Goal: Task Accomplishment & Management: Manage account settings

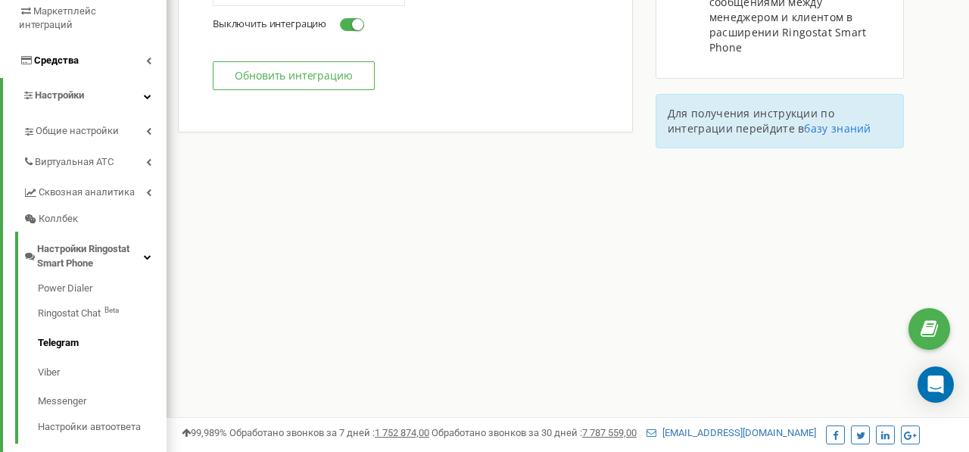
scroll to position [287, 0]
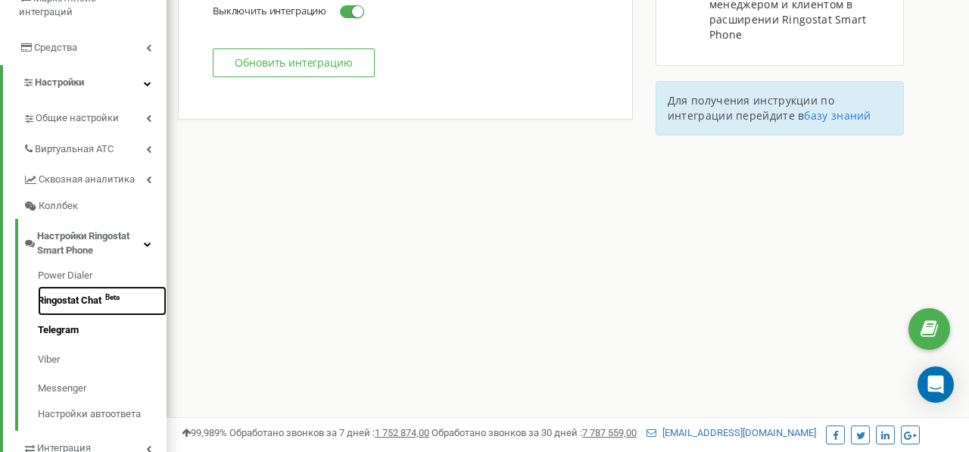
click at [118, 297] on sub "Beta" at bounding box center [112, 297] width 14 height 0
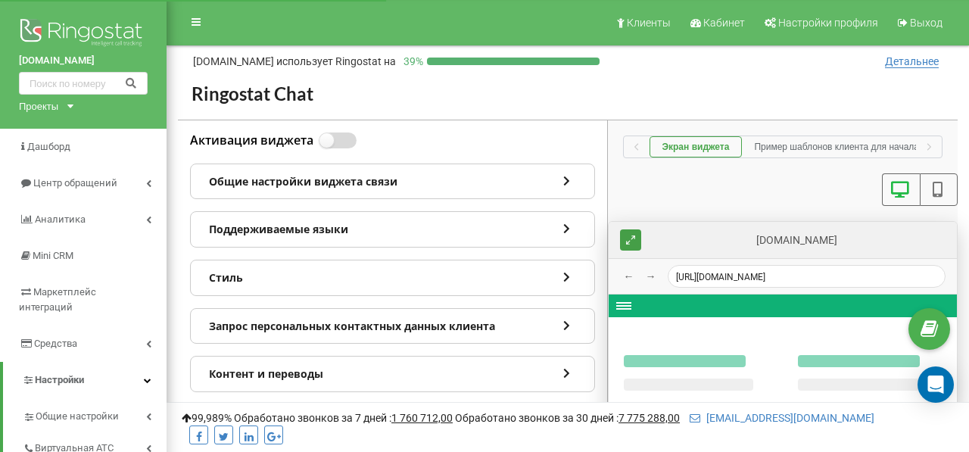
click at [332, 134] on label at bounding box center [325, 133] width 13 height 2
click at [0, 0] on input "Активация виджета" at bounding box center [0, 0] width 0 height 0
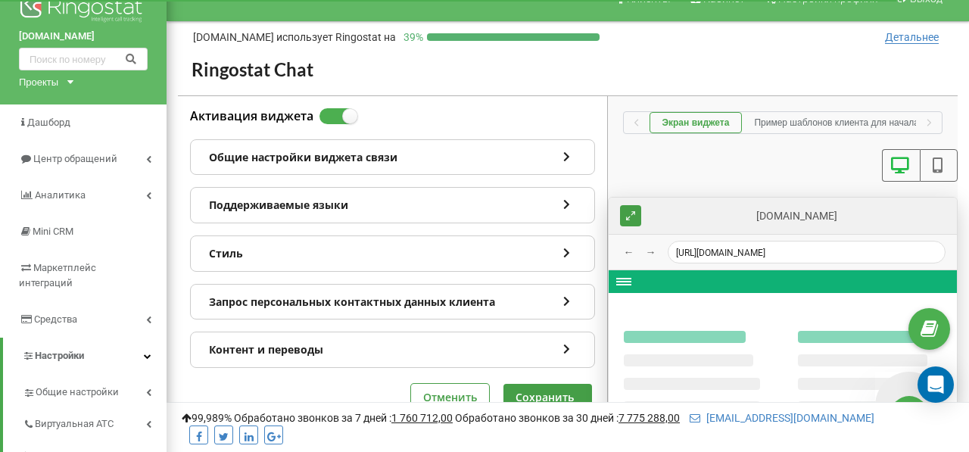
scroll to position [28, 0]
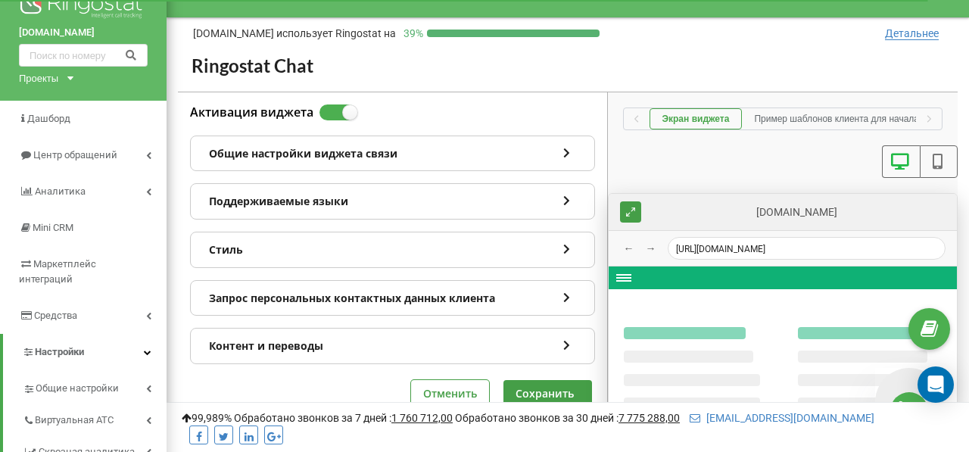
click at [388, 154] on div "Общие настройки виджета связи" at bounding box center [392, 153] width 403 height 35
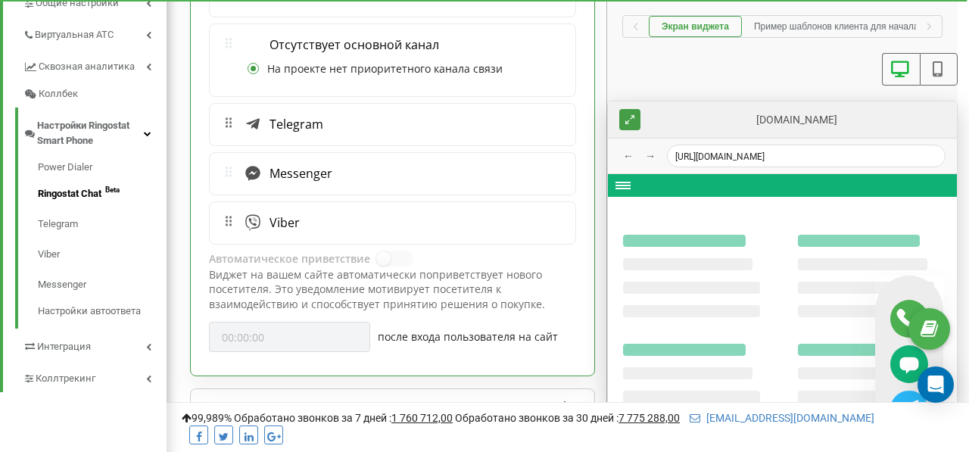
scroll to position [435, 0]
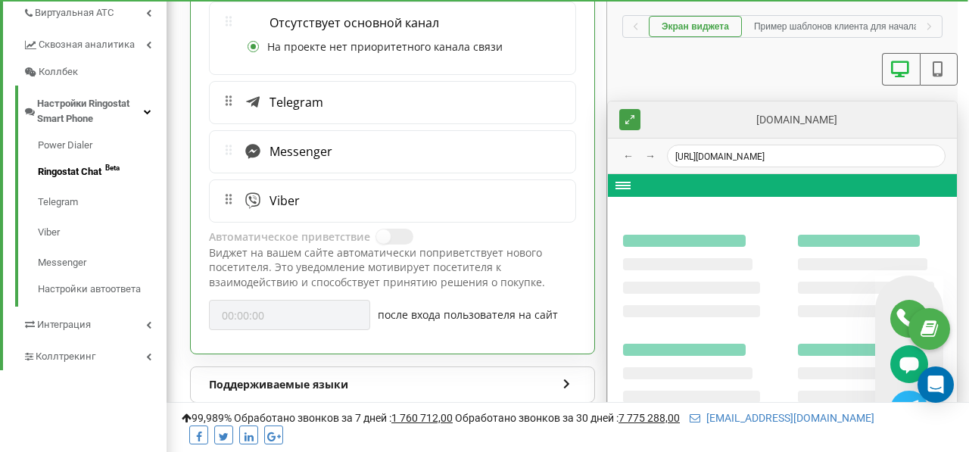
click at [385, 230] on label at bounding box center [382, 230] width 13 height 2
click at [389, 230] on label at bounding box center [382, 230] width 13 height 2
click at [381, 230] on label at bounding box center [382, 230] width 13 height 2
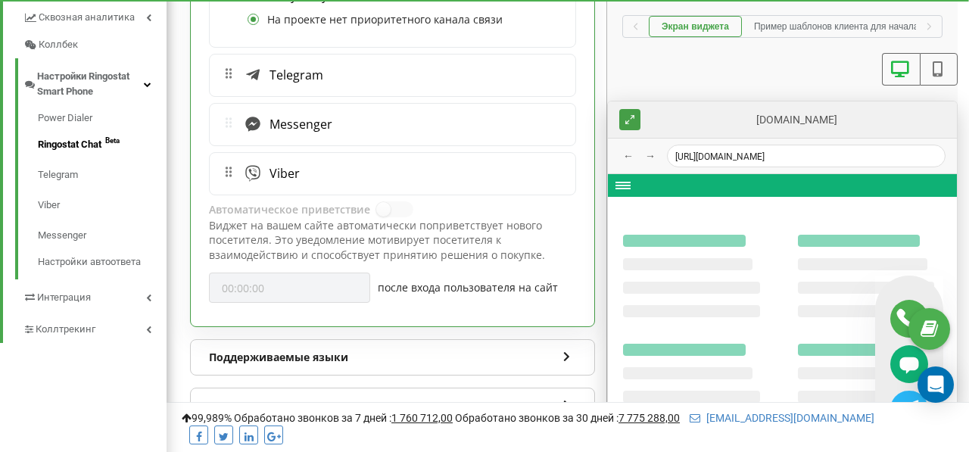
scroll to position [472, 0]
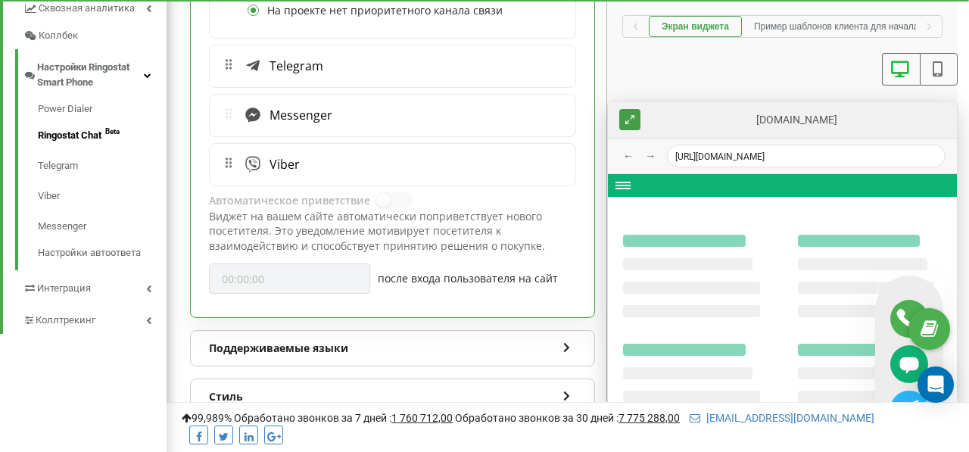
click at [327, 276] on div "00:00:00" at bounding box center [289, 278] width 161 height 30
click at [262, 277] on div "00:00:00" at bounding box center [289, 278] width 161 height 30
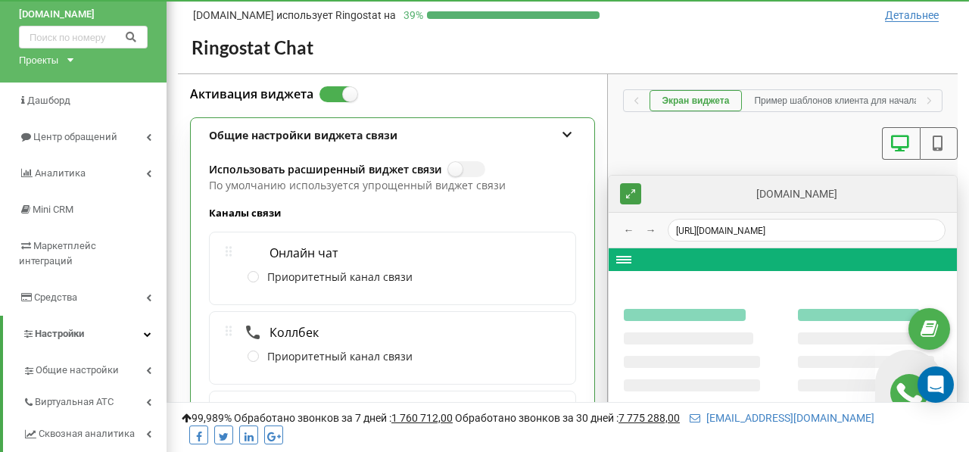
scroll to position [67, 0]
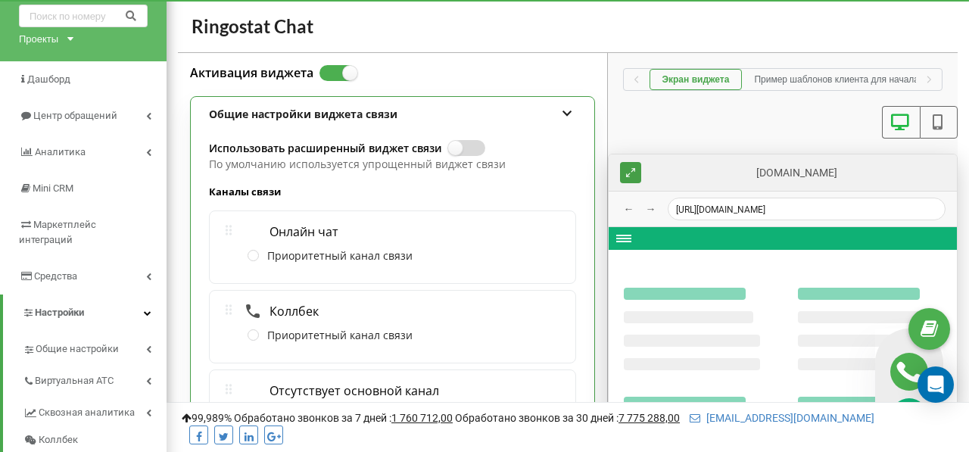
click at [461, 142] on label at bounding box center [454, 141] width 13 height 2
click at [0, 0] on input "Использовать расширенный виджет связи" at bounding box center [0, 0] width 0 height 0
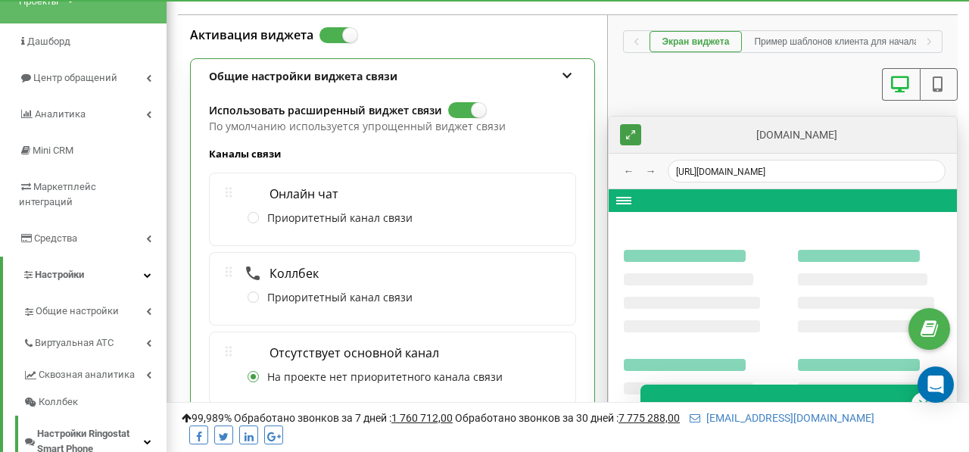
type textarea "x"
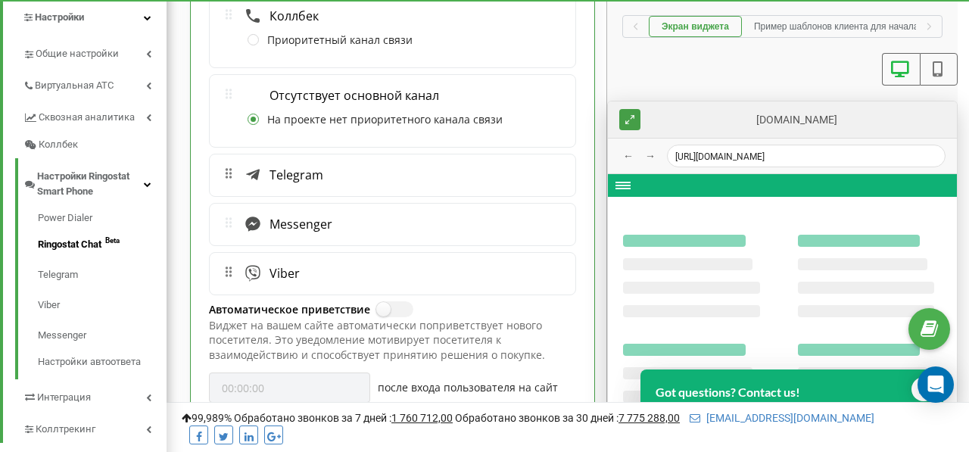
scroll to position [400, 0]
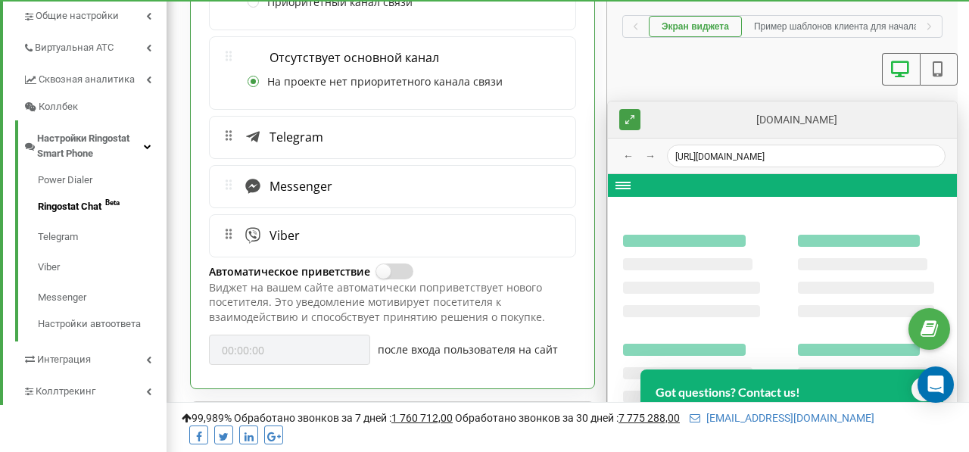
click at [389, 265] on label at bounding box center [382, 264] width 13 height 2
click at [0, 0] on input "Автоматическое приветствие" at bounding box center [0, 0] width 0 height 0
click at [314, 340] on input "00:00:00" at bounding box center [289, 350] width 161 height 30
click at [248, 348] on input "00:00:00" at bounding box center [289, 350] width 161 height 30
click at [280, 351] on input "00:0:00" at bounding box center [289, 350] width 161 height 30
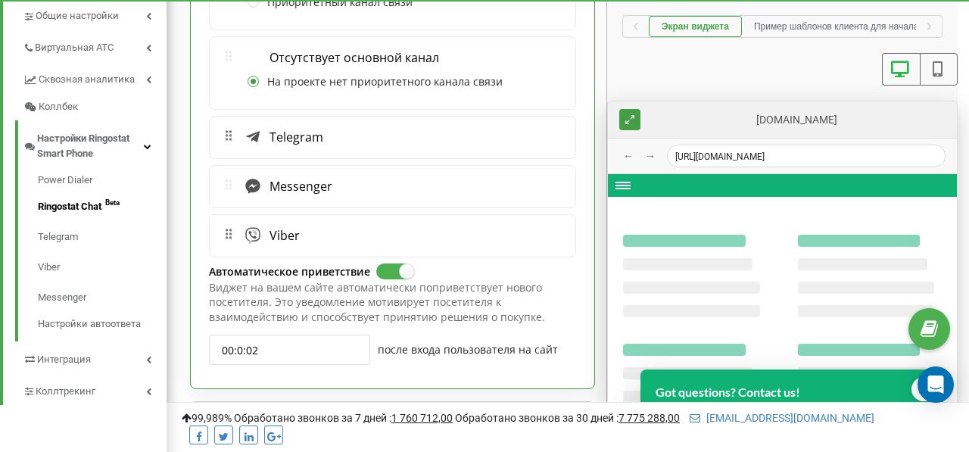
click at [310, 307] on p "Виджет на вашем сайте автоматически поприветствует нового посетителя. Это уведо…" at bounding box center [392, 302] width 367 height 45
click at [266, 350] on input "00:0:02" at bounding box center [289, 350] width 161 height 30
click at [244, 347] on input "00:0:00" at bounding box center [289, 350] width 161 height 30
type input "00:02:00"
click at [336, 299] on p "Виджет на вашем сайте автоматически поприветствует нового посетителя. Это уведо…" at bounding box center [392, 302] width 367 height 45
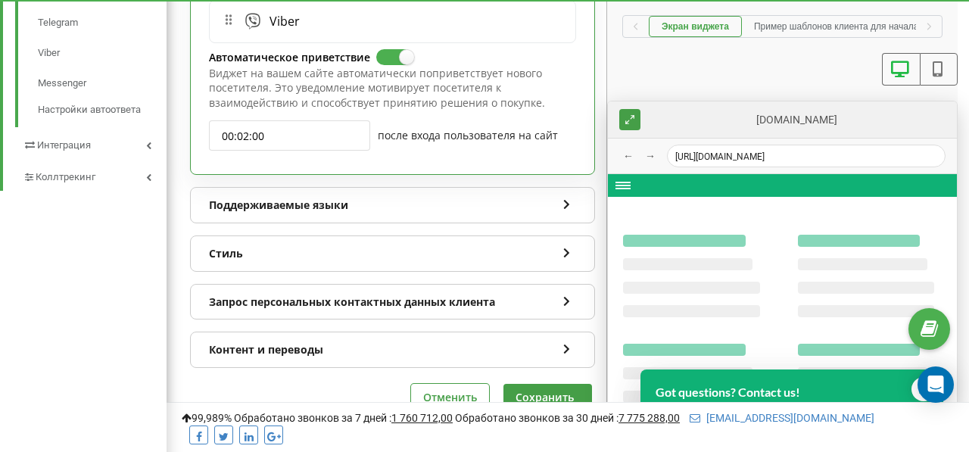
scroll to position [643, 0]
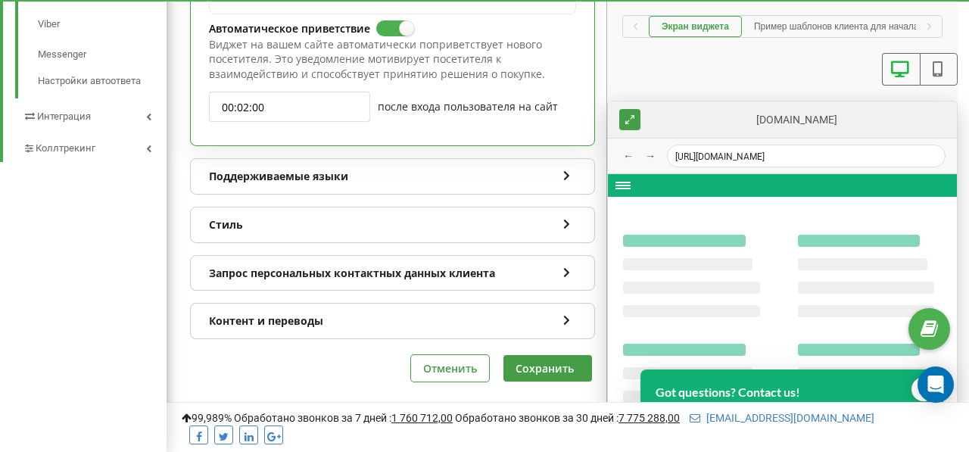
click at [400, 169] on div "Поддерживаемые языки" at bounding box center [392, 176] width 403 height 35
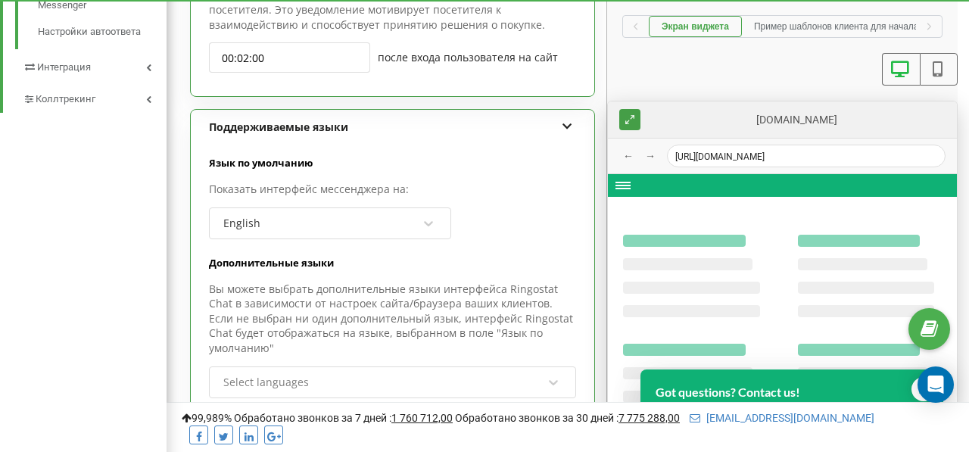
scroll to position [801, 0]
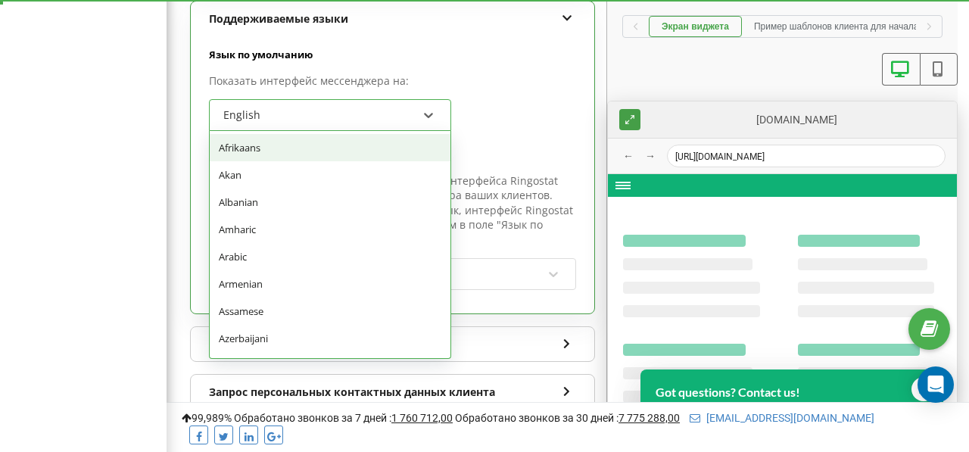
click at [375, 111] on div "English" at bounding box center [320, 115] width 197 height 26
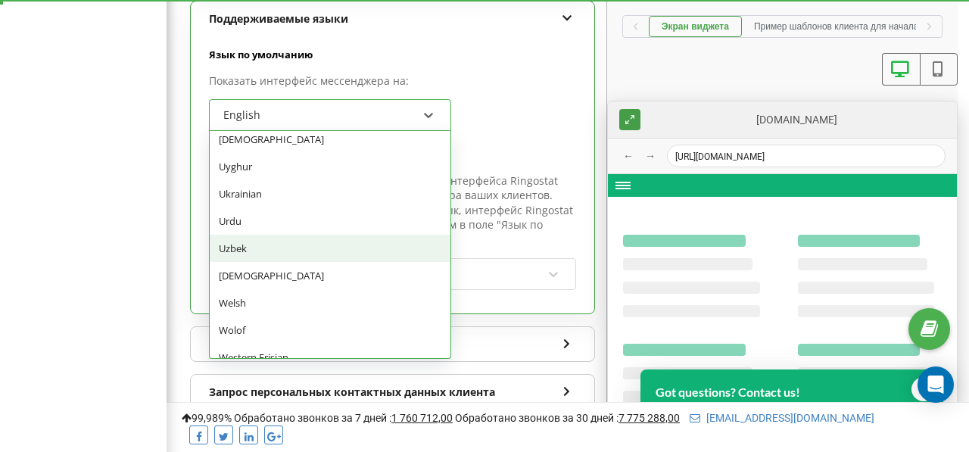
scroll to position [3338, 0]
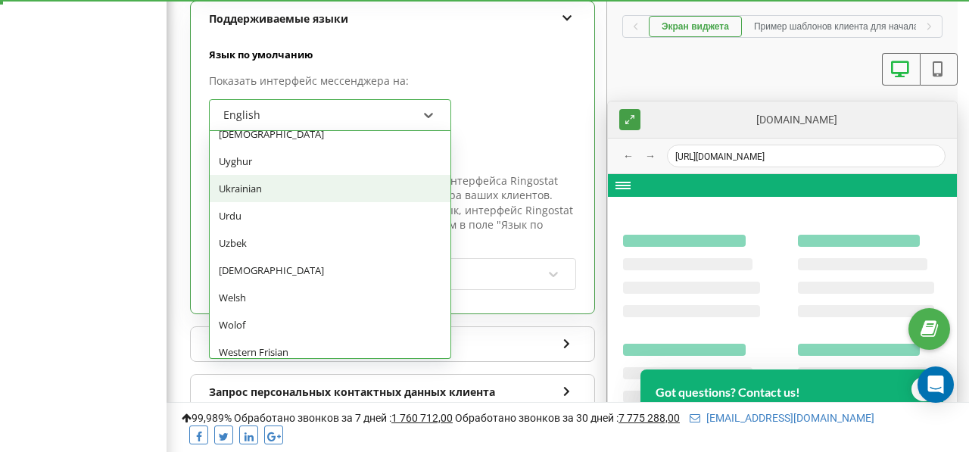
click at [327, 188] on div "Ukrainian" at bounding box center [330, 188] width 241 height 27
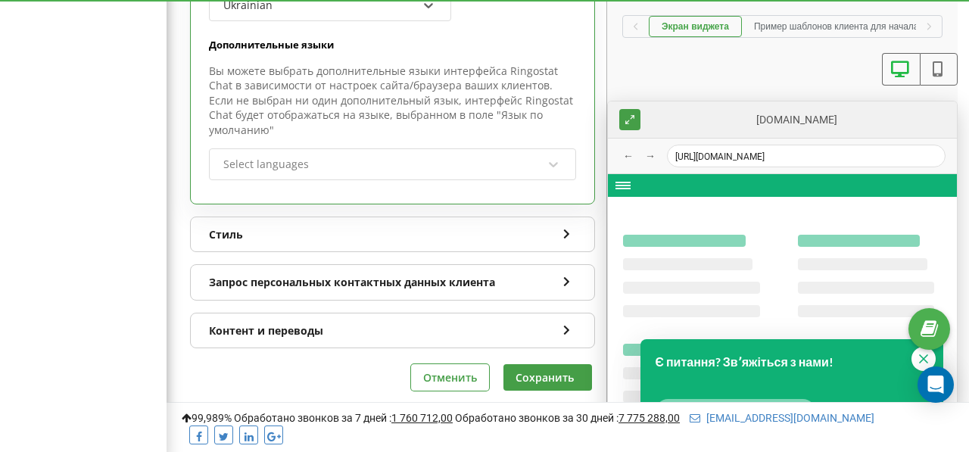
scroll to position [920, 0]
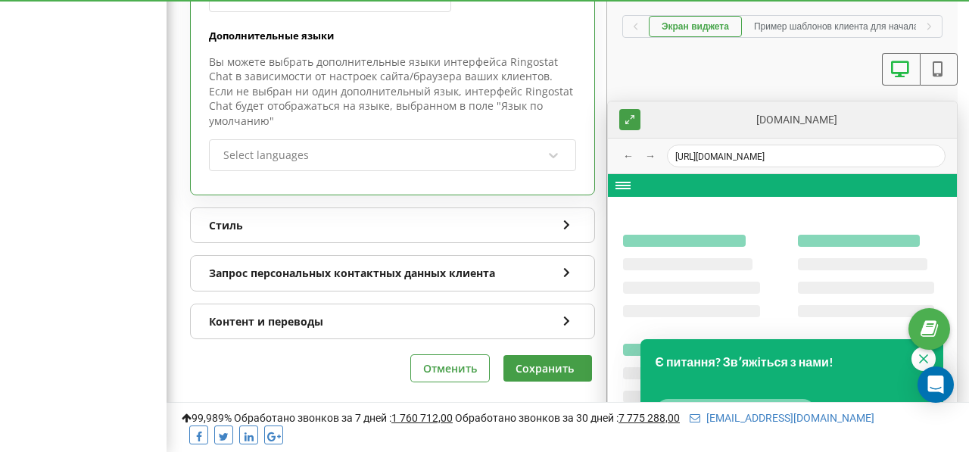
click at [372, 216] on div "Стиль" at bounding box center [392, 225] width 403 height 35
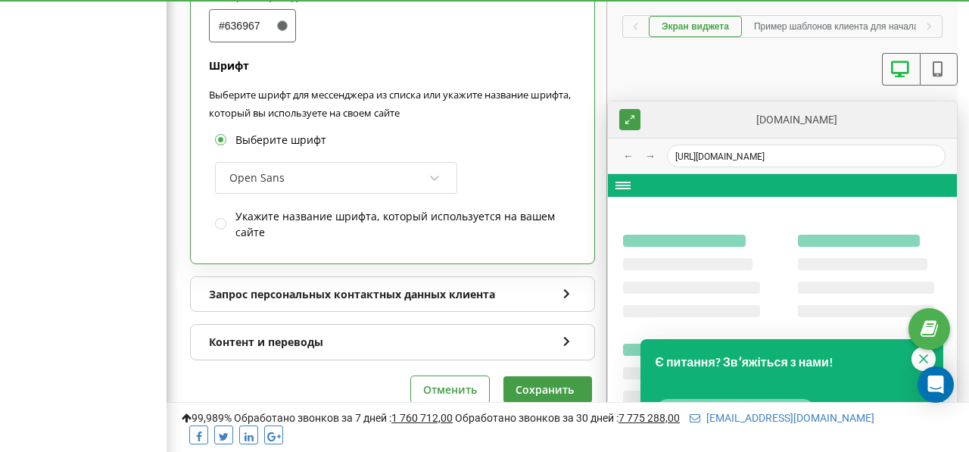
scroll to position [1365, 0]
click at [403, 176] on div "Open Sans" at bounding box center [326, 180] width 197 height 26
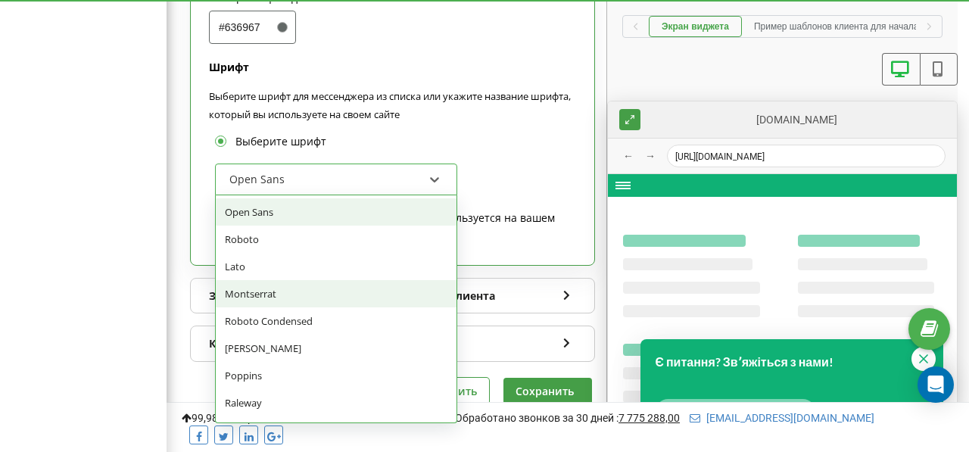
click at [365, 282] on div "Montserrat" at bounding box center [336, 293] width 241 height 27
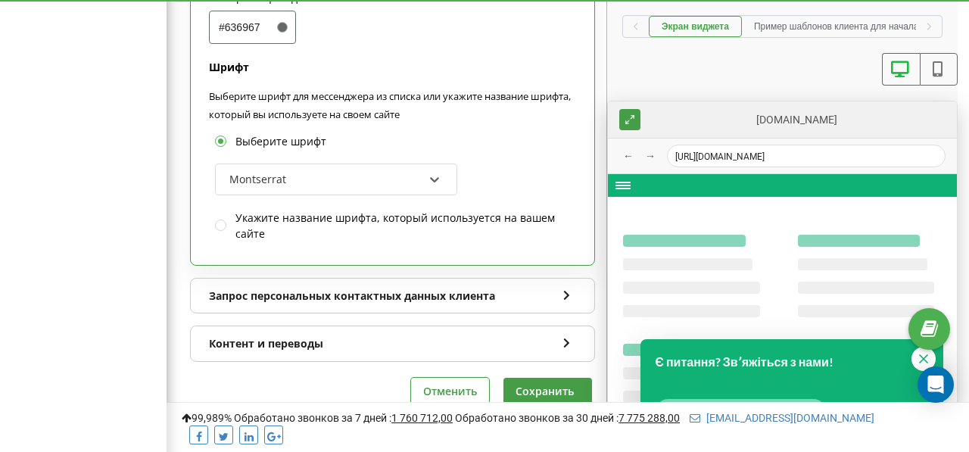
scroll to position [1387, 0]
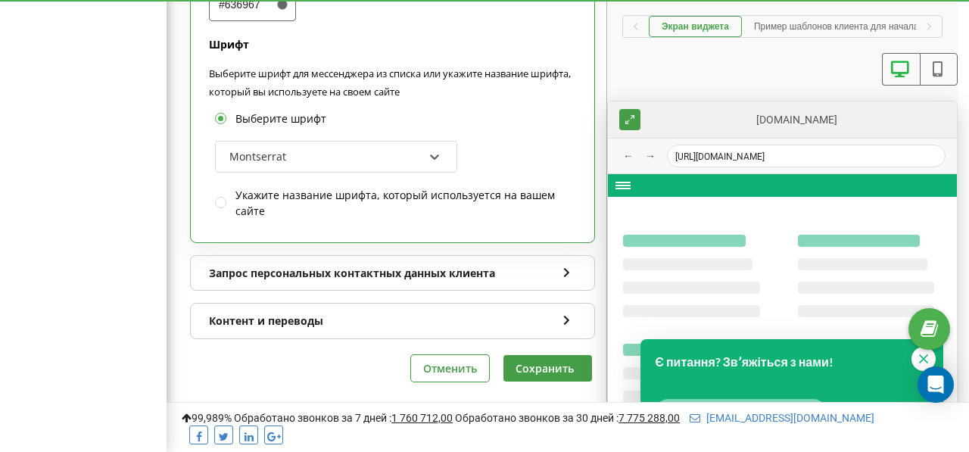
click at [397, 272] on div "Запрос персональных контактных данных клиента" at bounding box center [392, 273] width 403 height 35
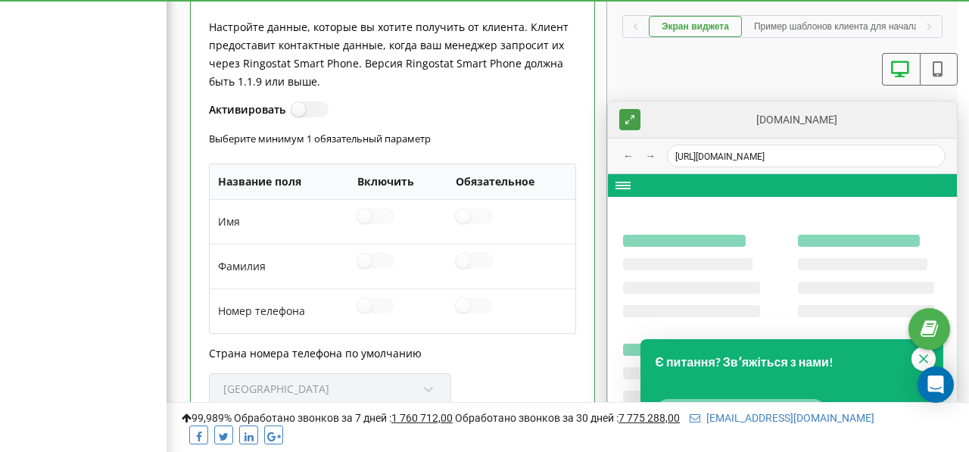
scroll to position [1667, 0]
click at [366, 209] on label at bounding box center [375, 210] width 37 height 2
click at [387, 210] on label at bounding box center [375, 210] width 37 height 2
click at [382, 210] on label at bounding box center [375, 210] width 37 height 2
click at [479, 210] on label at bounding box center [474, 210] width 37 height 2
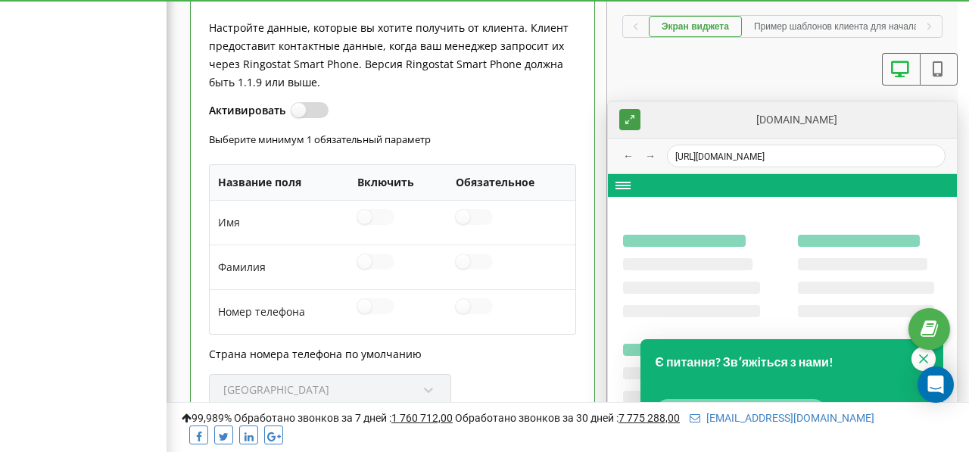
click at [304, 104] on label at bounding box center [297, 103] width 13 height 2
click at [0, 0] on input "Активировать" at bounding box center [0, 0] width 0 height 0
click at [383, 210] on label at bounding box center [375, 210] width 37 height 2
click at [0, 0] on input "checkbox" at bounding box center [0, 0] width 0 height 0
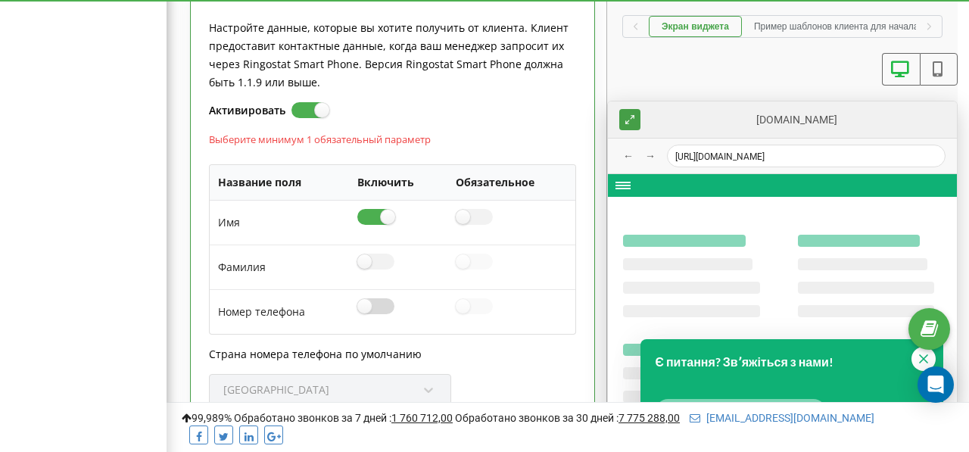
click at [378, 300] on label at bounding box center [375, 299] width 37 height 2
click at [0, 0] on input "checkbox" at bounding box center [0, 0] width 0 height 0
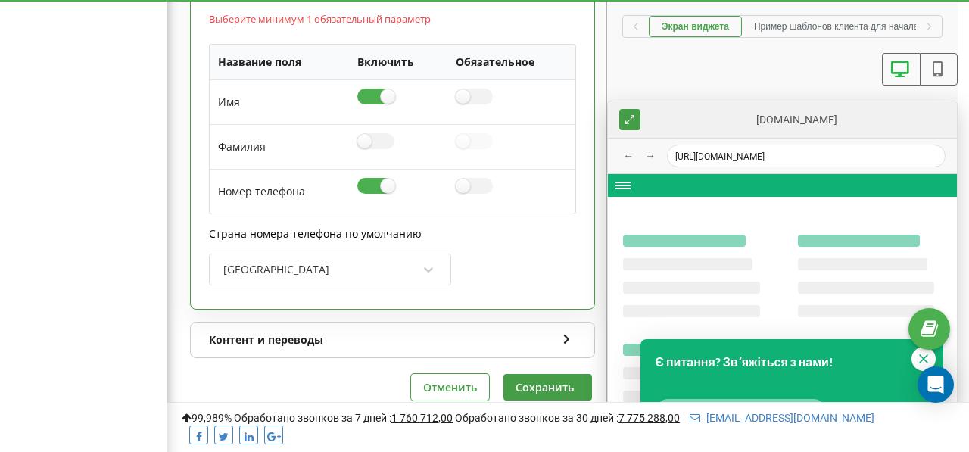
scroll to position [1807, 0]
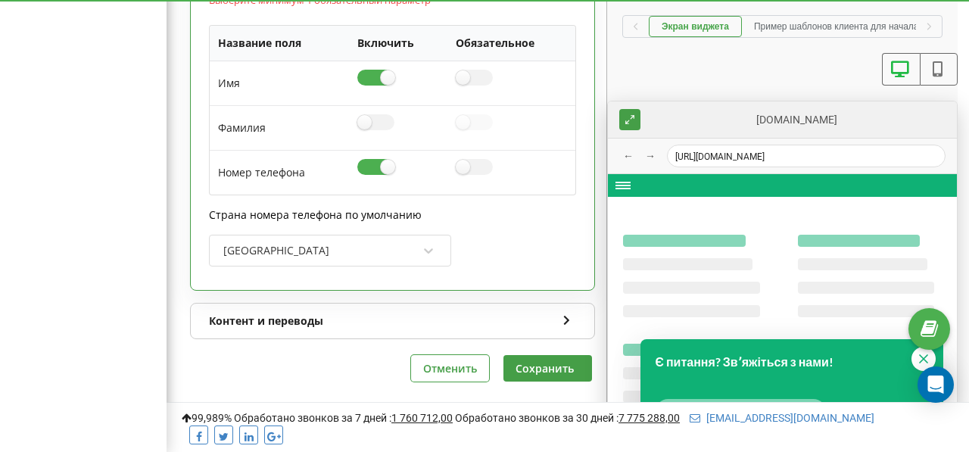
click at [525, 316] on div "Контент и переводы" at bounding box center [392, 321] width 403 height 35
type textarea "x"
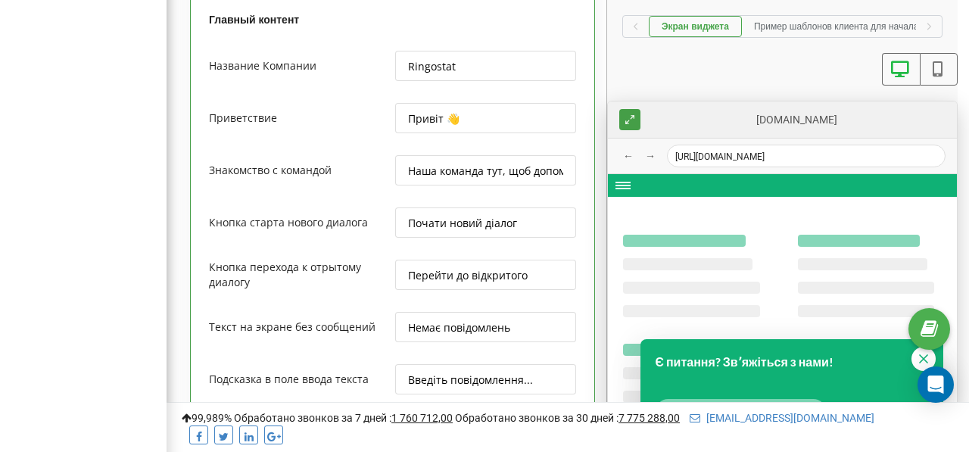
scroll to position [2547, 0]
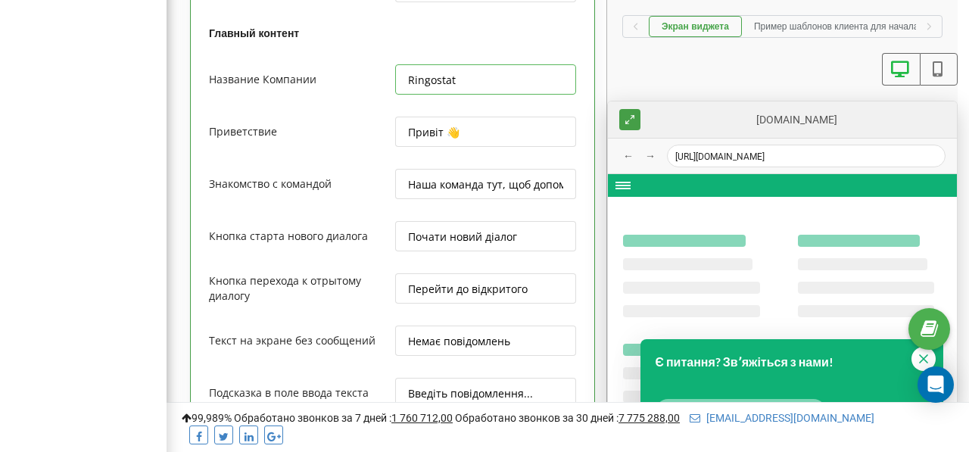
click at [435, 95] on input "Ringostat" at bounding box center [485, 79] width 180 height 30
type input "DOitWELL"
click at [371, 154] on div at bounding box center [299, 146] width 180 height 14
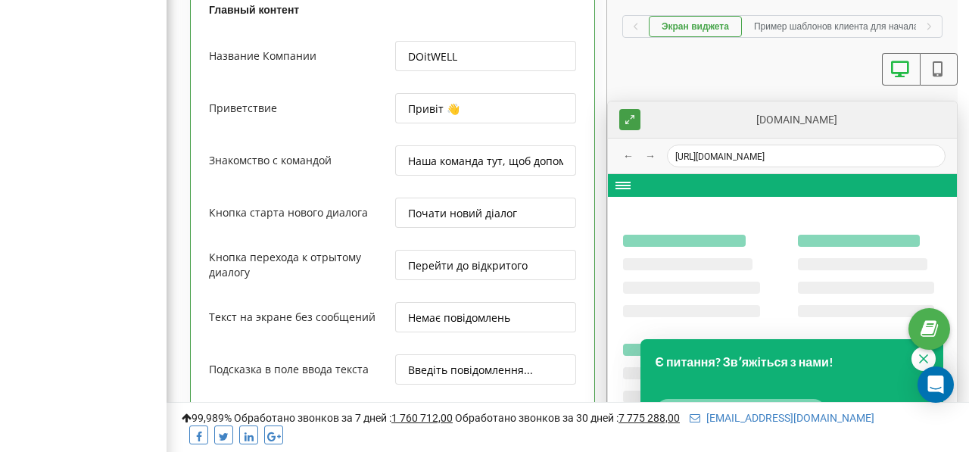
scroll to position [2579, 0]
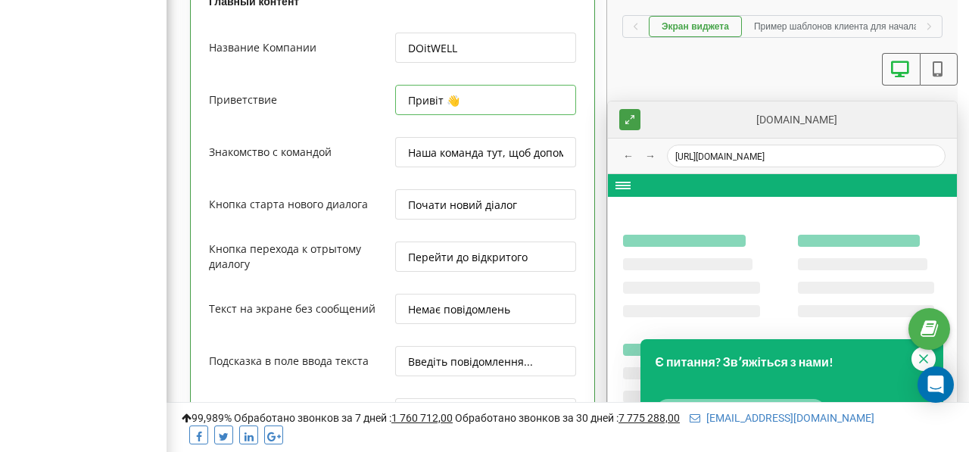
click at [433, 107] on input "Привіт 👋" at bounding box center [485, 100] width 180 height 30
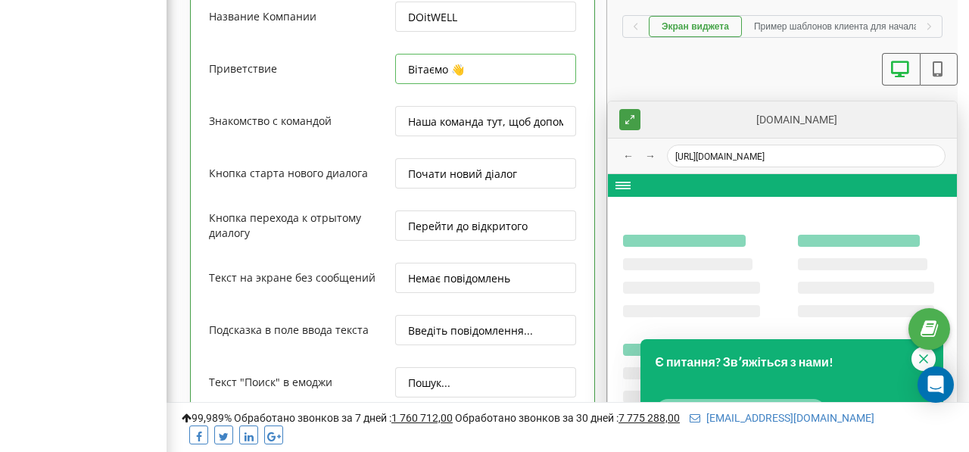
scroll to position [0, 48]
type input "Вітаємо 👋"
click at [449, 136] on input "Наша команда тут, щоб допомогти вам" at bounding box center [485, 121] width 180 height 30
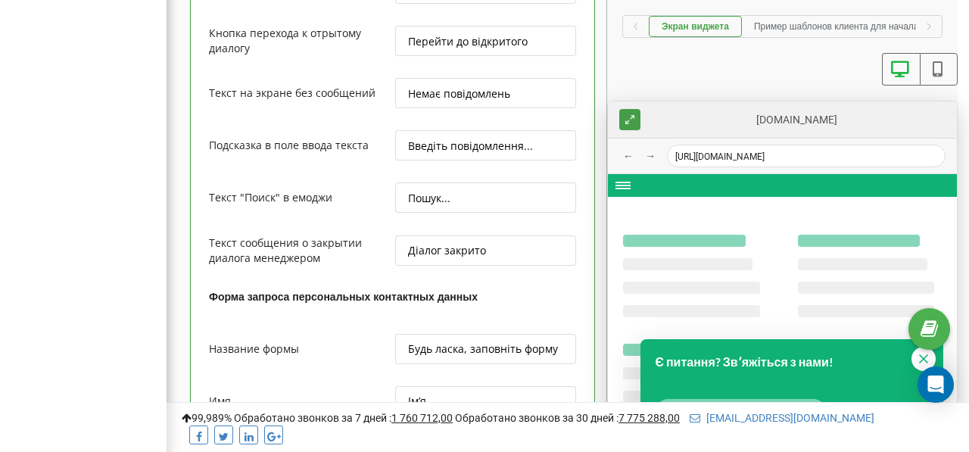
click at [366, 251] on div "Текст сообщения о закрытии диалога менеджером" at bounding box center [299, 257] width 180 height 45
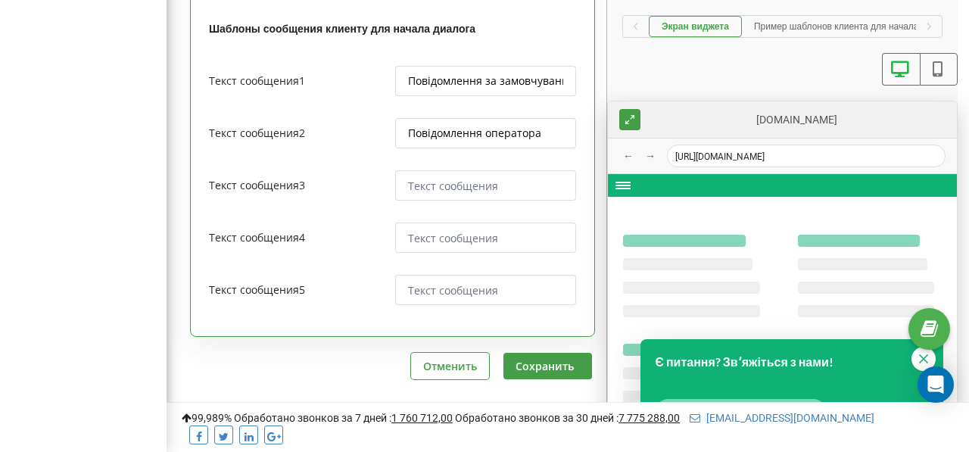
scroll to position [0, 18]
click at [513, 96] on input "Повідомлення за замовчуванням" at bounding box center [485, 81] width 180 height 30
click at [533, 379] on button "Сохранить" at bounding box center [547, 366] width 89 height 26
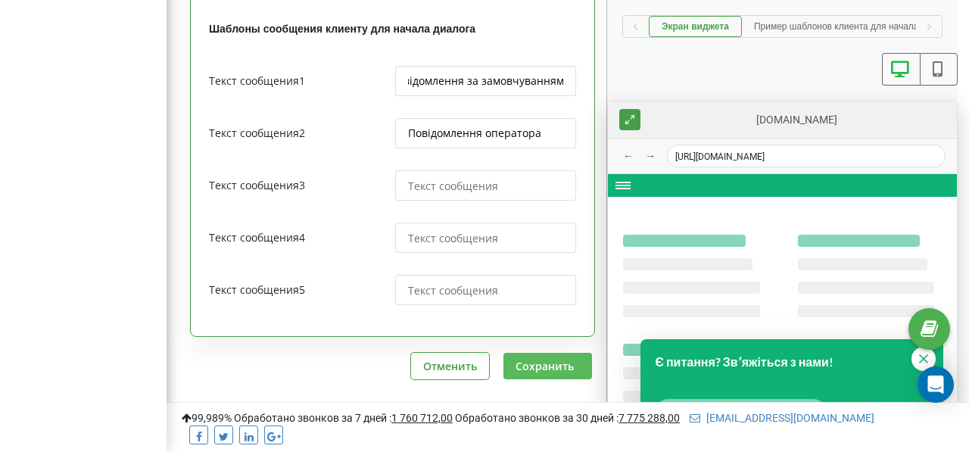
scroll to position [0, 0]
click at [533, 379] on button "Сохранить" at bounding box center [547, 366] width 89 height 26
click at [554, 370] on button "Сохранить" at bounding box center [547, 366] width 89 height 26
click at [935, 67] on icon at bounding box center [937, 69] width 19 height 16
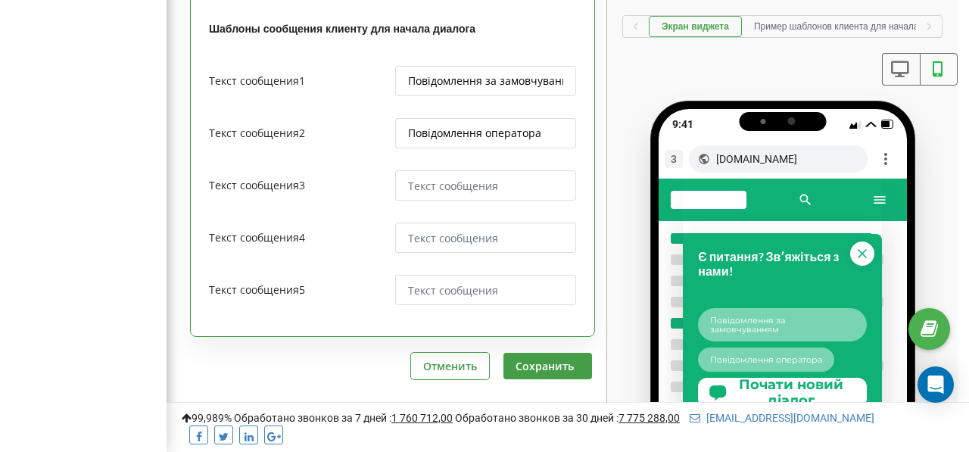
click at [906, 71] on icon at bounding box center [899, 69] width 19 height 16
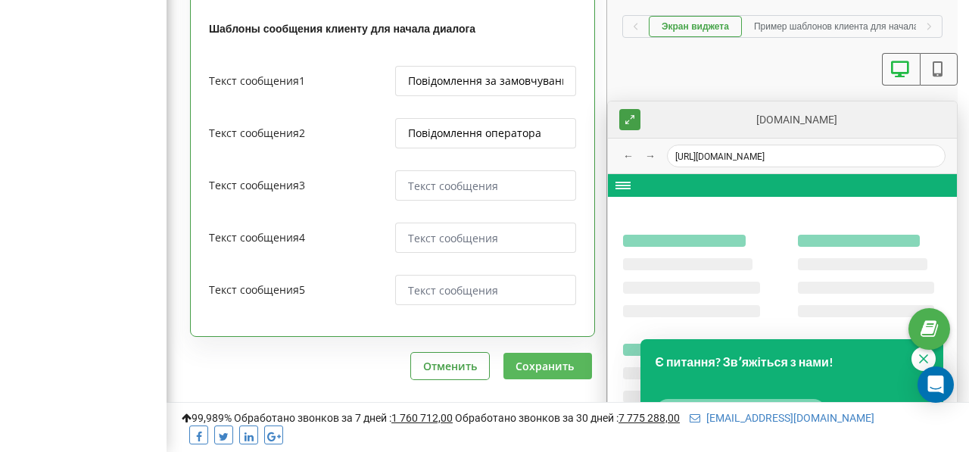
click at [559, 366] on button "Сохранить" at bounding box center [547, 366] width 89 height 26
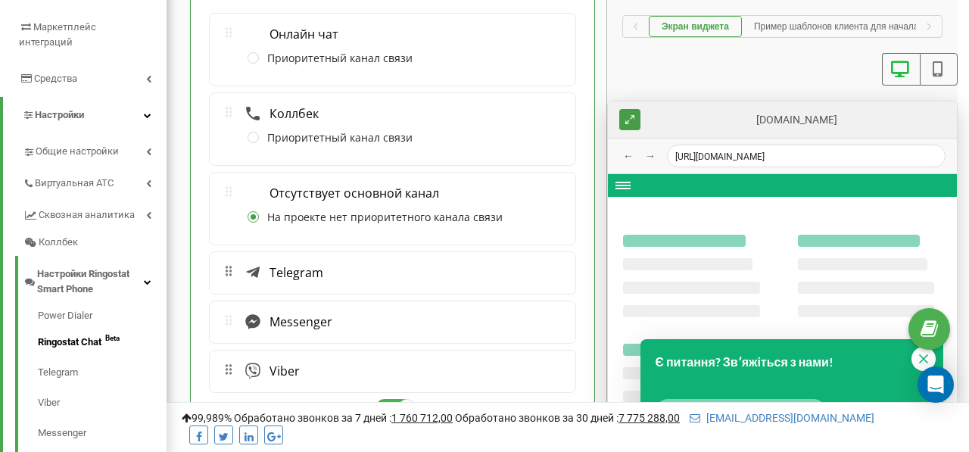
scroll to position [276, 0]
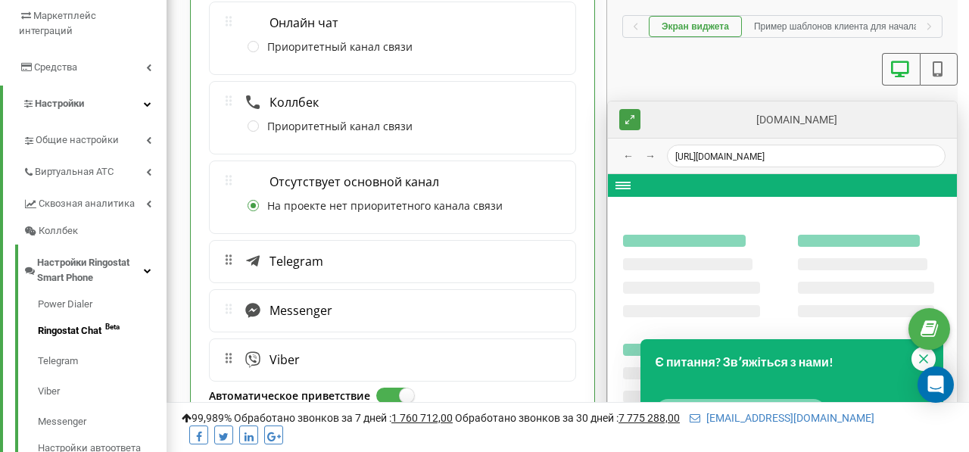
click at [297, 264] on span "Telegram" at bounding box center [292, 261] width 61 height 15
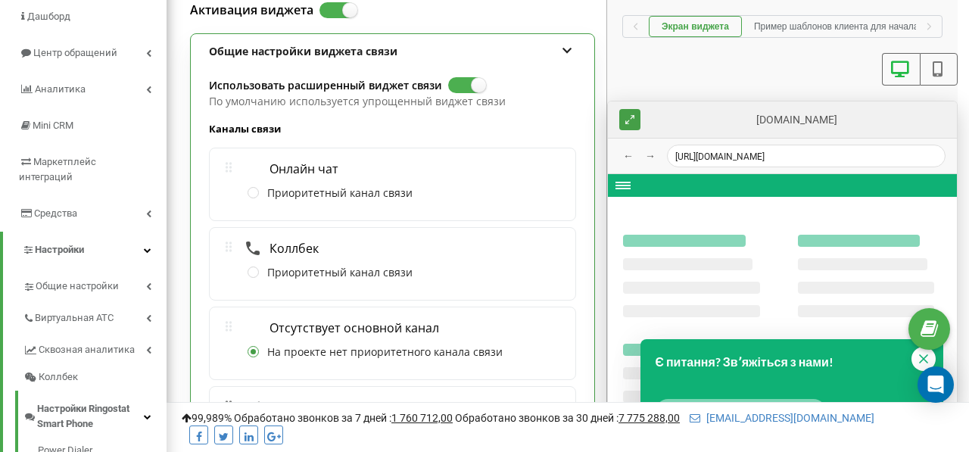
scroll to position [92, 0]
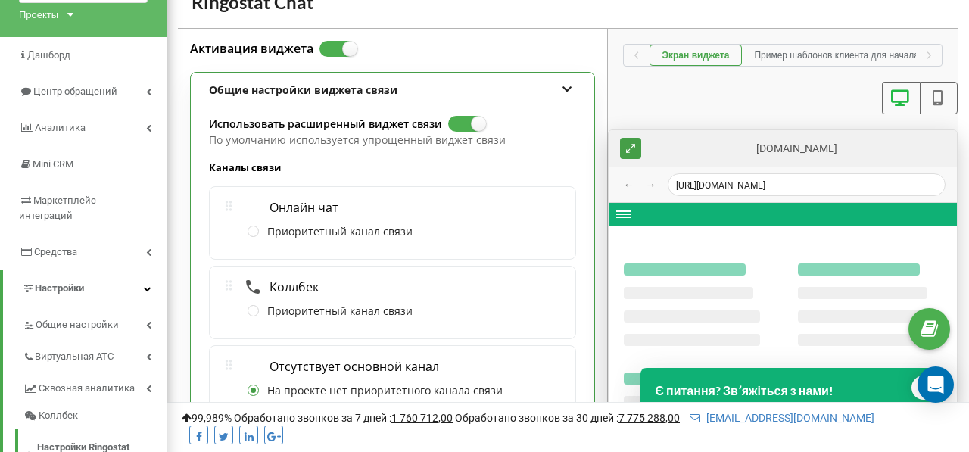
click at [568, 87] on icon at bounding box center [566, 87] width 13 height 11
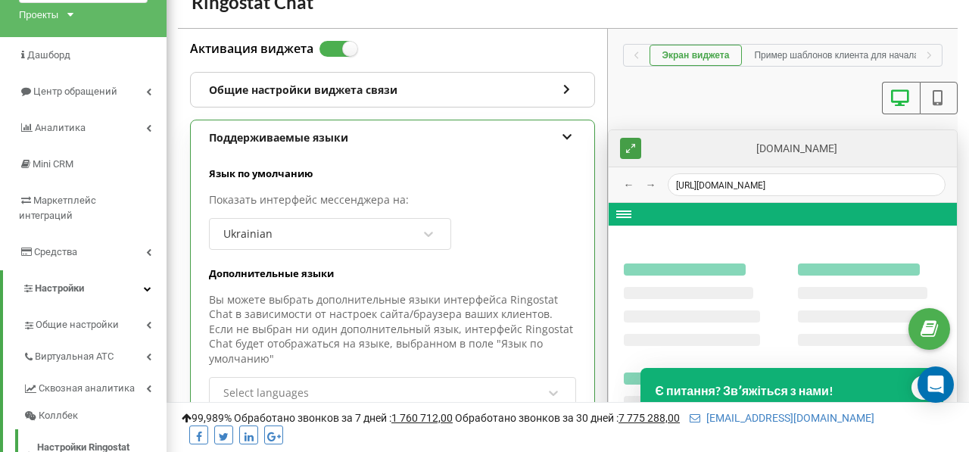
click at [562, 140] on icon at bounding box center [566, 134] width 13 height 11
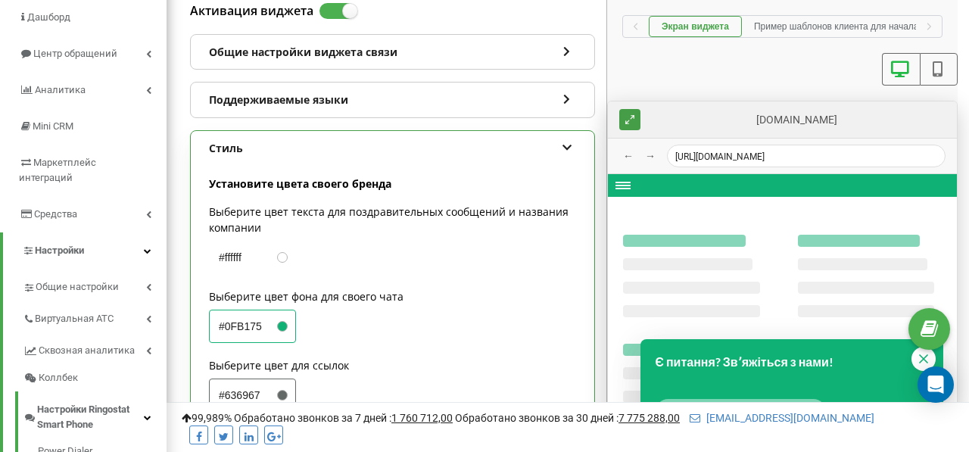
scroll to position [191, 0]
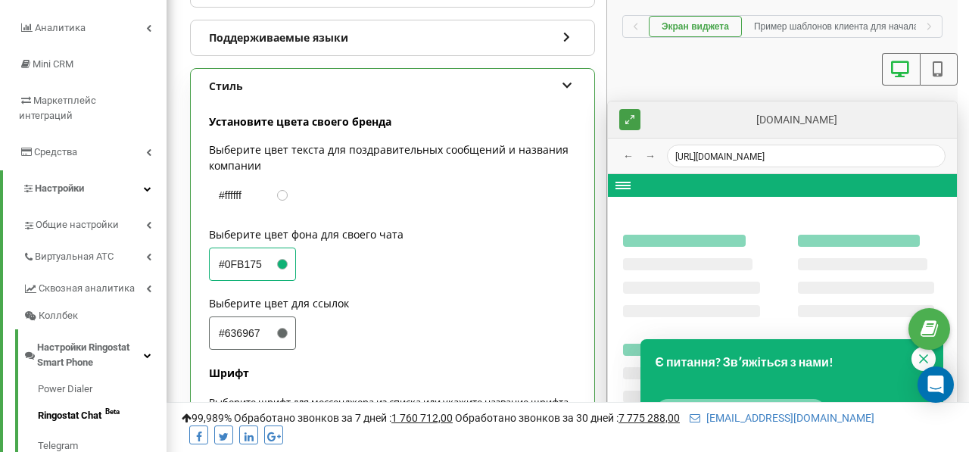
click at [266, 259] on input "#0FB175" at bounding box center [238, 264] width 57 height 32
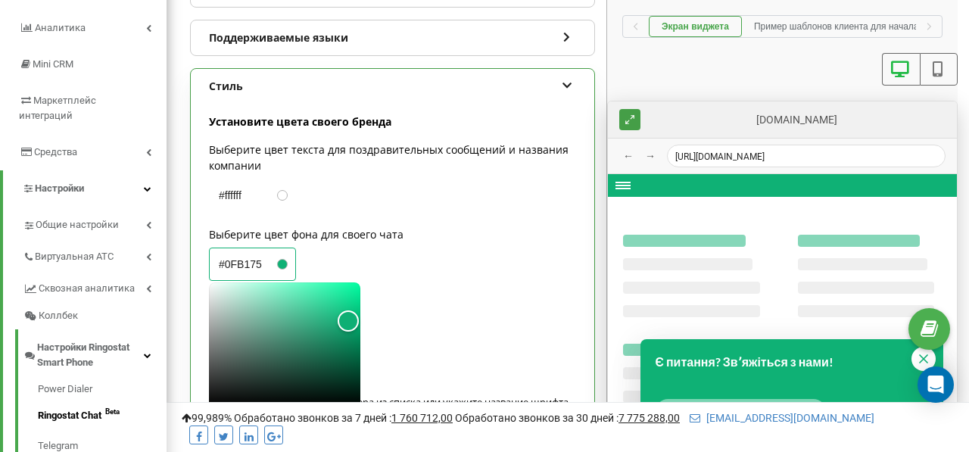
click at [284, 265] on span at bounding box center [282, 264] width 11 height 11
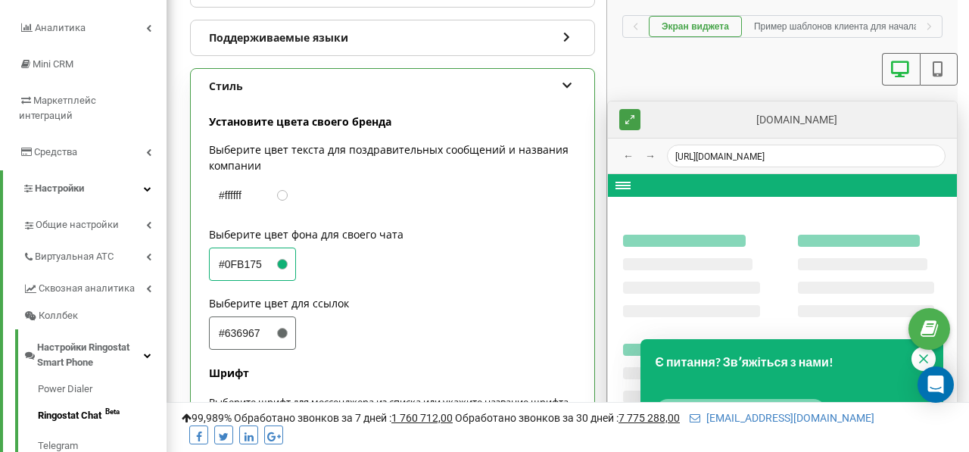
click at [285, 264] on span at bounding box center [282, 264] width 11 height 11
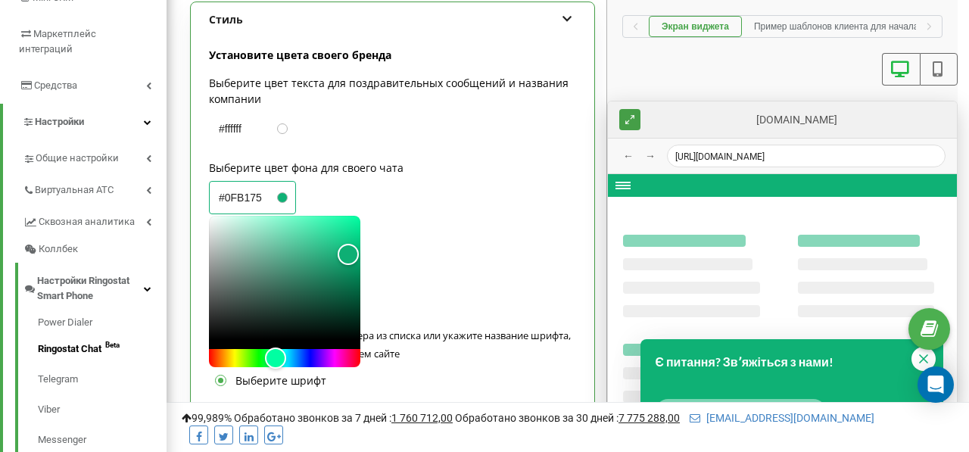
scroll to position [270, 0]
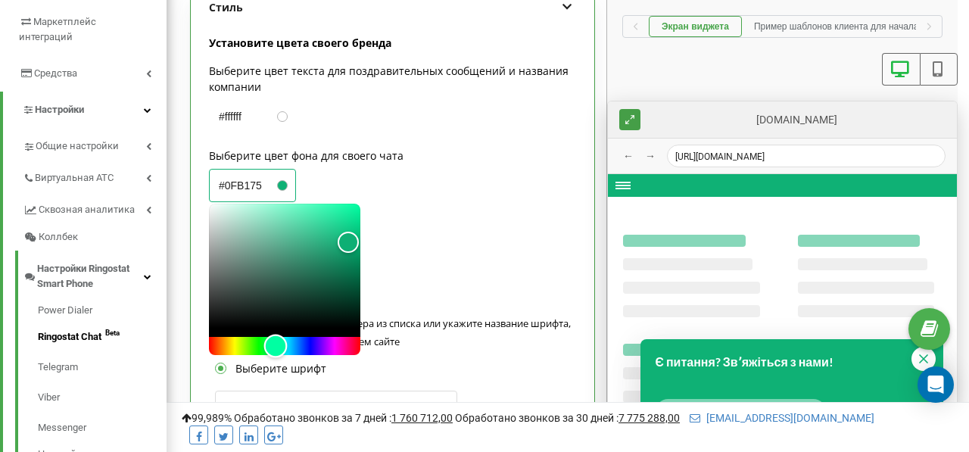
type textarea "x"
type input "#0eb06c"
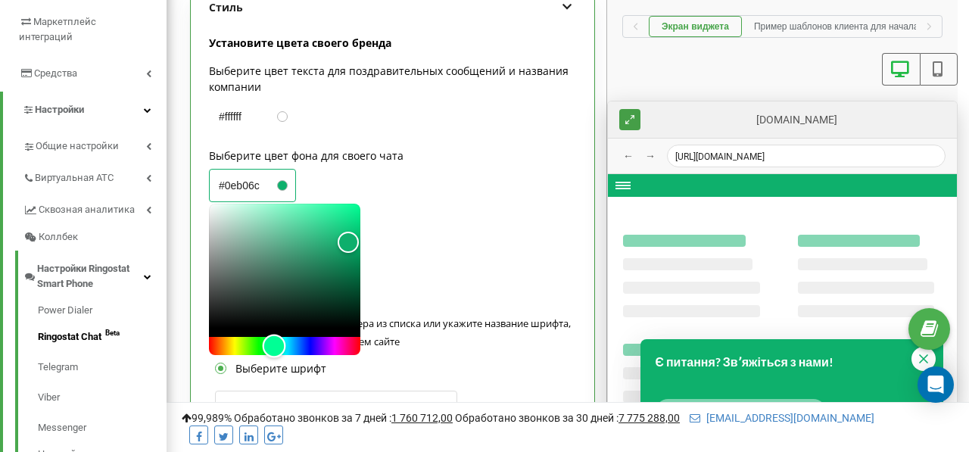
type textarea "x"
type input "#0eb071"
type textarea "x"
type input "#0eb07b"
type textarea "x"
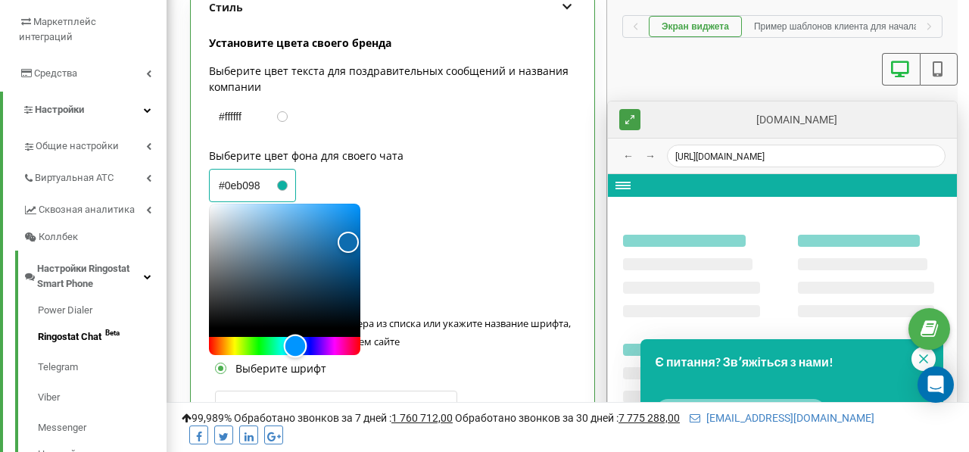
type input "#0eb0a1"
type textarea "x"
type input "#0e6cb0"
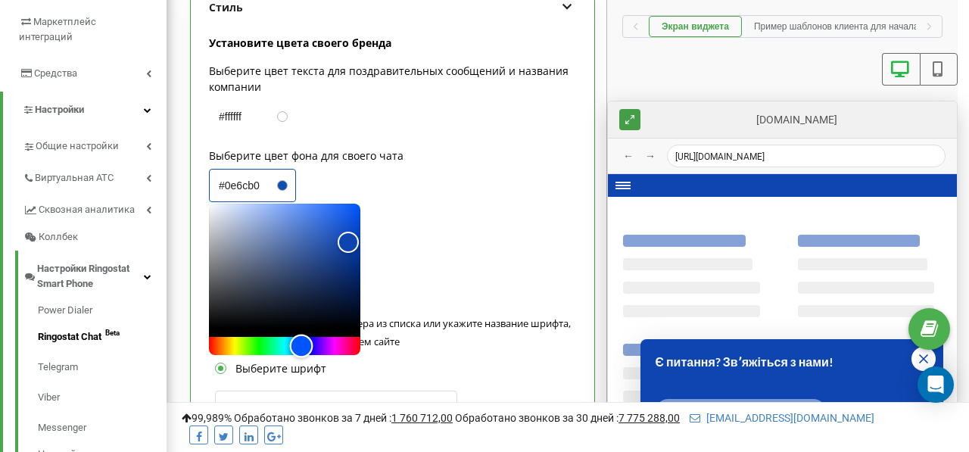
type textarea "x"
type input "#0e45b0"
type textarea "x"
type input "#0e40b0"
type textarea "x"
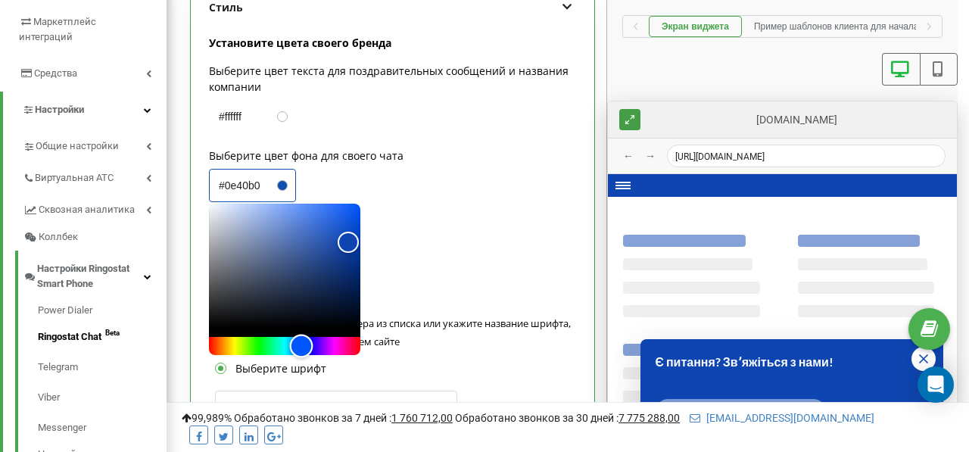
type input "#0e3bb0"
type textarea "x"
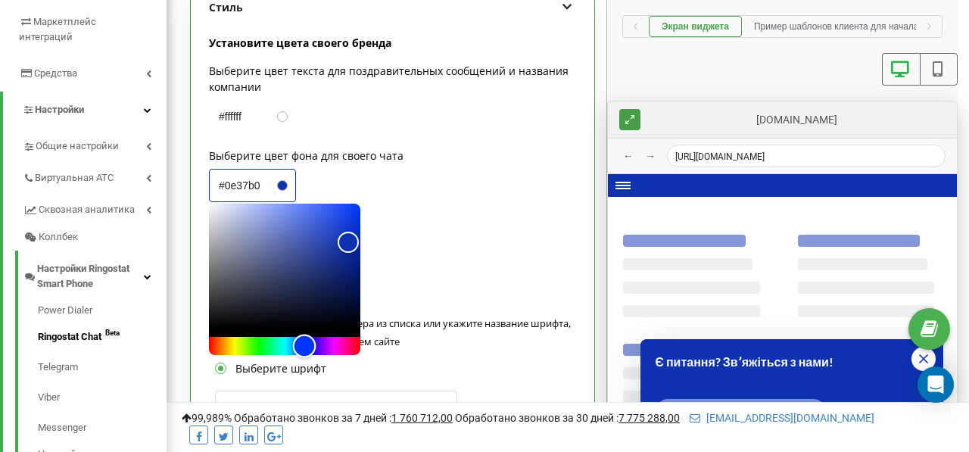
type input "#0e32b0"
drag, startPoint x: 274, startPoint y: 349, endPoint x: 304, endPoint y: 348, distance: 30.3
click at [304, 348] on div "Hue" at bounding box center [304, 345] width 23 height 23
click at [400, 217] on label "Выберите цвет для ссылок" at bounding box center [392, 224] width 367 height 16
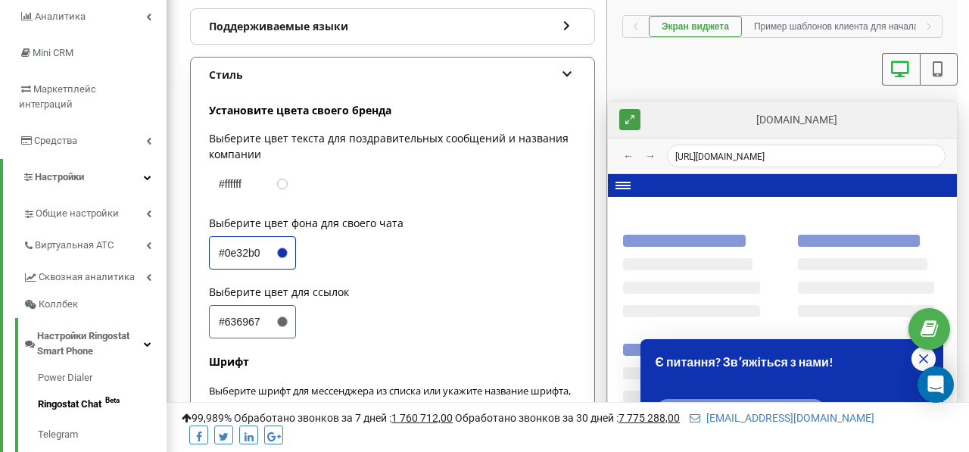
scroll to position [232, 0]
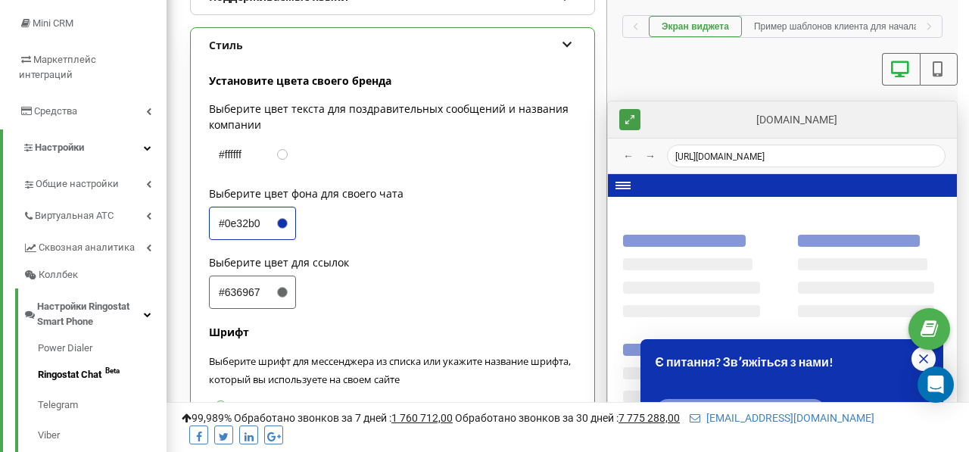
click at [565, 57] on div "Стиль" at bounding box center [392, 45] width 403 height 35
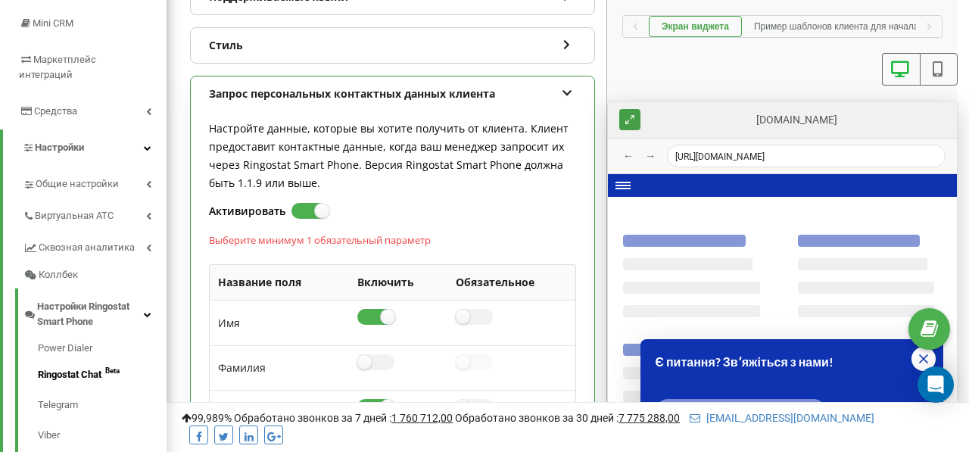
click at [564, 95] on icon at bounding box center [566, 91] width 13 height 11
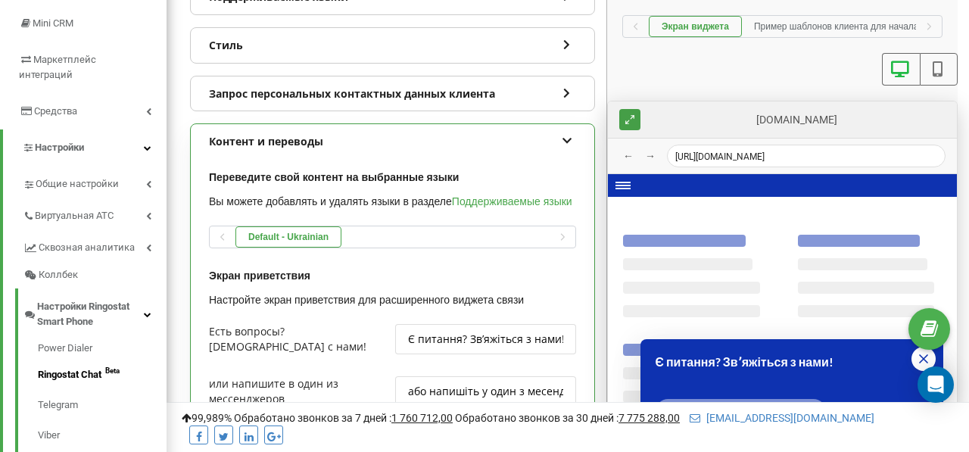
click at [562, 137] on icon at bounding box center [566, 138] width 13 height 11
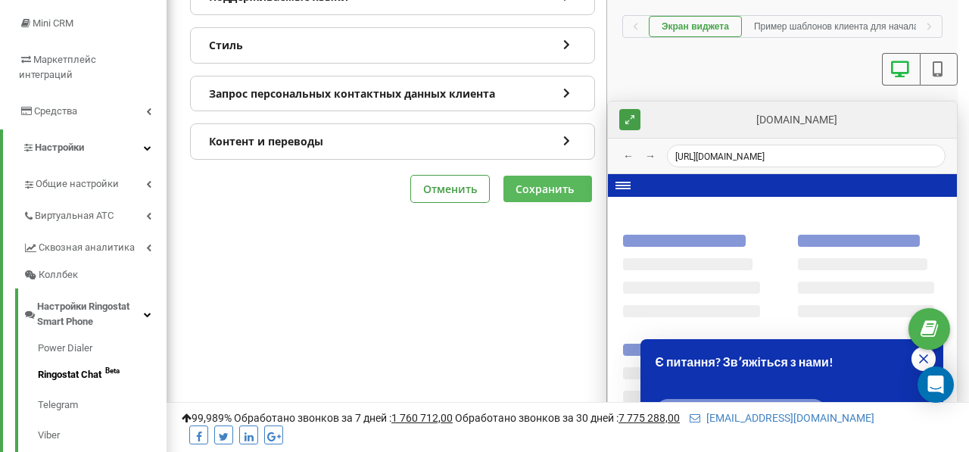
click at [539, 191] on button "Сохранить" at bounding box center [547, 189] width 89 height 26
type textarea "x"
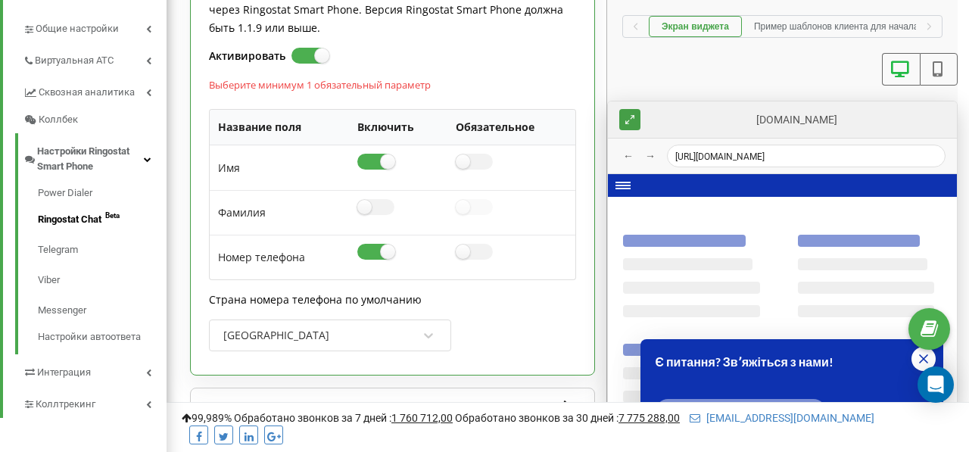
scroll to position [390, 0]
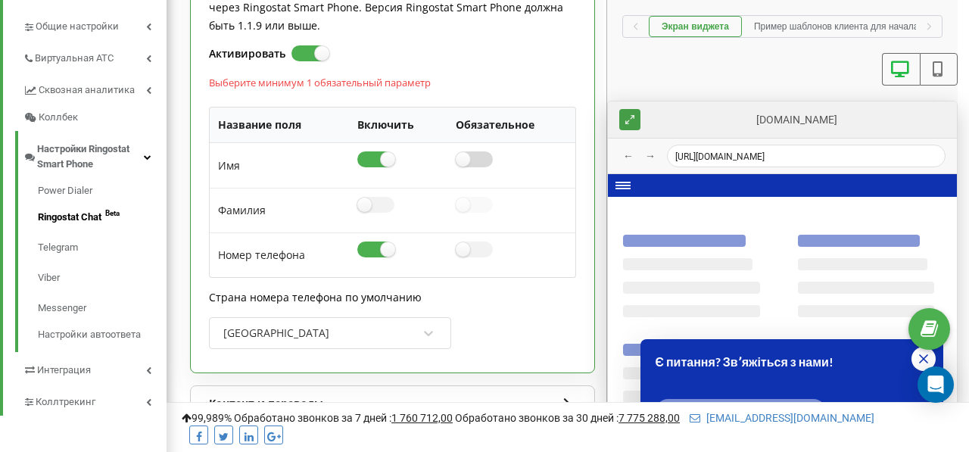
click at [472, 153] on label at bounding box center [474, 152] width 37 height 2
click at [0, 0] on input "checkbox" at bounding box center [0, 0] width 0 height 0
click at [472, 243] on label at bounding box center [474, 242] width 37 height 2
click at [0, 0] on input "checkbox" at bounding box center [0, 0] width 0 height 0
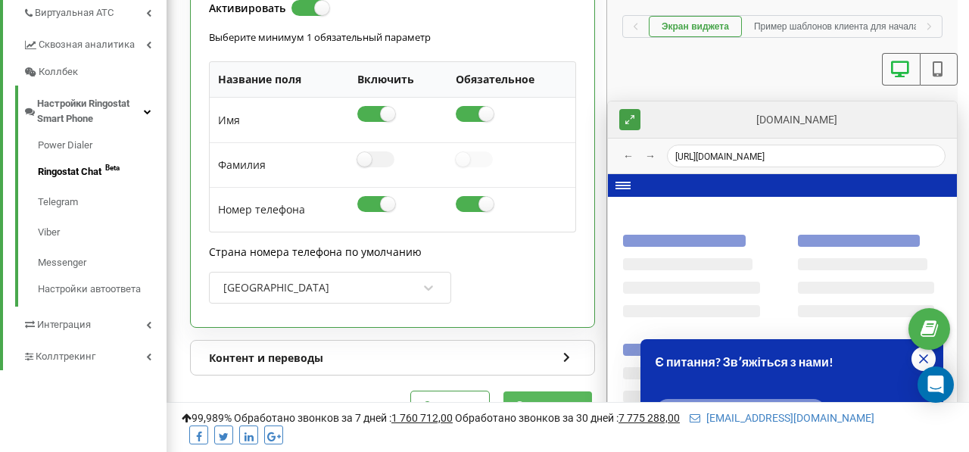
scroll to position [474, 0]
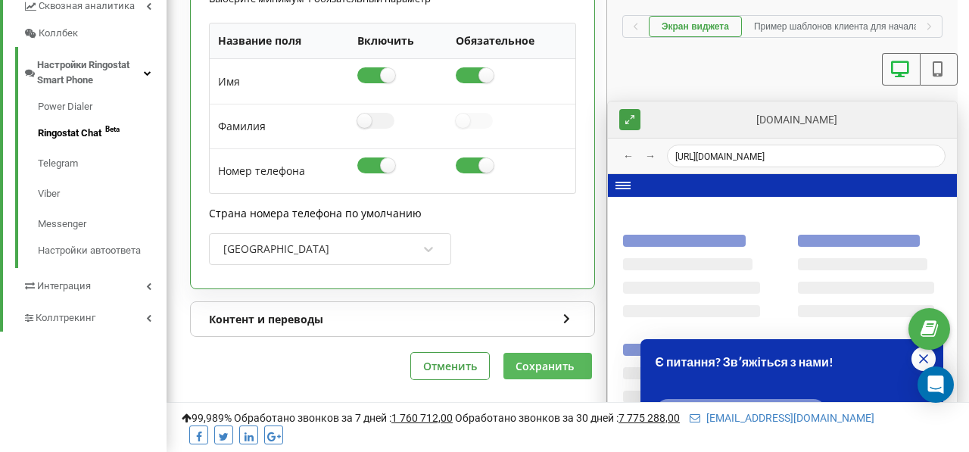
click at [540, 369] on button "Сохранить" at bounding box center [547, 366] width 89 height 26
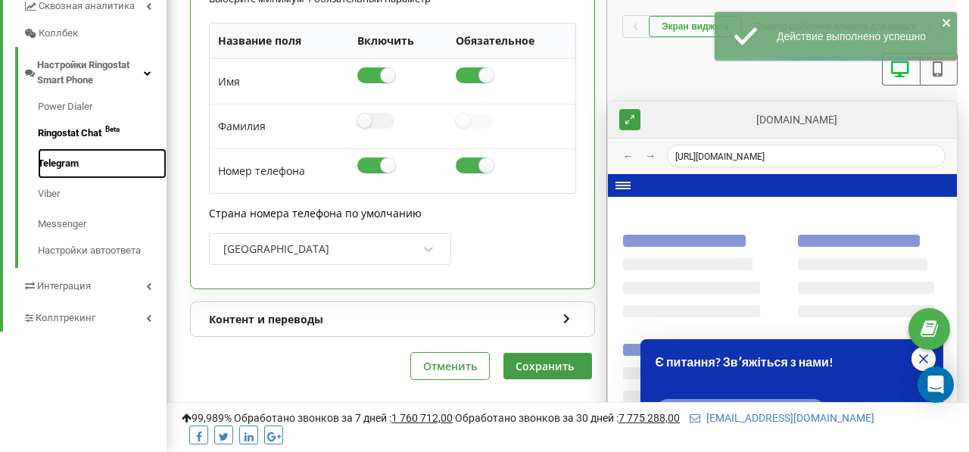
click at [70, 154] on link "Telegram" at bounding box center [102, 163] width 129 height 30
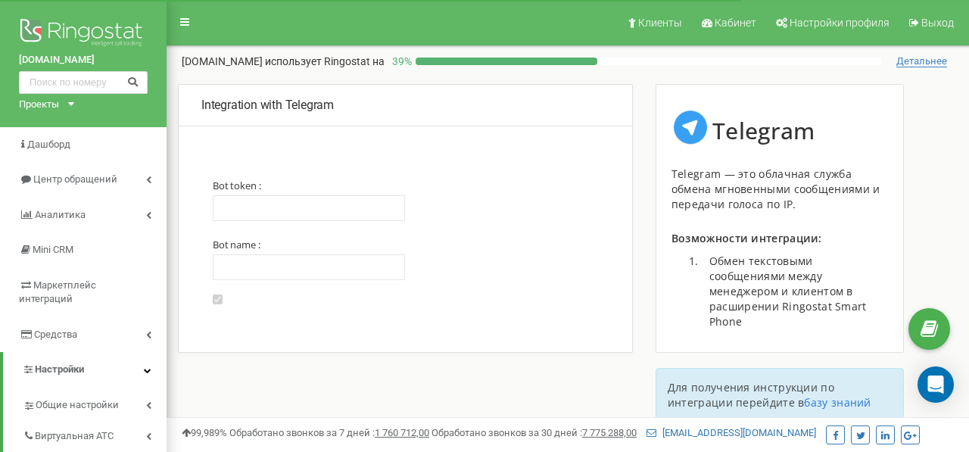
type input "6960024656:AAGK7mBb5TZUaIEsyT0OyOvNvRkEXM9mpmU"
type input "@doitwellsalesbot"
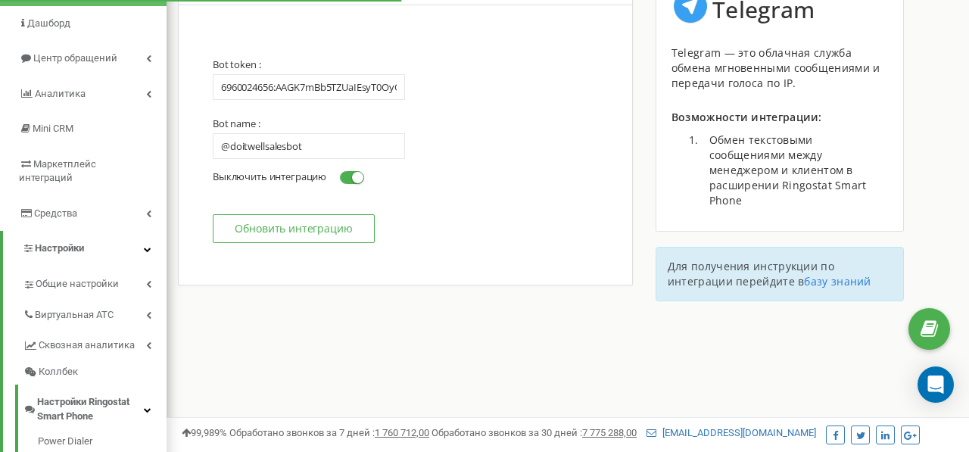
scroll to position [129, 0]
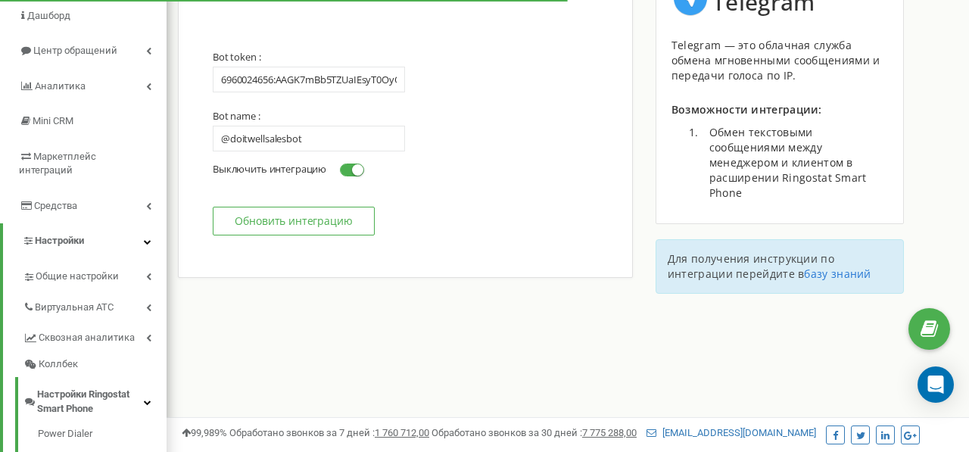
click at [303, 226] on button "Обновить интеграцию" at bounding box center [294, 221] width 162 height 29
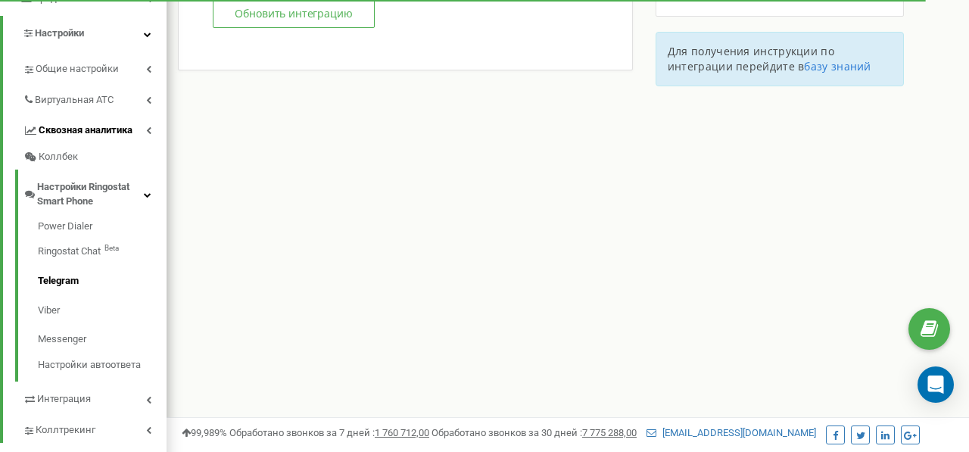
scroll to position [339, 0]
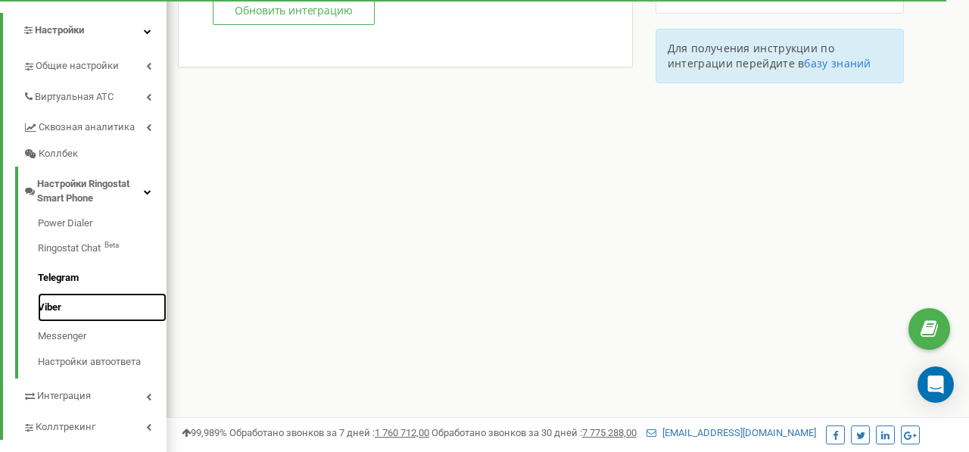
click at [57, 294] on link "Viber" at bounding box center [102, 308] width 129 height 30
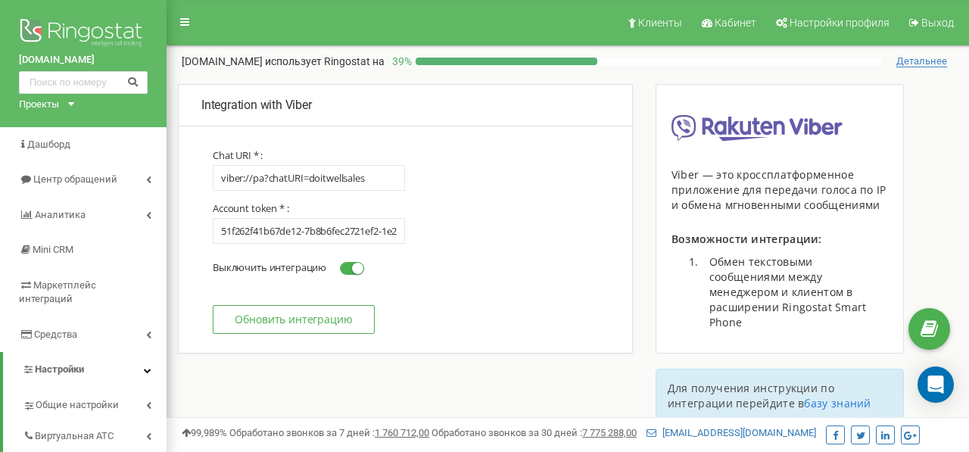
click at [238, 320] on button "Обновить интеграцию" at bounding box center [294, 319] width 162 height 29
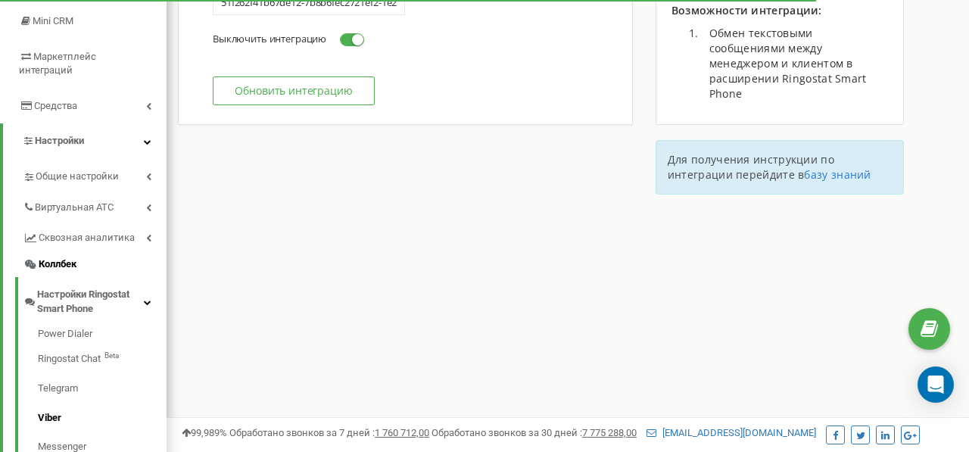
scroll to position [255, 0]
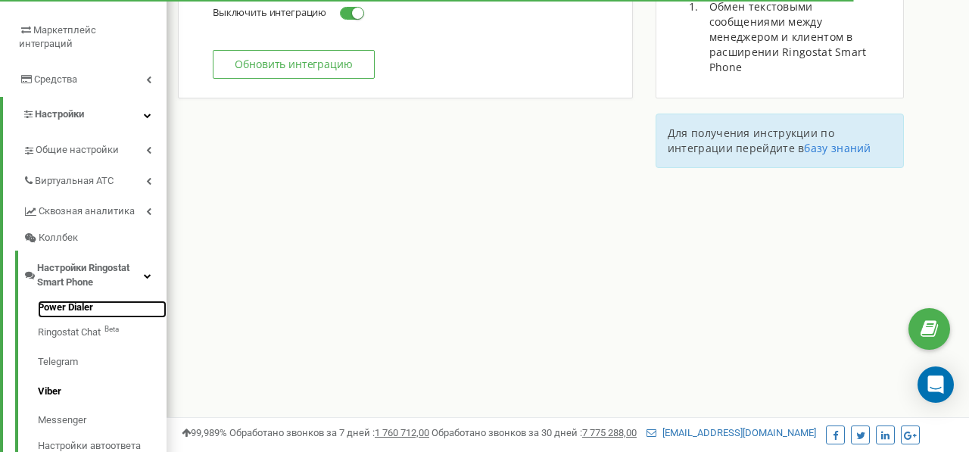
click at [95, 300] on link "Power Dialer" at bounding box center [102, 309] width 129 height 18
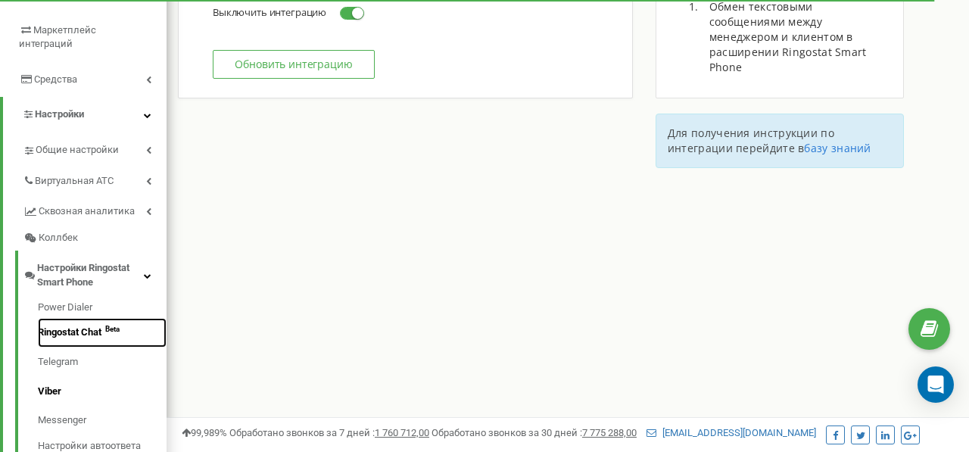
click at [95, 318] on link "Ringostat Chat Beta" at bounding box center [102, 333] width 129 height 30
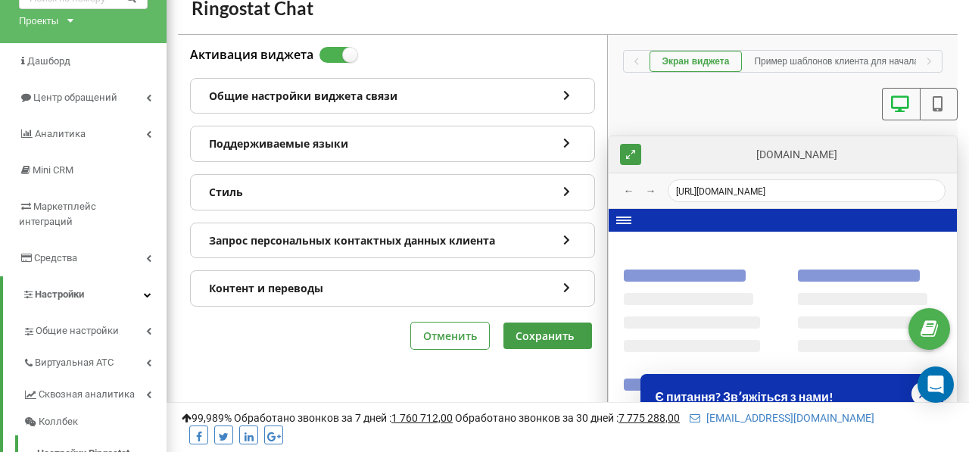
scroll to position [129, 0]
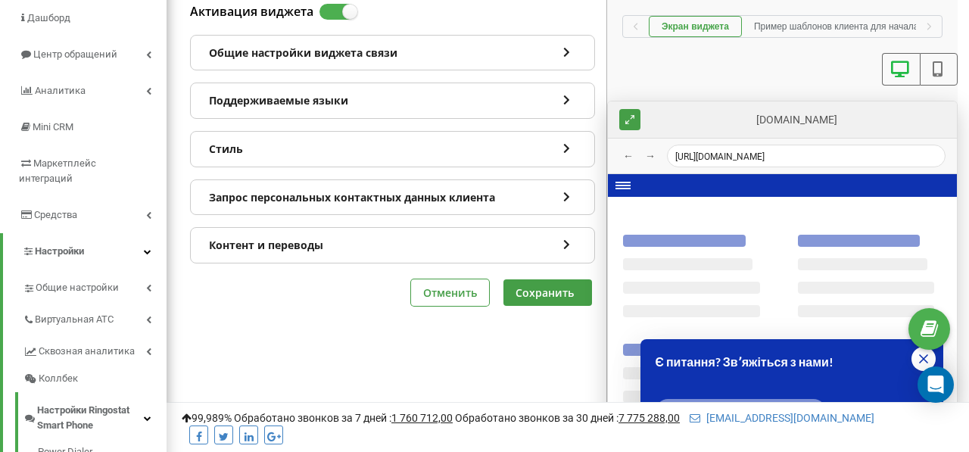
click at [437, 246] on div "Контент и переводы" at bounding box center [392, 245] width 403 height 35
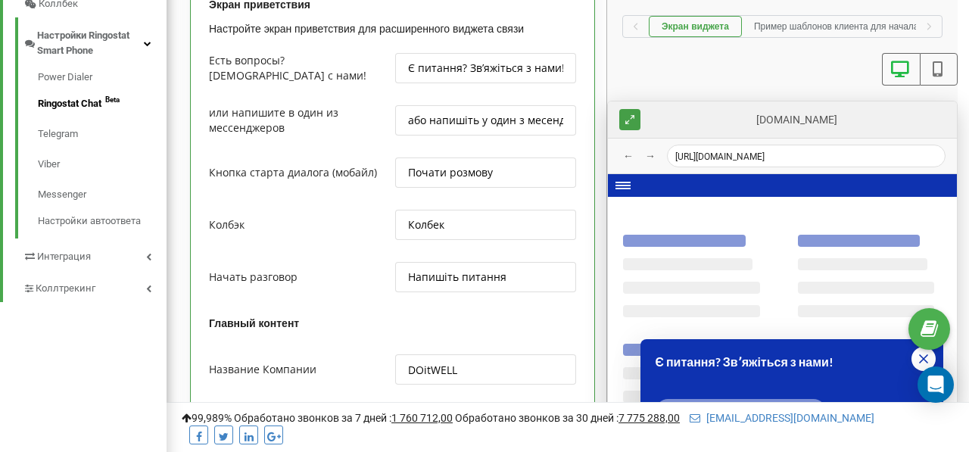
scroll to position [494, 0]
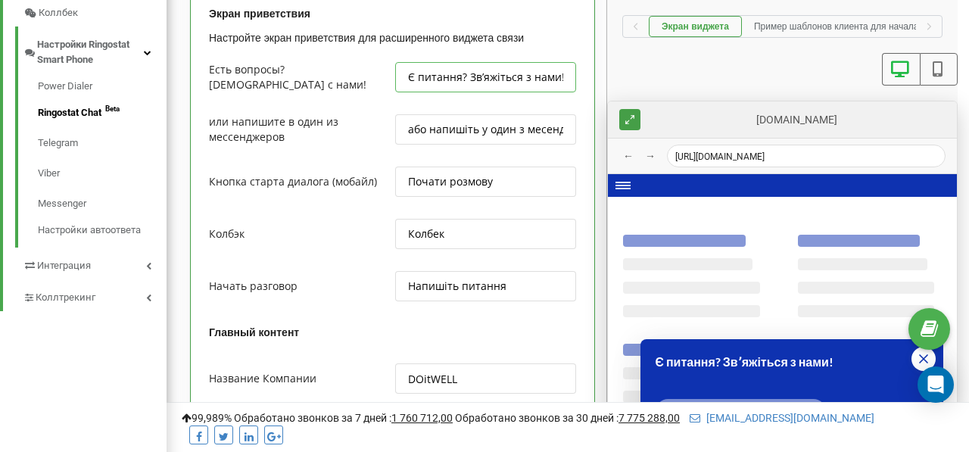
click at [466, 91] on input "Є питання? Звʼяжіться з нами!" at bounding box center [485, 77] width 180 height 30
click at [437, 159] on div at bounding box center [485, 152] width 180 height 14
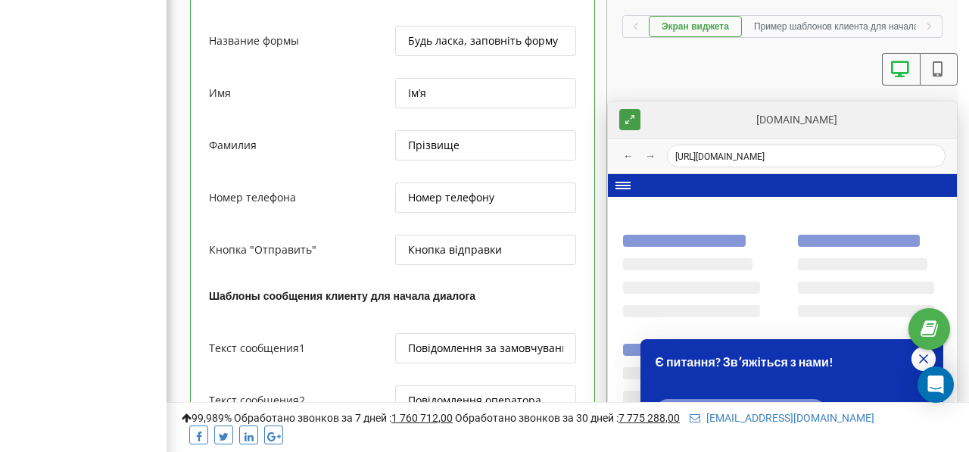
scroll to position [1582, 0]
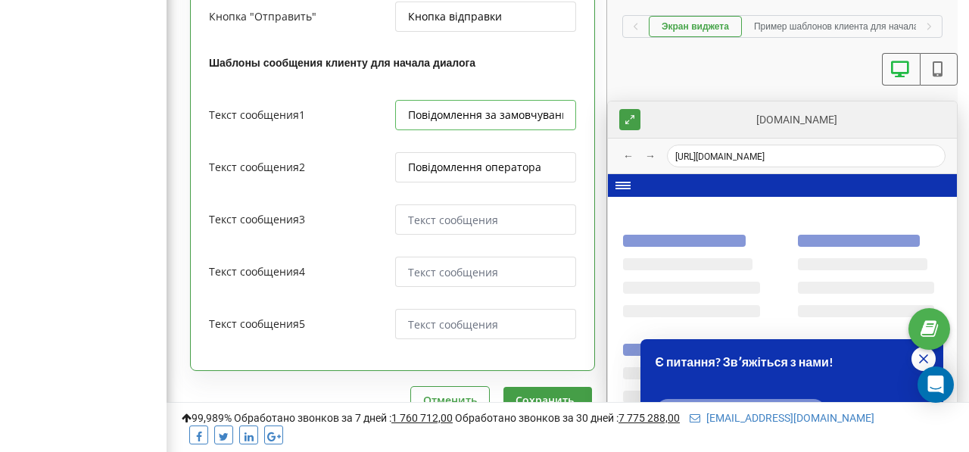
click at [444, 130] on input "Повідомлення за замовчуванням" at bounding box center [485, 115] width 180 height 30
type textarea "x"
type input "В"
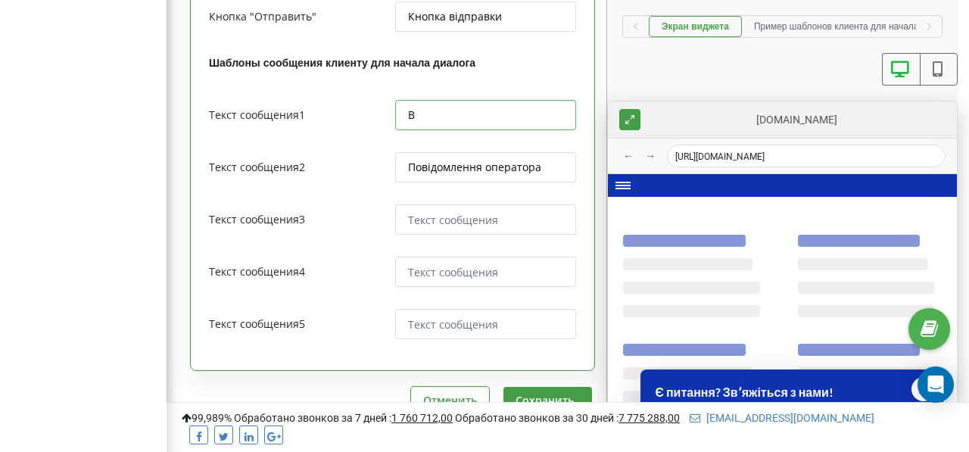
type textarea "x"
type input "Ві"
type textarea "x"
type input "Віт"
type textarea "x"
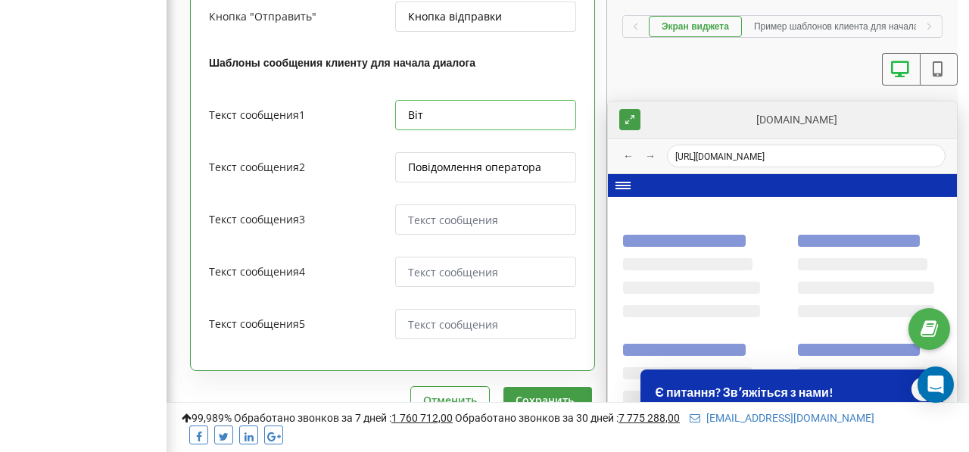
type input "Віта"
type textarea "x"
type input "Вітає"
type textarea "x"
type input "Вітаєм"
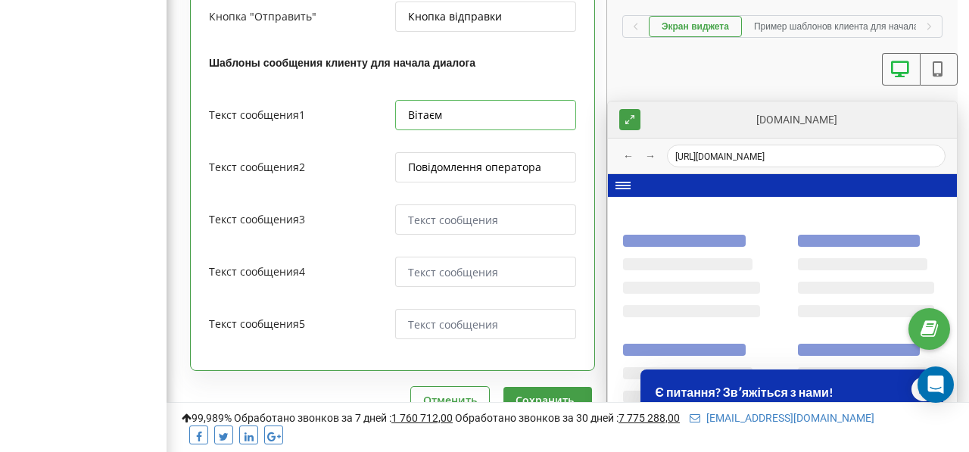
type textarea "x"
type input "Вітаємо"
type textarea "x"
type input "Вітаємо!"
type textarea "x"
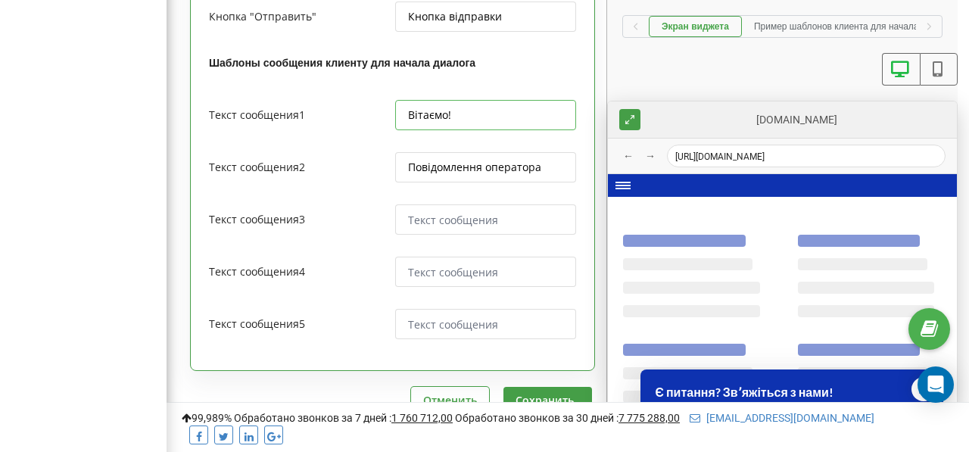
type input "Вітаємо!"
type textarea "x"
type input "Вітаємо! З"
type textarea "x"
type input "Вітаємо! За"
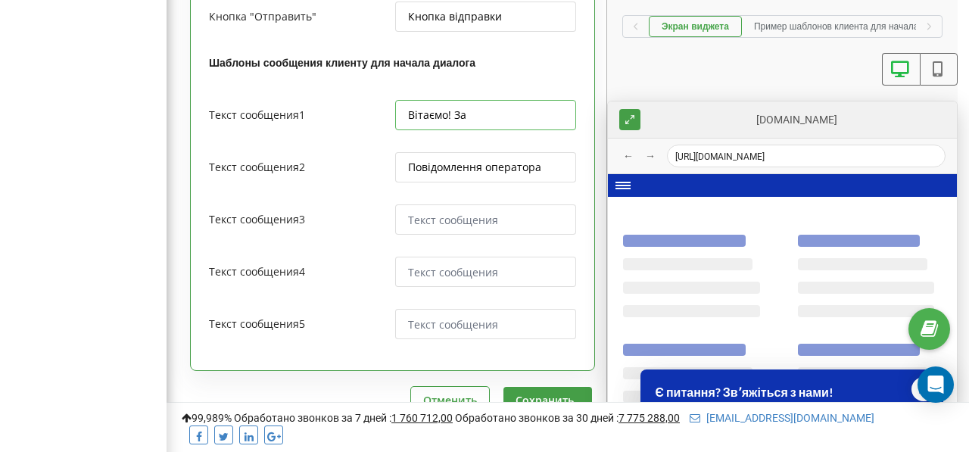
type textarea "x"
type input "Вітаємо! Зао"
type textarea "x"
type input "Вітаємо! За"
type textarea "x"
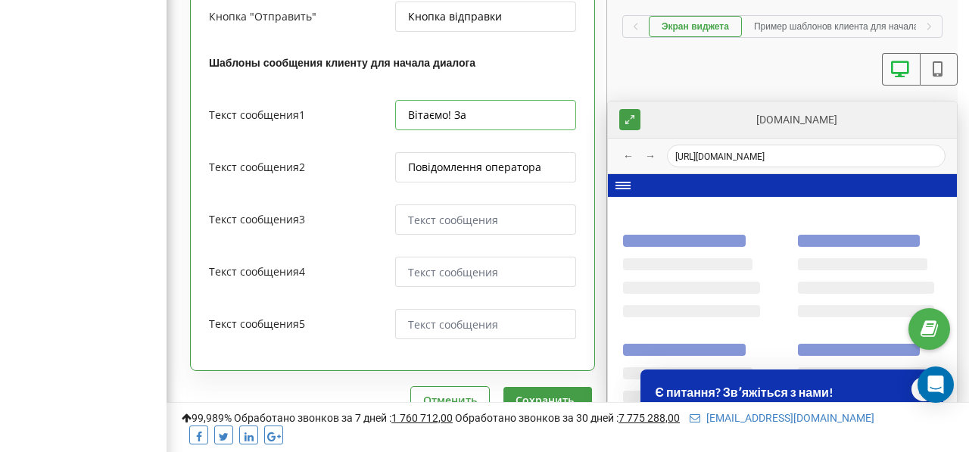
type input "Вітаємо! Зал"
type textarea "x"
type input "Вітаємо! Зали"
type textarea "x"
type input "Вітаємо! Залиш"
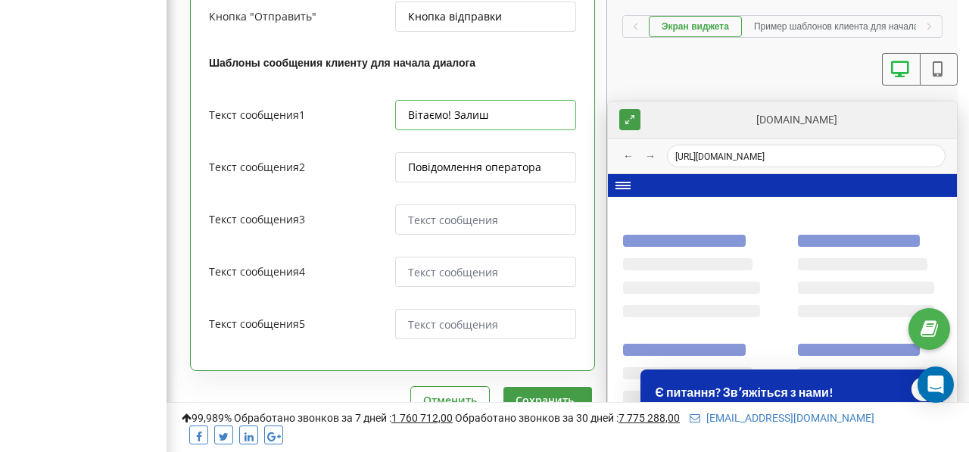
type textarea "x"
type input "Вітаємо! Залиши"
type textarea "x"
type input "Вітаємо! Залиш"
type textarea "x"
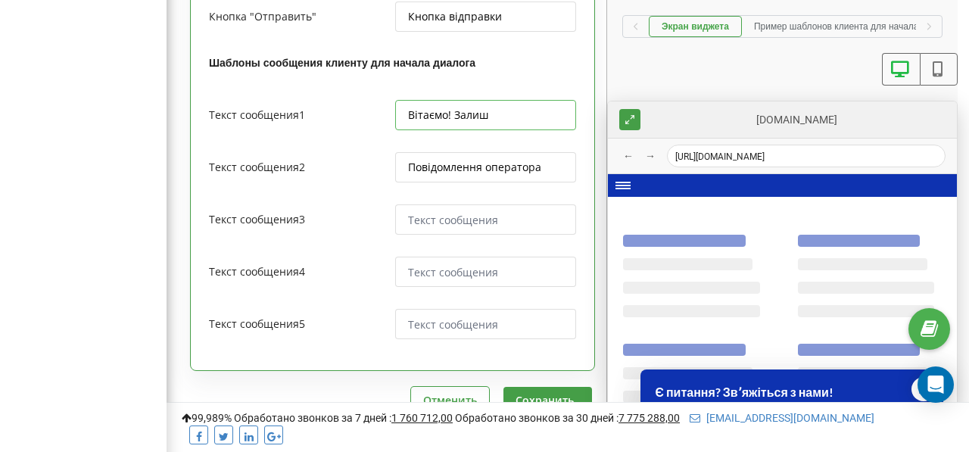
type input "Вітаємо! Залишь"
type textarea "x"
type input "Вітаємо! Залишьи"
type textarea "x"
type input "Вітаємо! Залишьи"
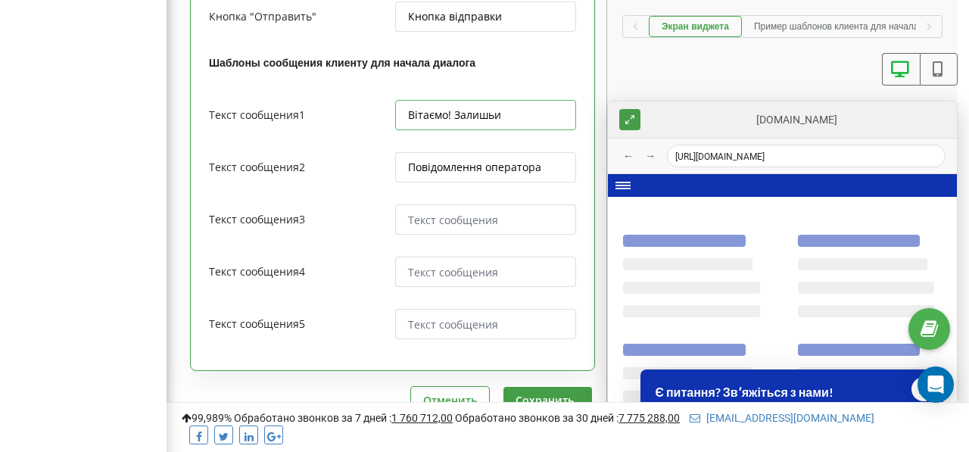
type textarea "x"
type input "Вітаємо! Залишьи"
type textarea "x"
type input "Вітаємо! Залишь"
type textarea "x"
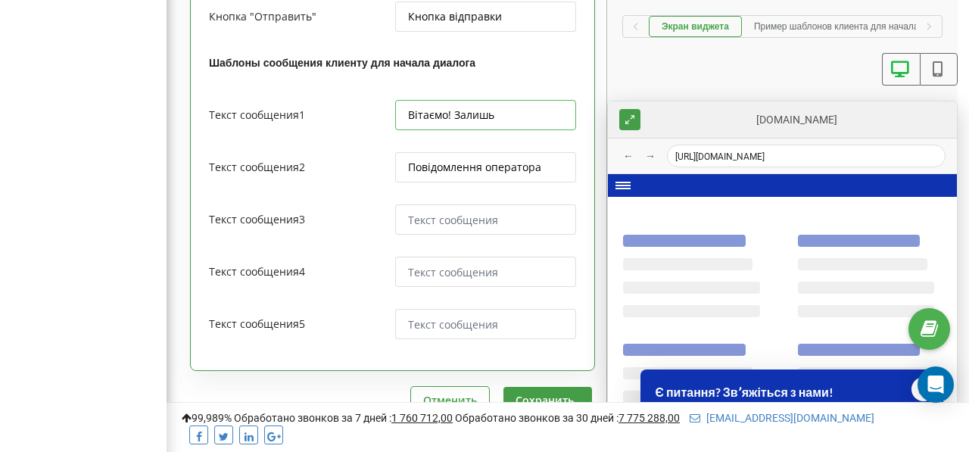
type input "Вітаємо! Залиш"
type textarea "x"
type input "Вітаємо! Залишт"
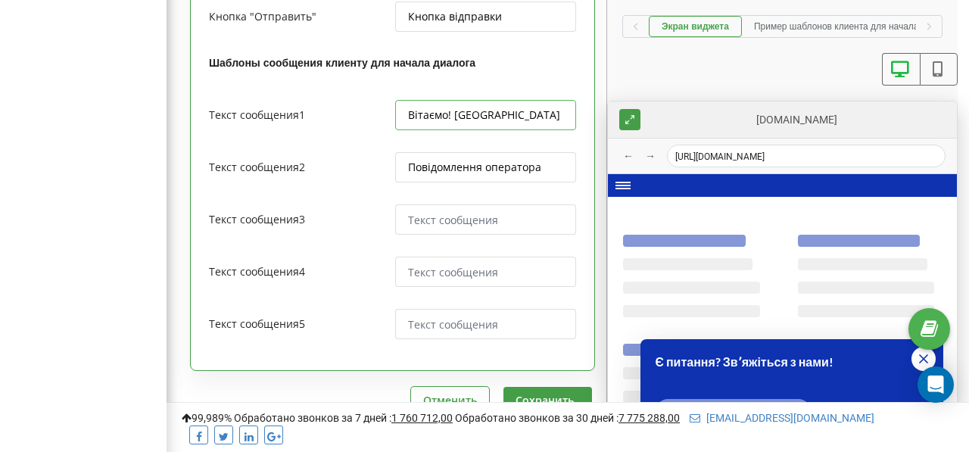
type textarea "x"
type input "Вітаємо! Залиште"
type textarea "x"
type input "Вітаємо! Залиште"
type textarea "x"
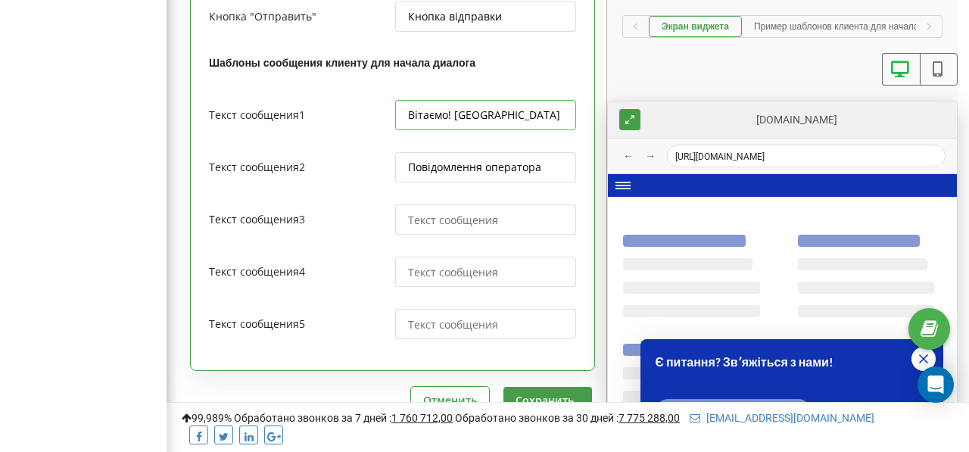
type input "Вітаємо! Залиште н"
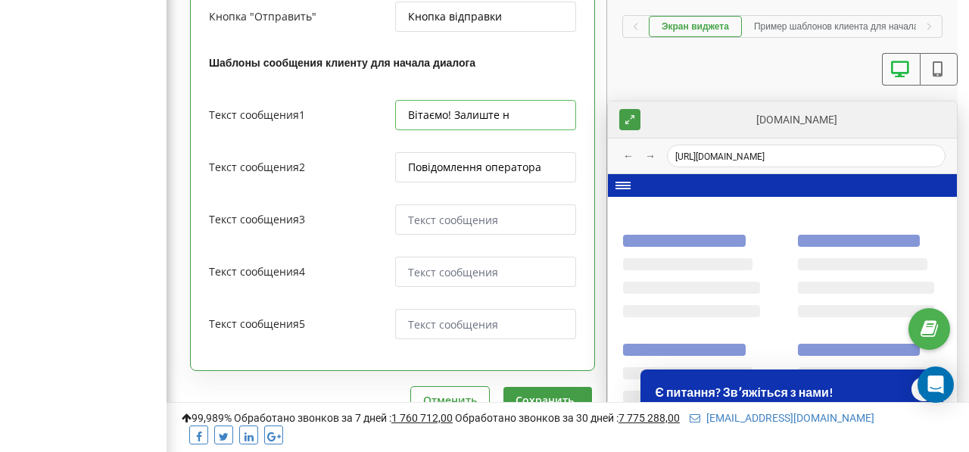
type textarea "x"
type input "Вітаємо! Залиште на"
type textarea "x"
type input "Вітаємо! Залиште нам"
type textarea "x"
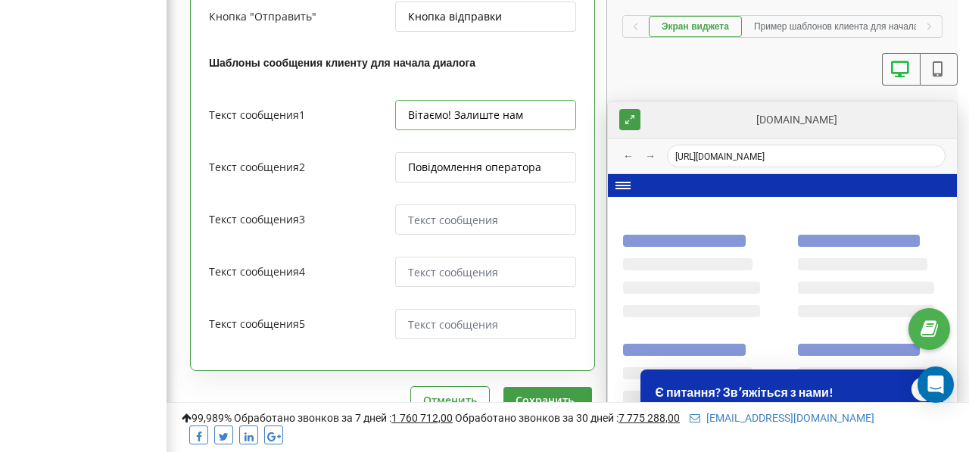
type input "Вітаємо! Залиште нам"
type textarea "x"
type input "Вітаємо! Залиште нам"
type textarea "x"
type input "Вітаємо! Залиште на"
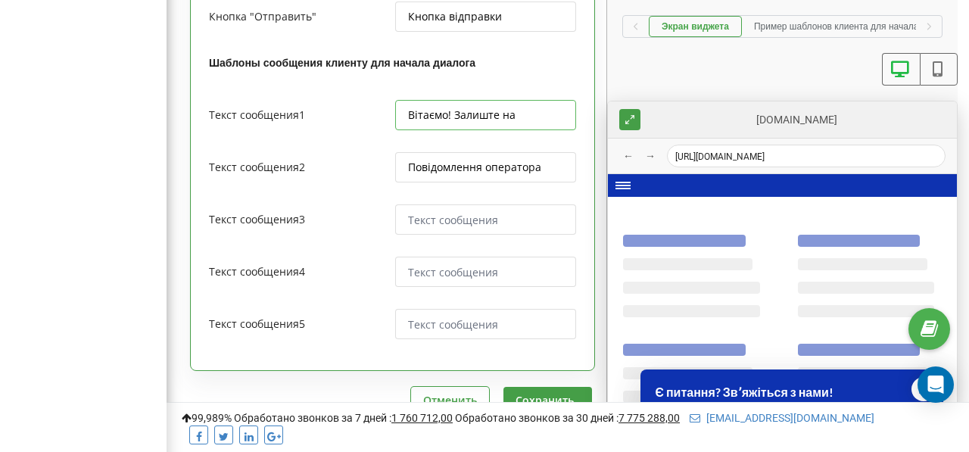
type textarea "x"
type input "Вітаємо! Залиште н"
type textarea "x"
type input "Вітаємо! Залиште"
type textarea "x"
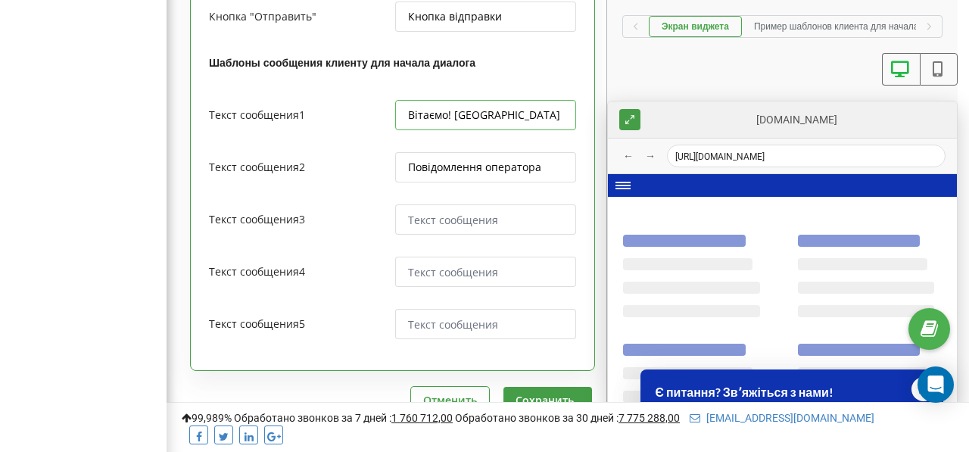
type input "Вітаємо! Залиште"
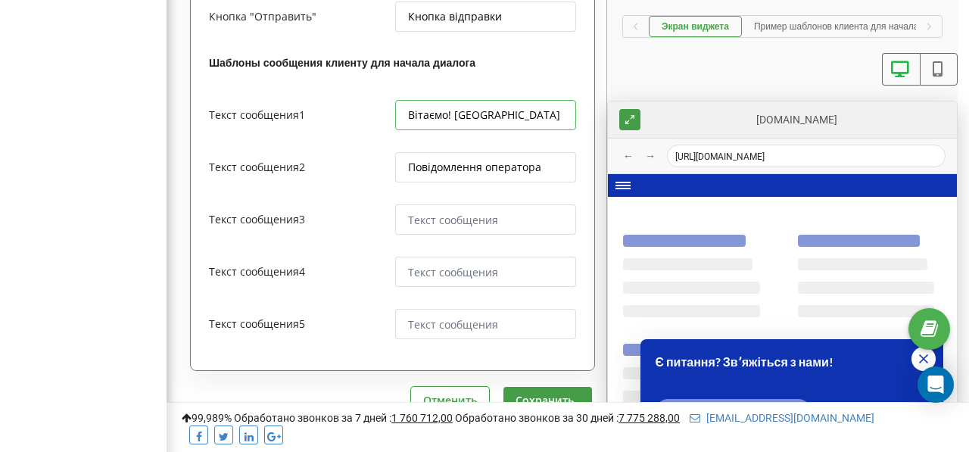
type textarea "x"
type input "Вітаємо! Залишт"
type textarea "x"
type input "Вітаємо! Залиш"
type textarea "x"
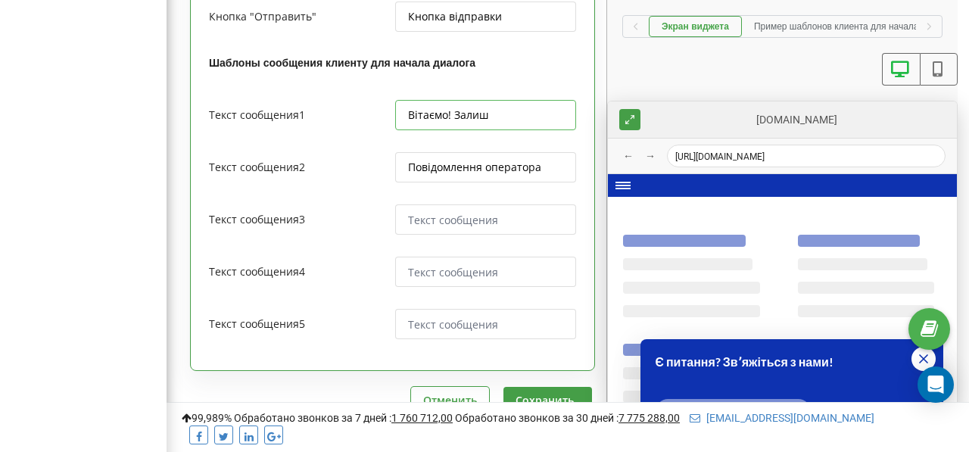
type input "Вітаємо! Зали"
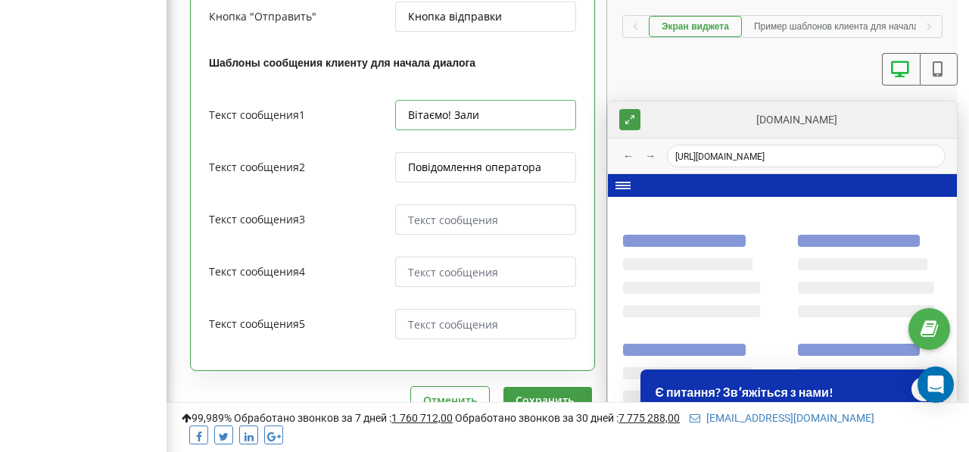
type textarea "x"
type input "Вітаємо! Зал"
type textarea "x"
type input "Вітаємо! За"
type textarea "x"
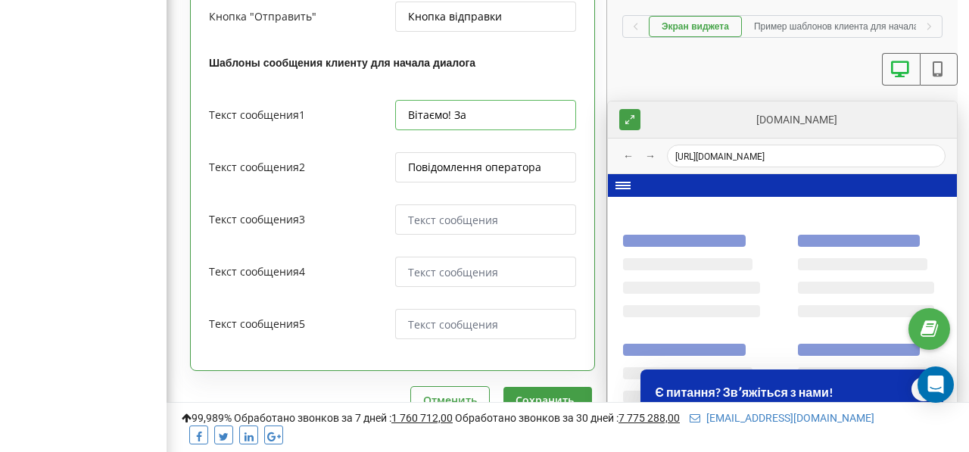
type input "Вітаємо! З"
type textarea "x"
type input "Вітаємо!"
type textarea "x"
type input "Вітаємо! Я"
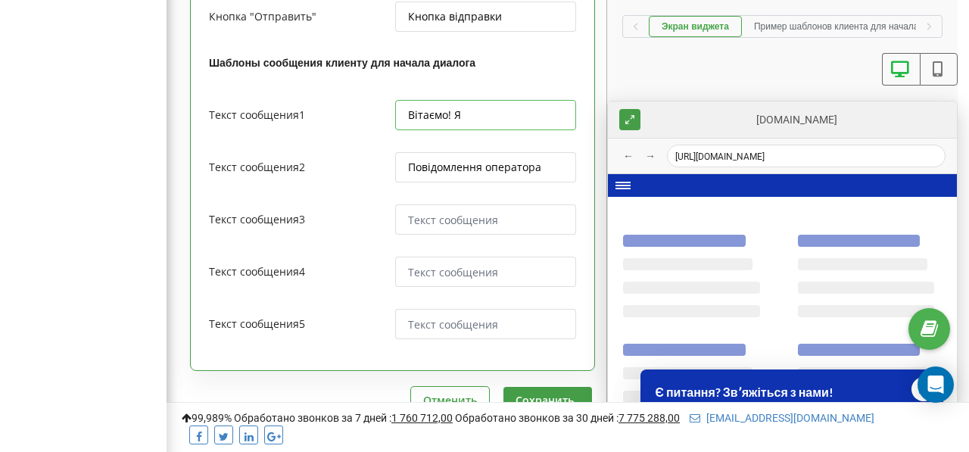
type textarea "x"
type input "Вітаємо!"
type textarea "x"
type input "Вітаємо! ч"
type textarea "x"
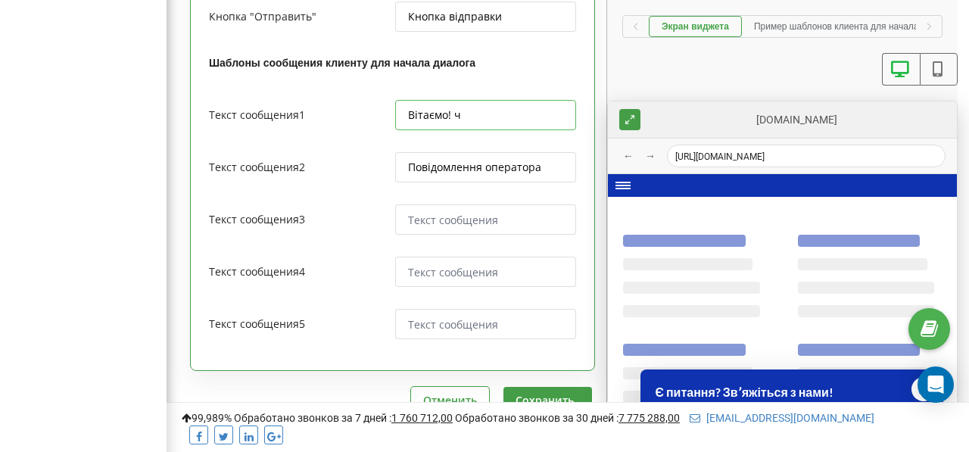
type input "Вітаємо! чи"
type textarea "x"
type input "Вітаємо! чим"
type textarea "x"
type input "Вітаємо! чи"
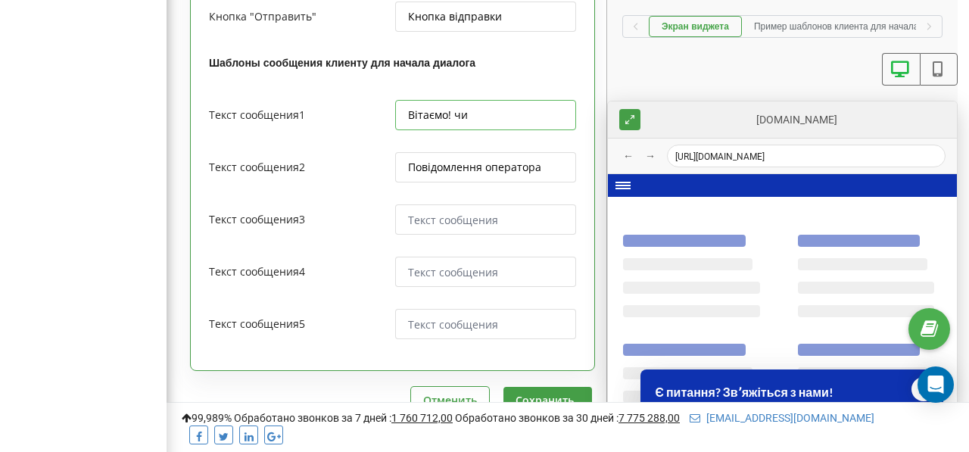
type textarea "x"
type input "Вітаємо! ч"
type textarea "x"
type input "Вітаємо!"
type textarea "x"
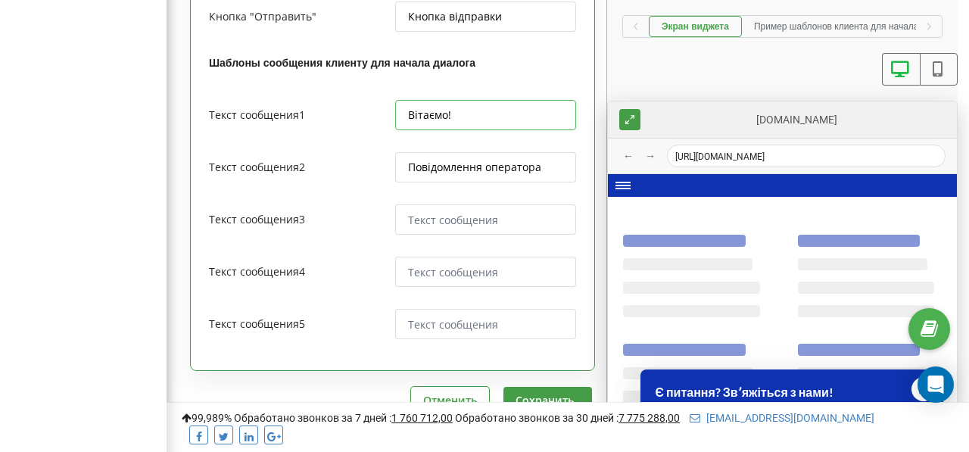
type input "Вітаємо! Ч"
type textarea "x"
type input "Вітаємо! Чи"
type textarea "x"
type input "Вітаємо! Чим"
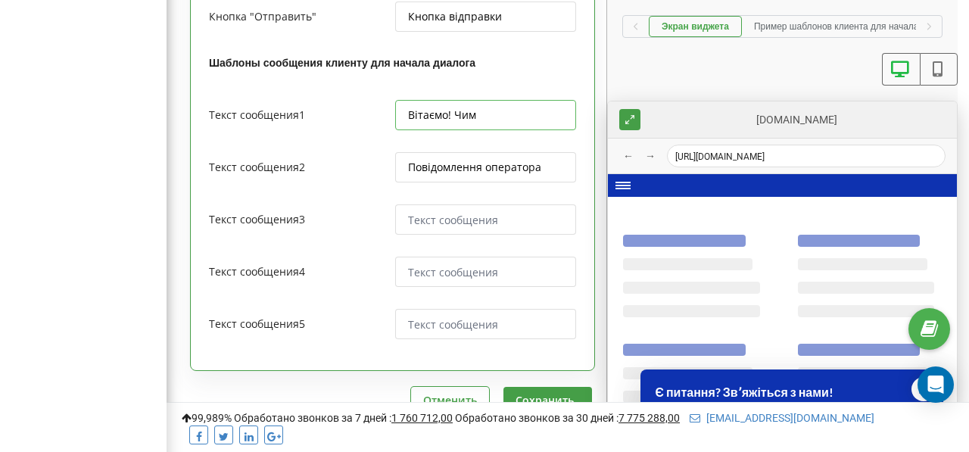
type textarea "x"
type input "Вітаємо! Чим"
type textarea "x"
type input "Вітаємо! Чим мо"
type textarea "x"
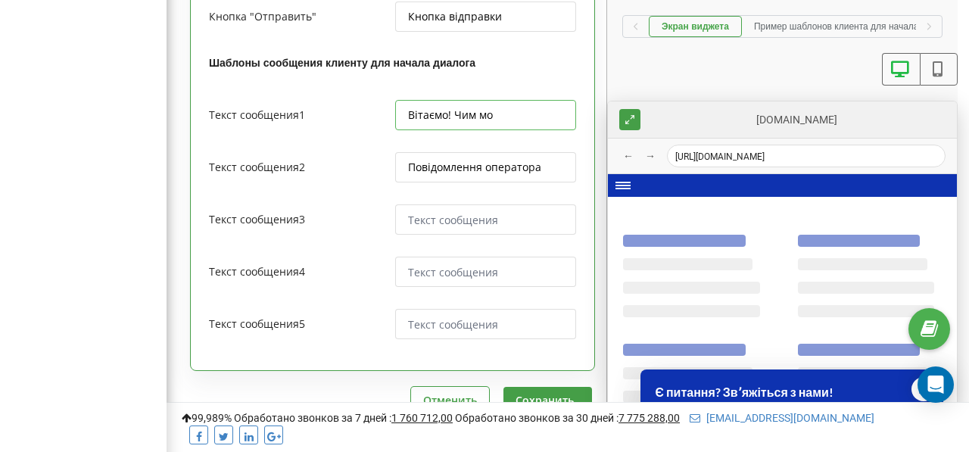
type input "Вітаємо! Чим мож"
type textarea "x"
type input "Вітаємо! Чим може"
type textarea "x"
type input "Вітаємо! Чим можем"
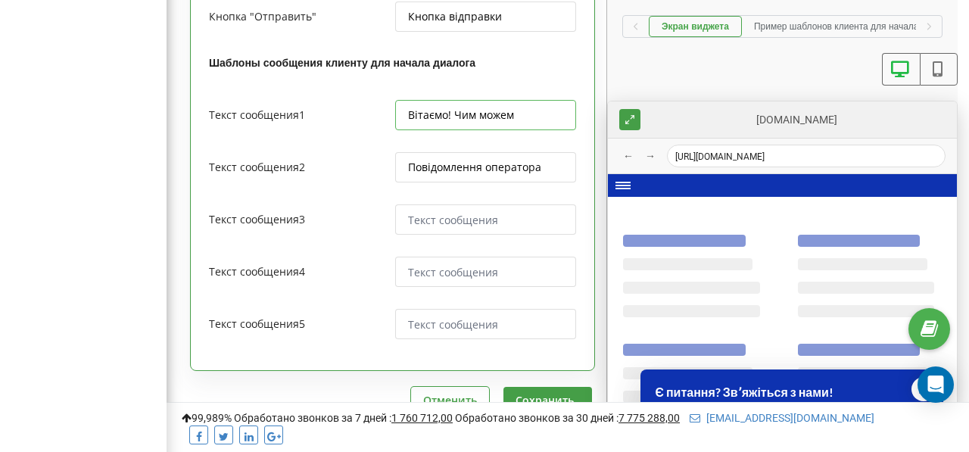
type textarea "x"
type input "Вітаємо! Чим можемо"
type textarea "x"
type input "Вітаємо! Чим можемо"
type textarea "x"
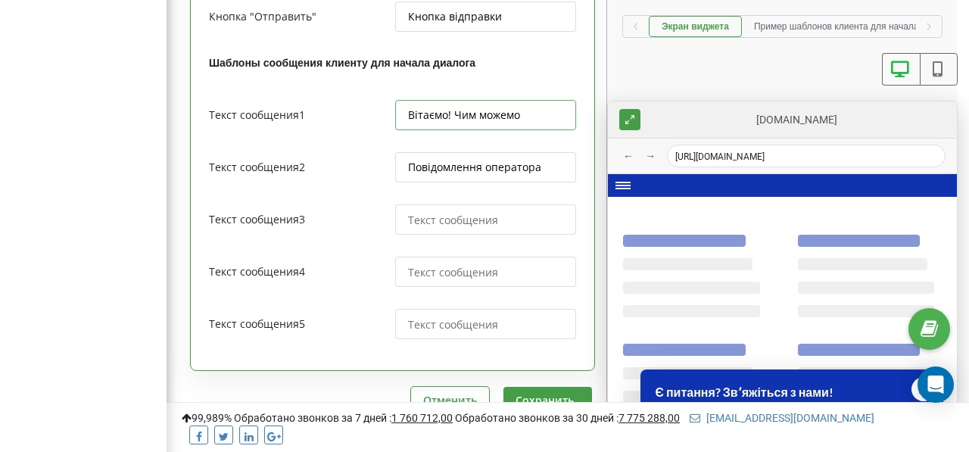
type input "Вітаємо! Чим можемо д"
type textarea "x"
type input "Вітаємо! Чим можемо до"
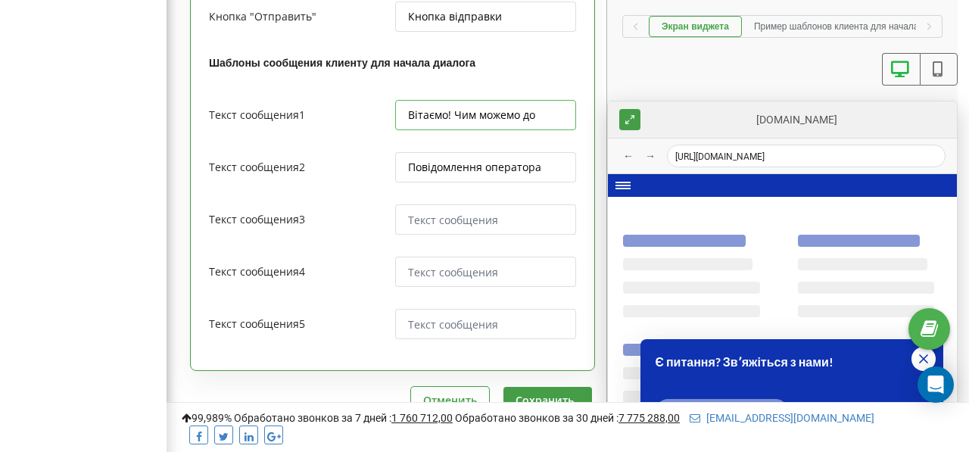
type textarea "x"
type input "Вітаємо! Чим можемо доп"
type textarea "x"
type input "Вітаємо! Чим можемо допом"
type textarea "x"
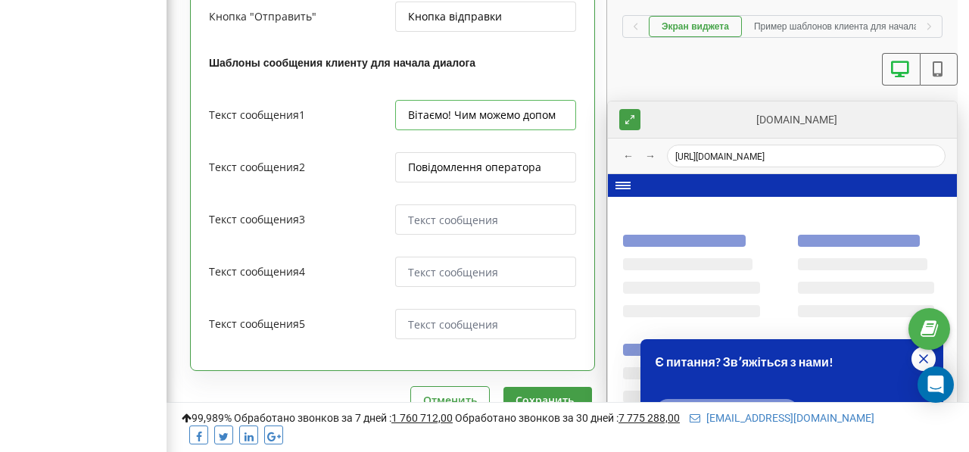
type input "Вітаємо! Чим можемо допомо"
type textarea "x"
type input "Вітаємо! Чим можемо допомог"
type textarea "x"
type input "Вітаємо! Чим можемо допомогт"
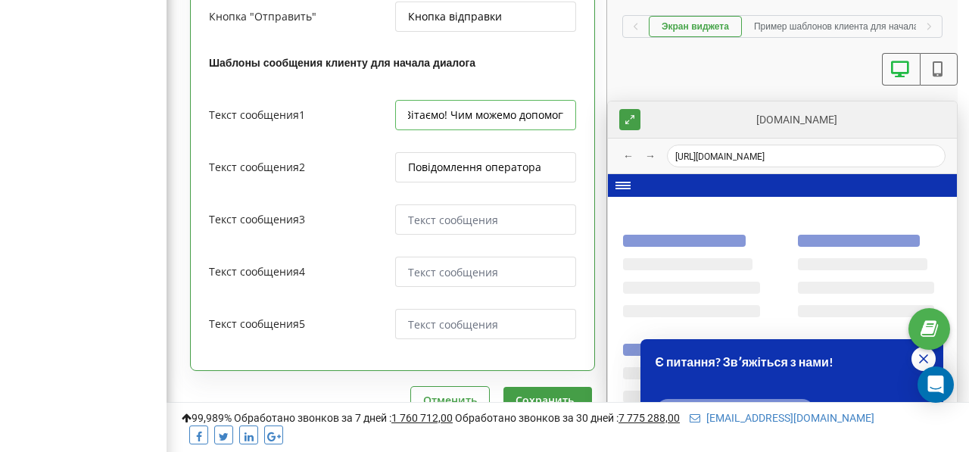
type textarea "x"
type input "Вітаємо! Чим можемо допомогти"
type textarea "x"
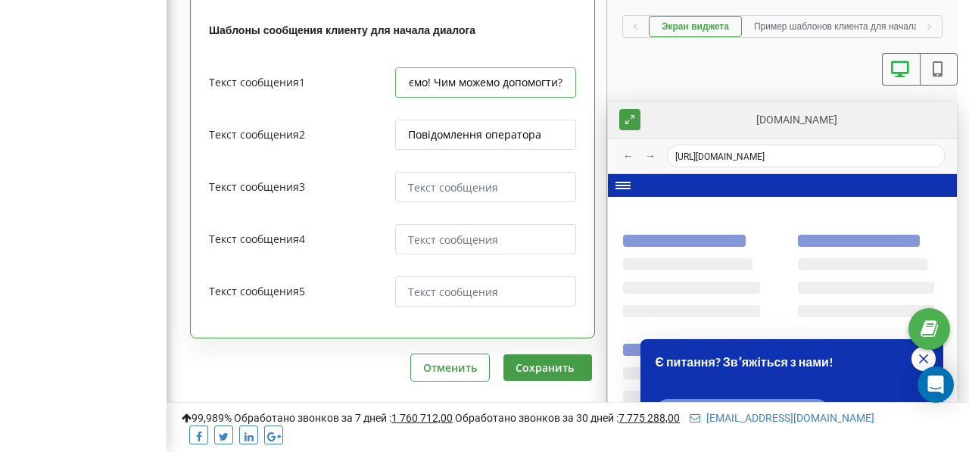
scroll to position [1634, 0]
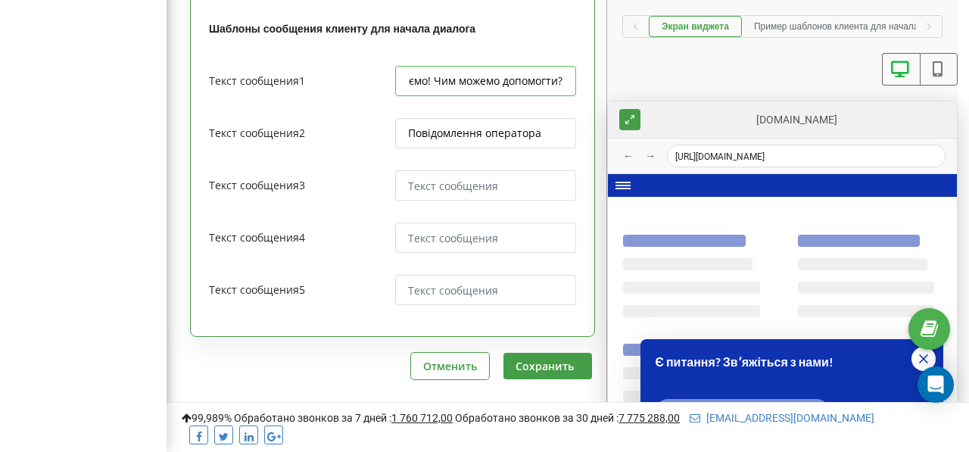
type input "Вітаємо! Чим можемо допомогти?"
click at [434, 129] on input "Повідомлення оператора" at bounding box center [485, 133] width 180 height 30
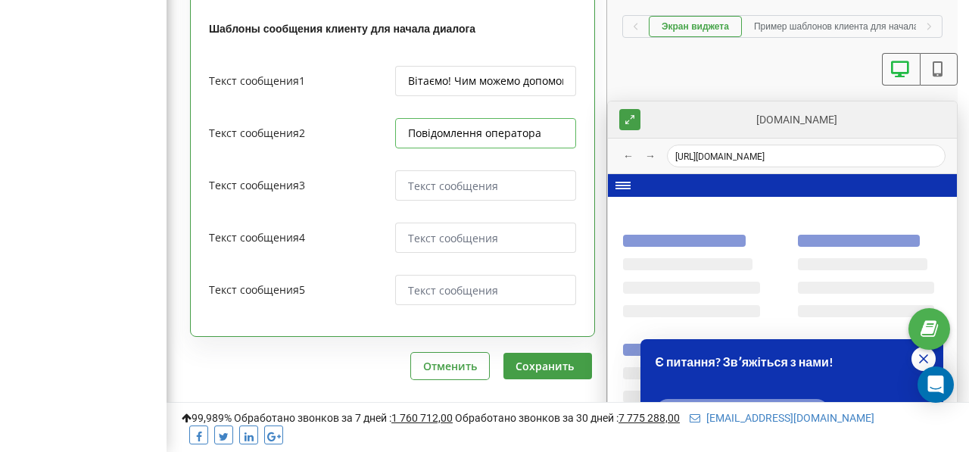
type textarea "x"
type input "З"
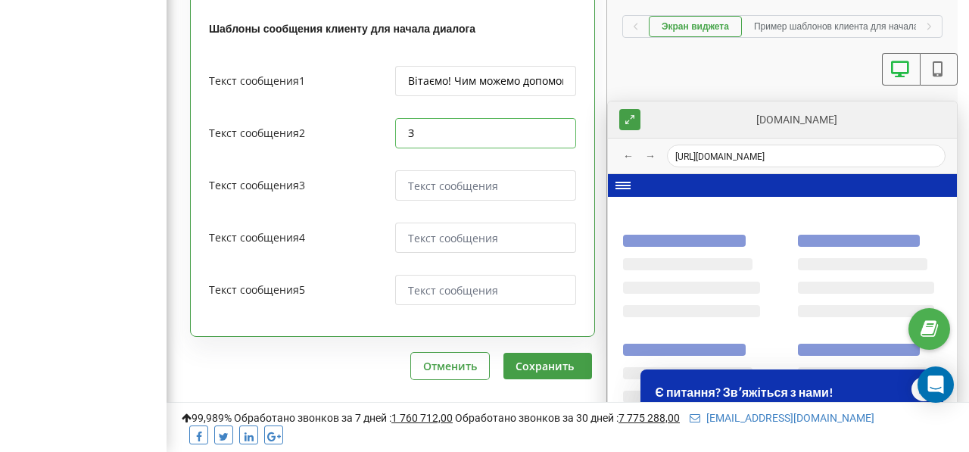
type textarea "x"
type input "За"
type textarea "x"
type input "Зал"
type textarea "x"
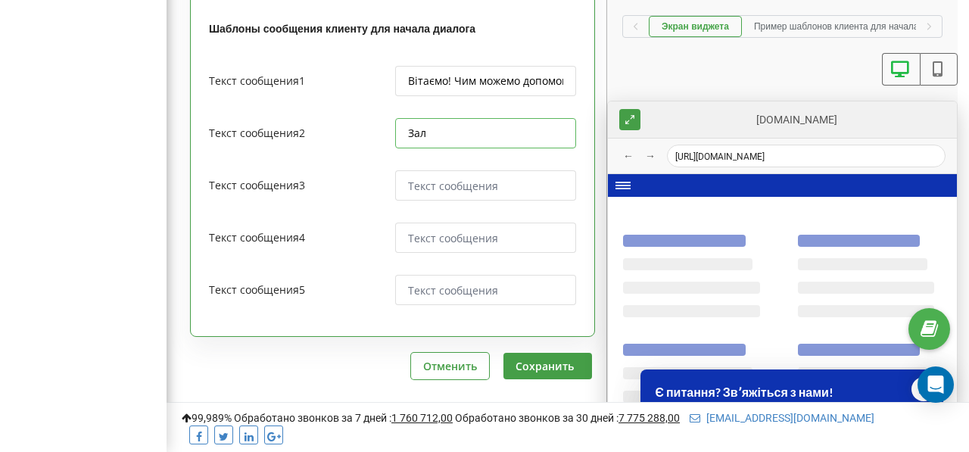
type input "Зали"
type textarea "x"
type input "Залиш"
type textarea "x"
type input "Залишь"
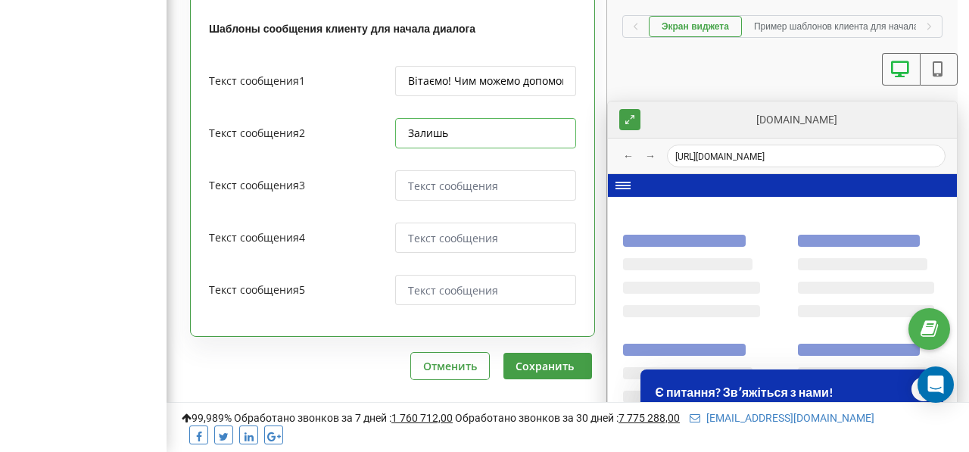
type textarea "x"
type input "Залишье"
type textarea "x"
type input "Залишь"
type textarea "x"
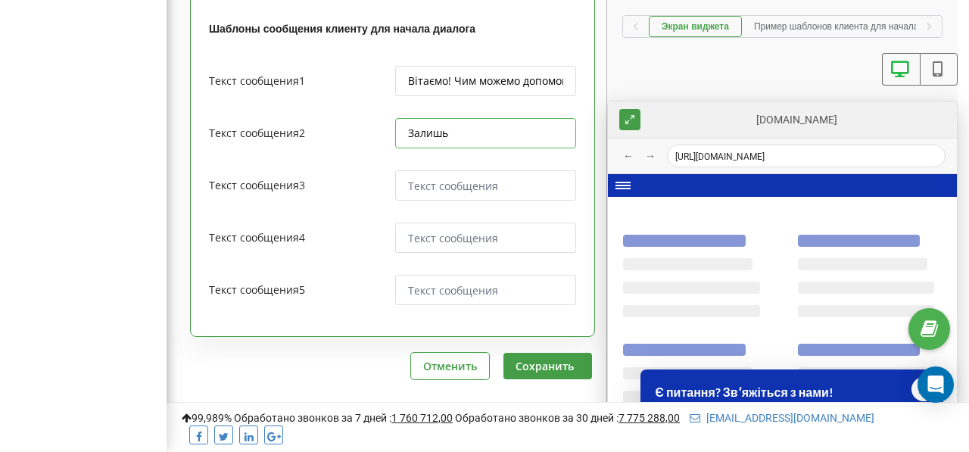
type input "Залиш"
type textarea "x"
type input "Залиште"
type textarea "x"
type input "Залиште"
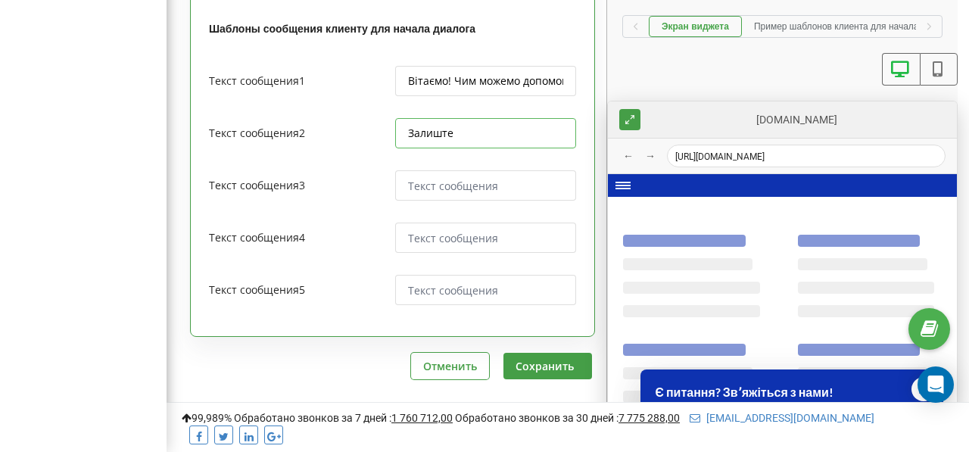
type textarea "x"
type input "Залиште В"
type textarea "x"
type input "Залиште Ва"
type textarea "x"
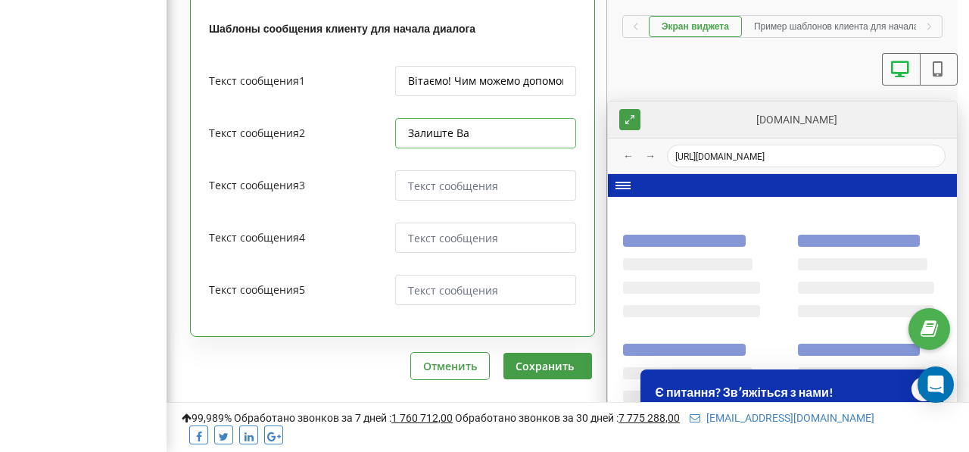
type input "Залиште Вам"
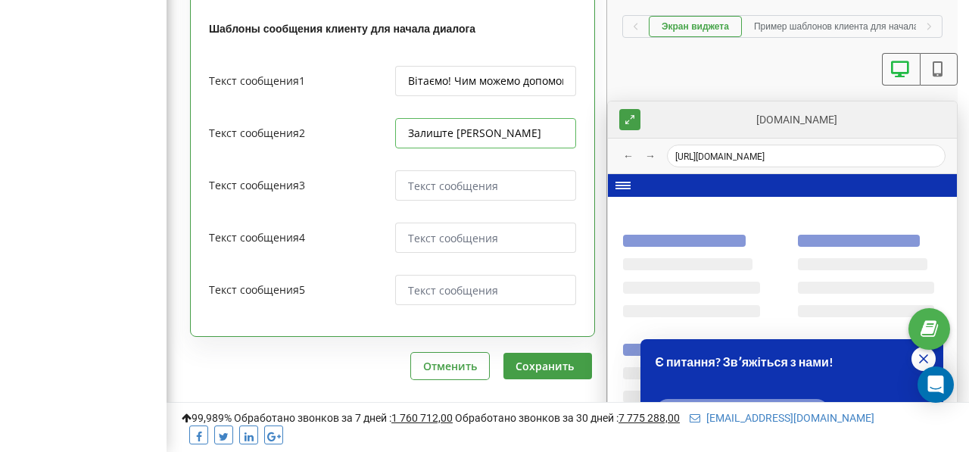
type textarea "x"
type input "Залиште Ва"
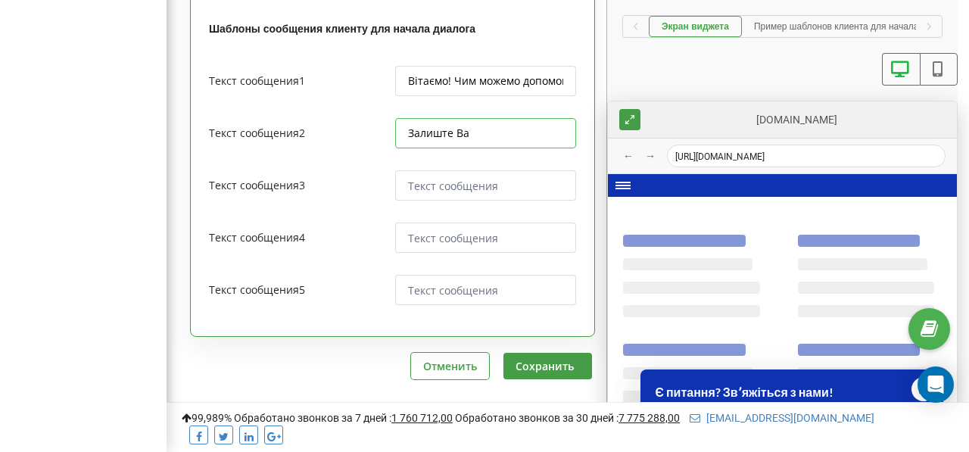
type textarea "x"
type input "Залиште В"
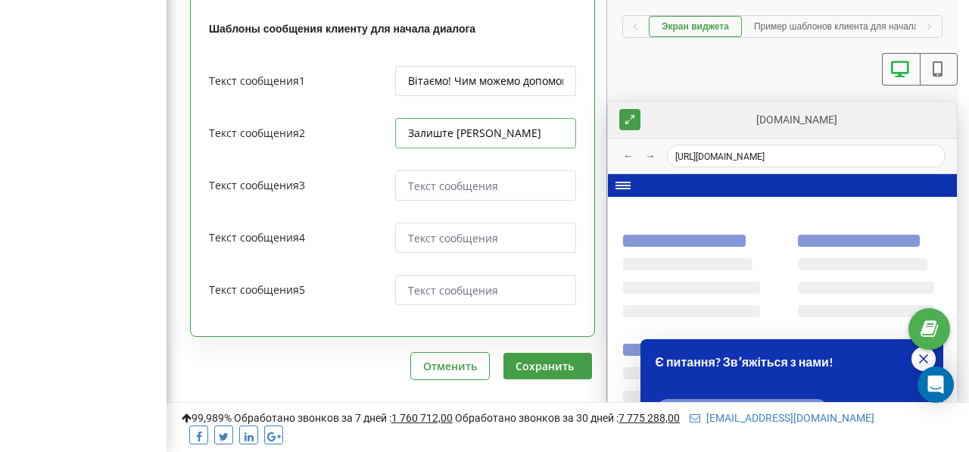
type textarea "x"
type input "Залиште"
type textarea "x"
type input "Залиште"
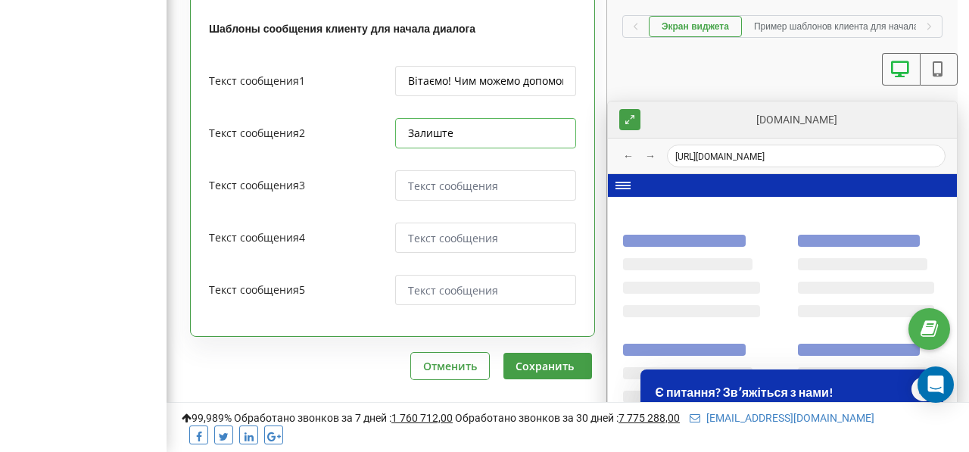
type textarea "x"
type input "Залиште"
type textarea "x"
type input "Залиште н"
type textarea "x"
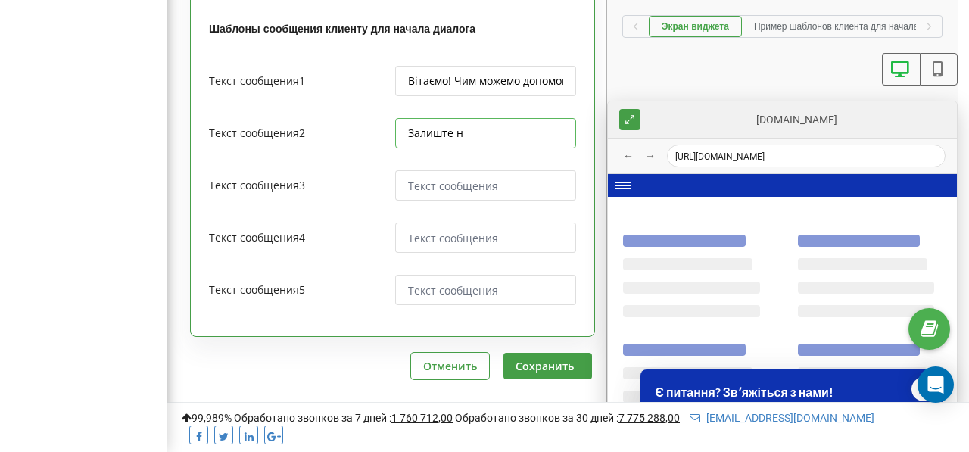
type input "Залиште на"
type textarea "x"
type input "Залиште нам"
type textarea "x"
type input "Залиште нам"
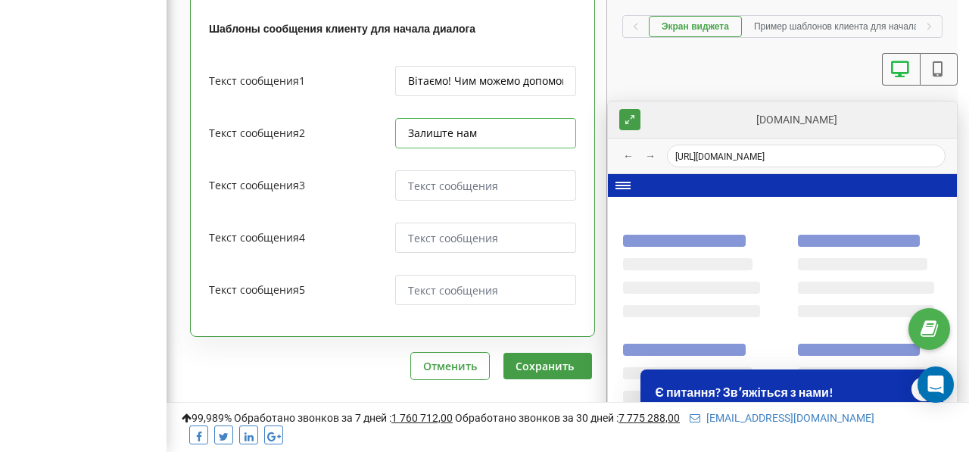
type textarea "x"
type input "Залиште нам за"
type textarea "x"
type input "Залиште нам зап"
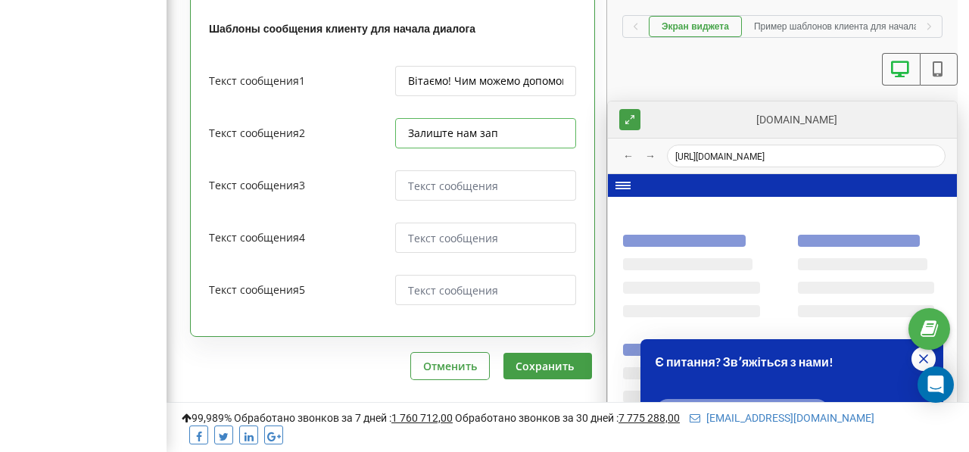
type textarea "x"
type input "Залиште нам запи"
type textarea "x"
type input "Залиште нам запит"
type textarea "x"
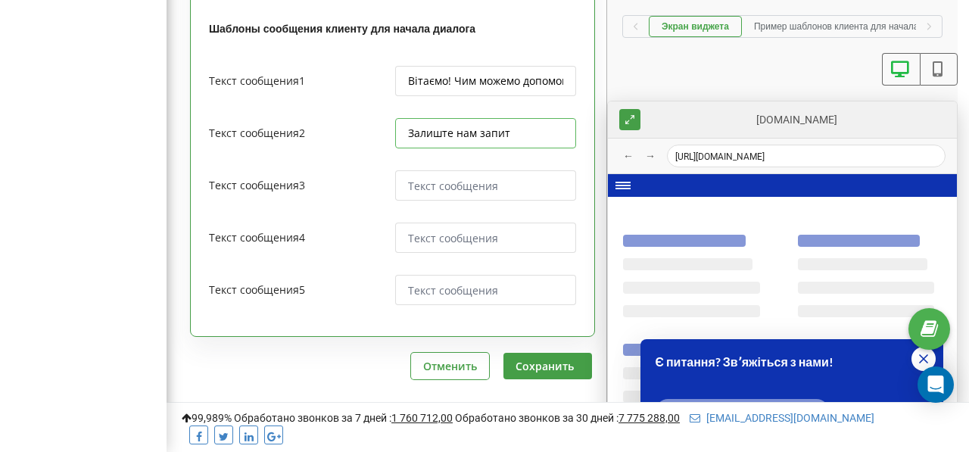
type input "Залиште нам запит"
type textarea "x"
type input "Залиште нам запит і"
type textarea "x"
type input "Залиште нам запит і"
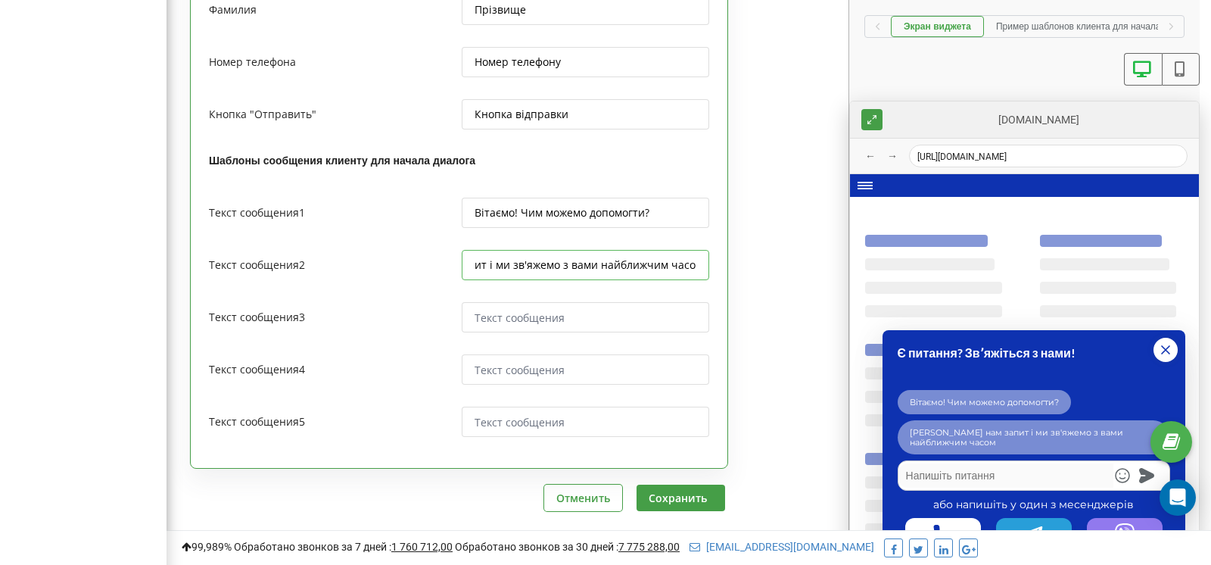
scroll to position [0, 92]
click at [555, 250] on input "Залиште нам запит і ми зв'яжемо з вами найближчим часом" at bounding box center [585, 265] width 247 height 30
click at [629, 250] on input "Залиште нам запит і ми зв'яжемось з вами найближчим часом" at bounding box center [585, 265] width 247 height 30
click at [652, 253] on input "Залиште нам запит і ми зв'яжемось з вами найближчим часом" at bounding box center [585, 265] width 247 height 30
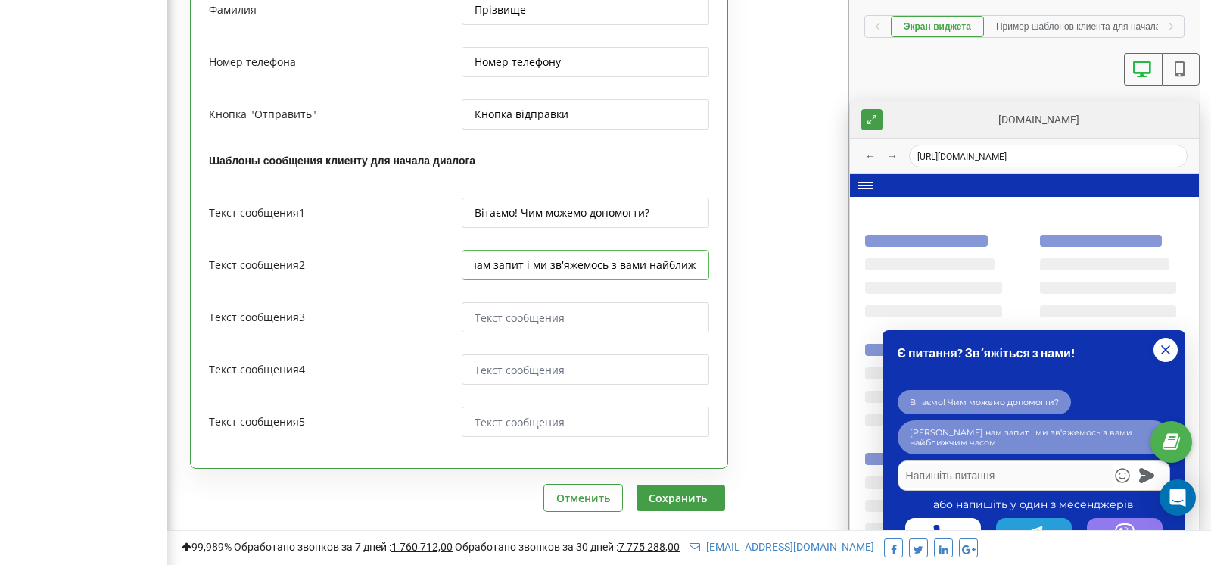
scroll to position [0, 0]
click at [670, 451] on button "Сохранить" at bounding box center [681, 497] width 89 height 26
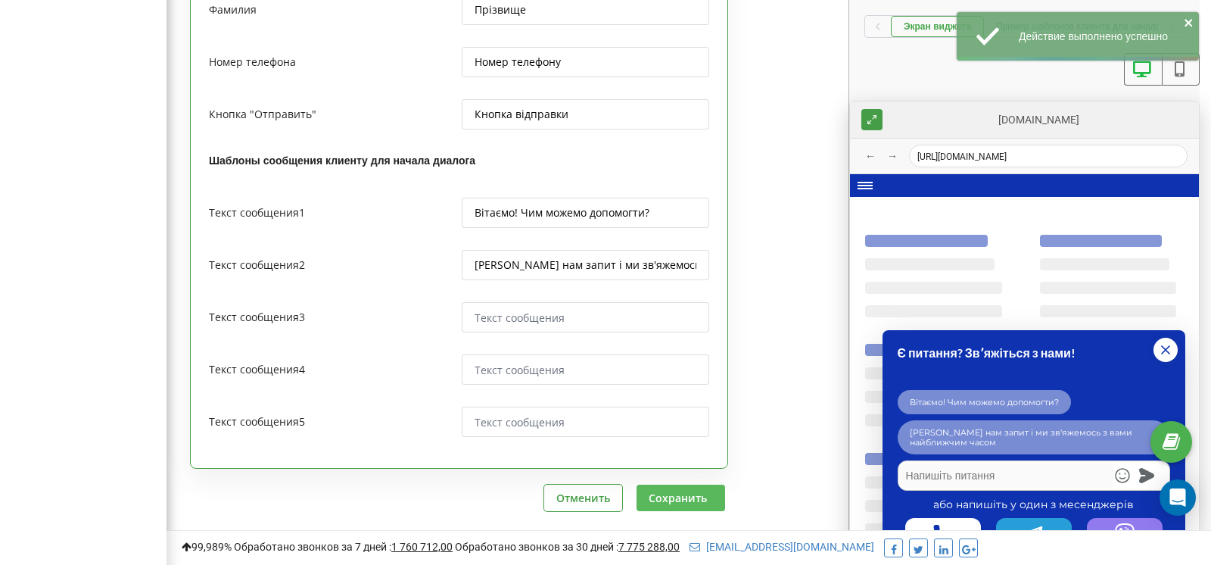
click at [680, 451] on button "Сохранить" at bounding box center [681, 497] width 89 height 26
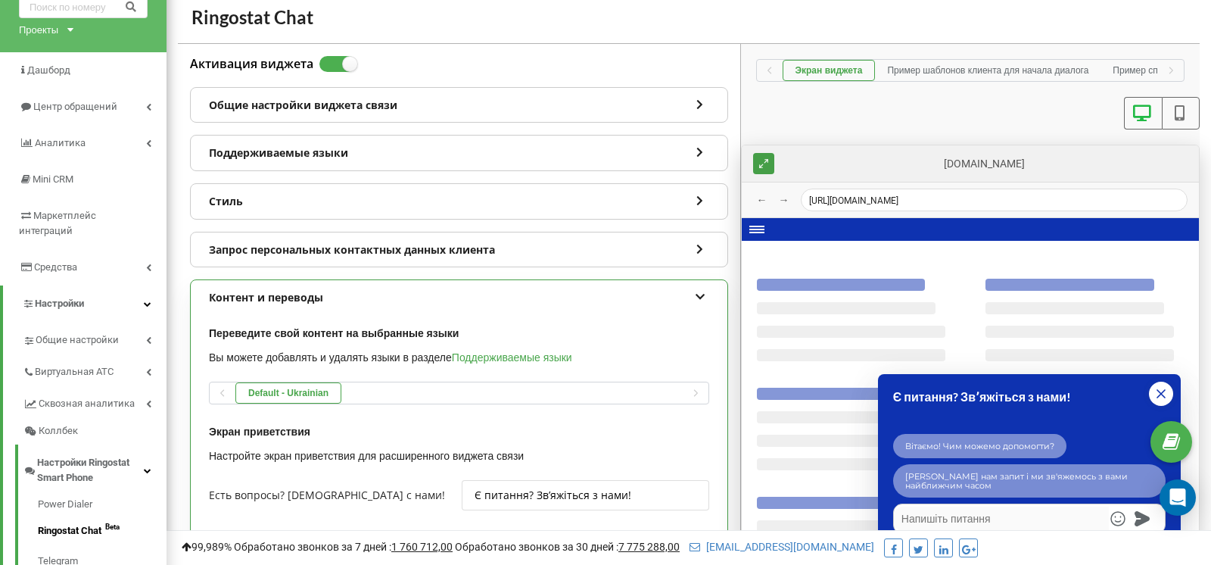
scroll to position [73, 0]
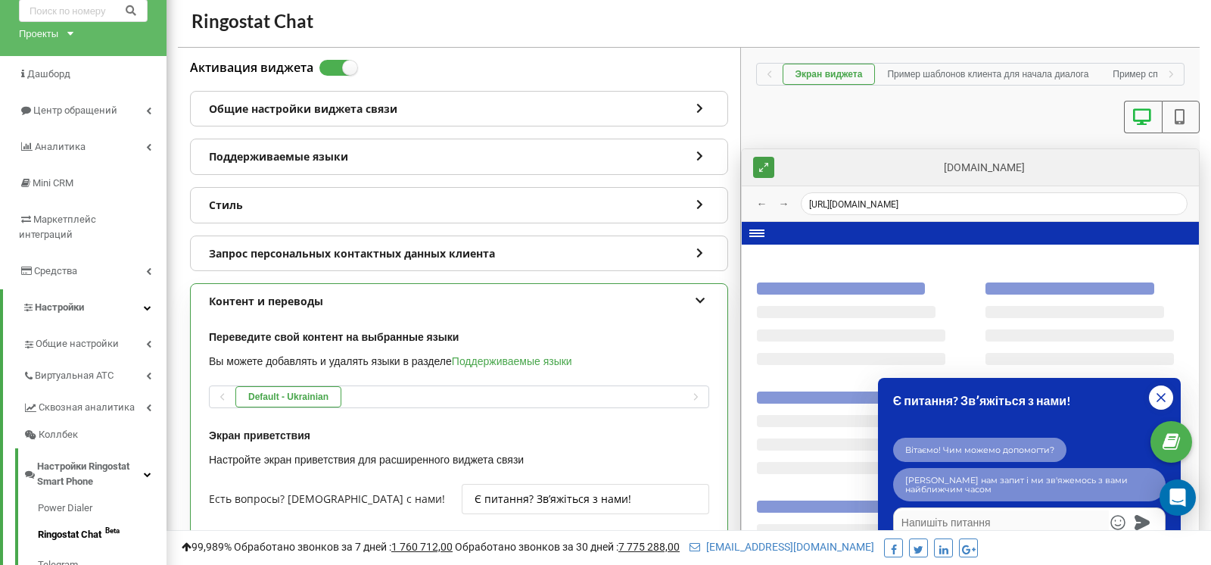
click at [700, 293] on icon at bounding box center [699, 298] width 13 height 11
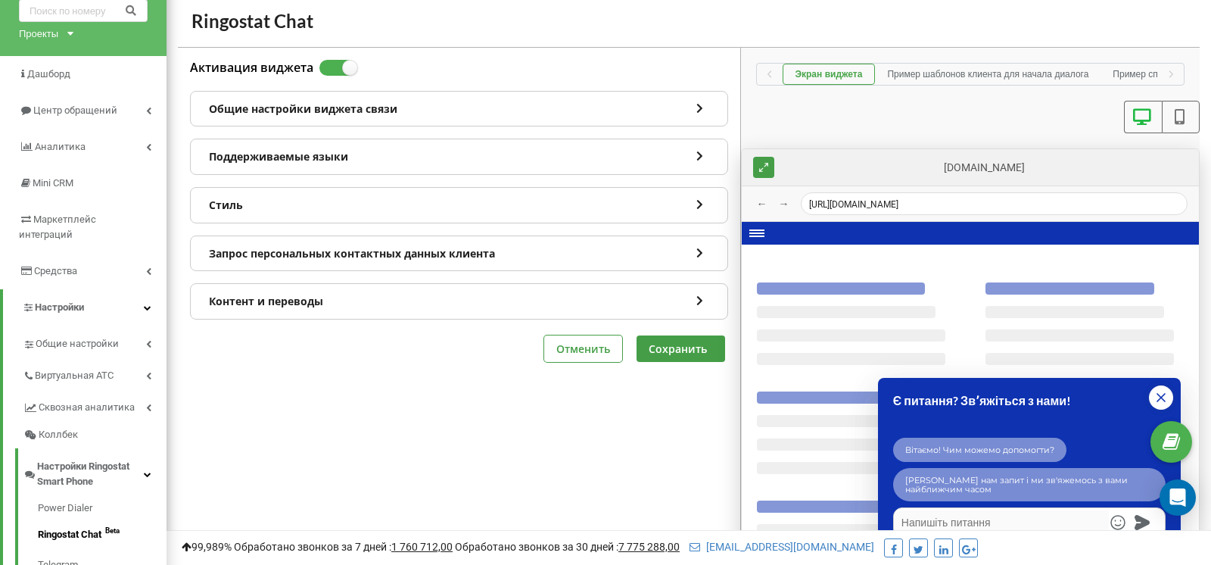
click at [701, 245] on icon at bounding box center [699, 250] width 13 height 11
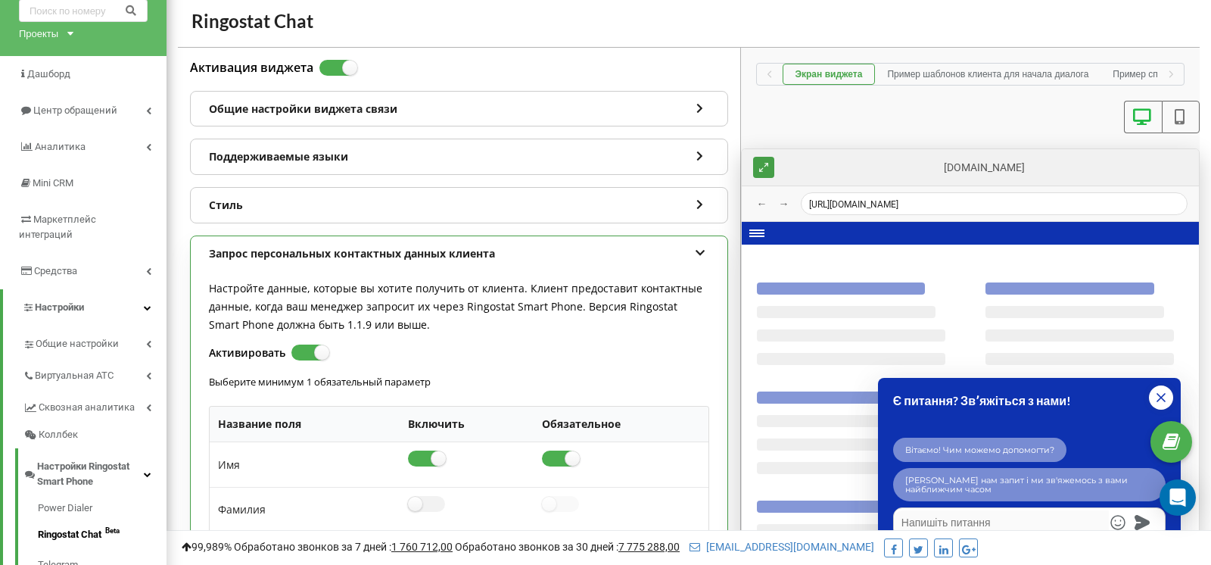
click at [702, 245] on icon at bounding box center [699, 250] width 13 height 11
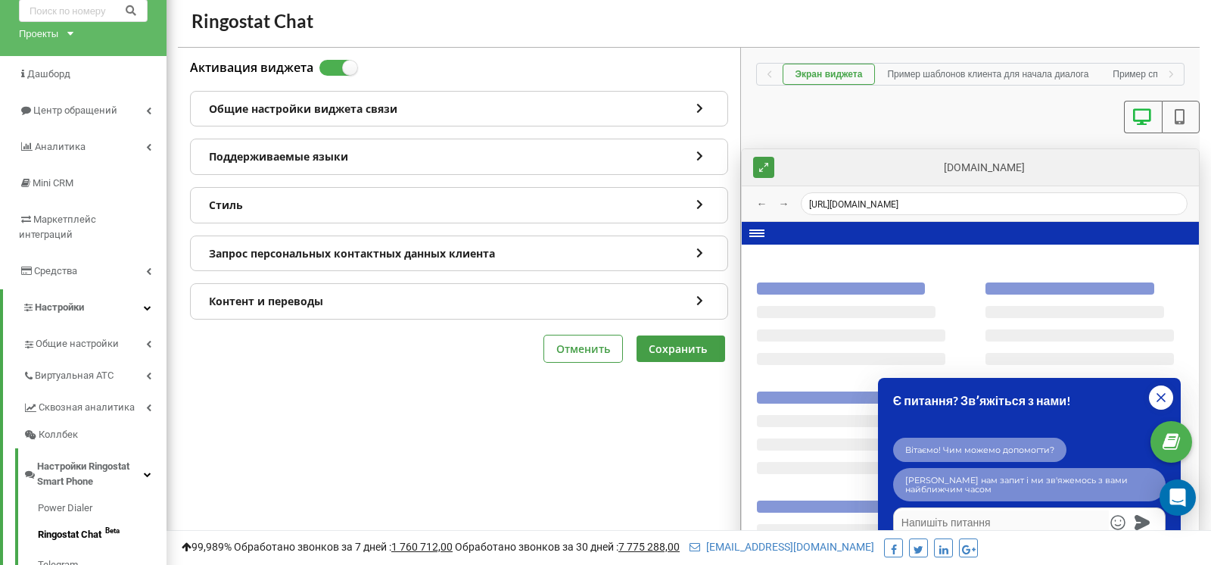
click at [711, 191] on div "Стиль" at bounding box center [459, 205] width 537 height 35
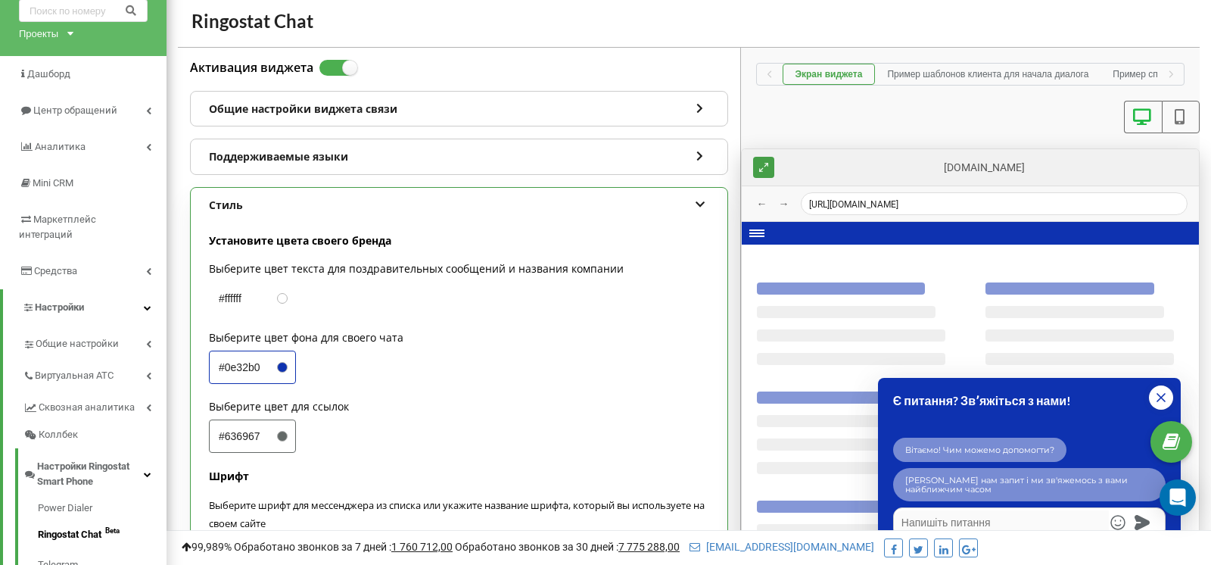
click at [711, 191] on div "Стиль" at bounding box center [459, 205] width 537 height 35
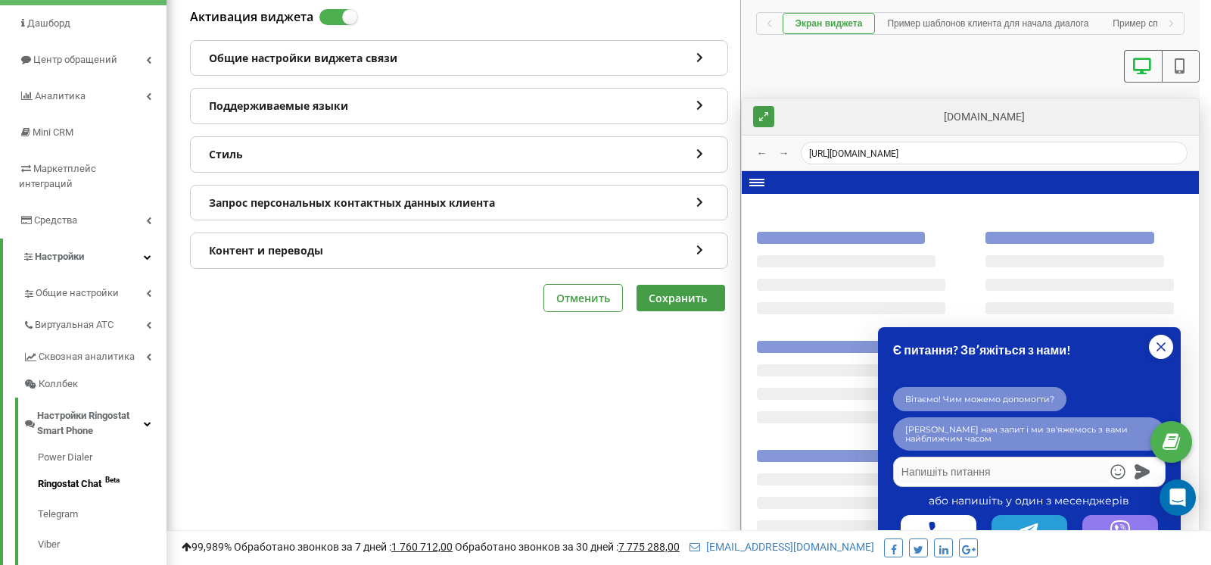
scroll to position [49, 0]
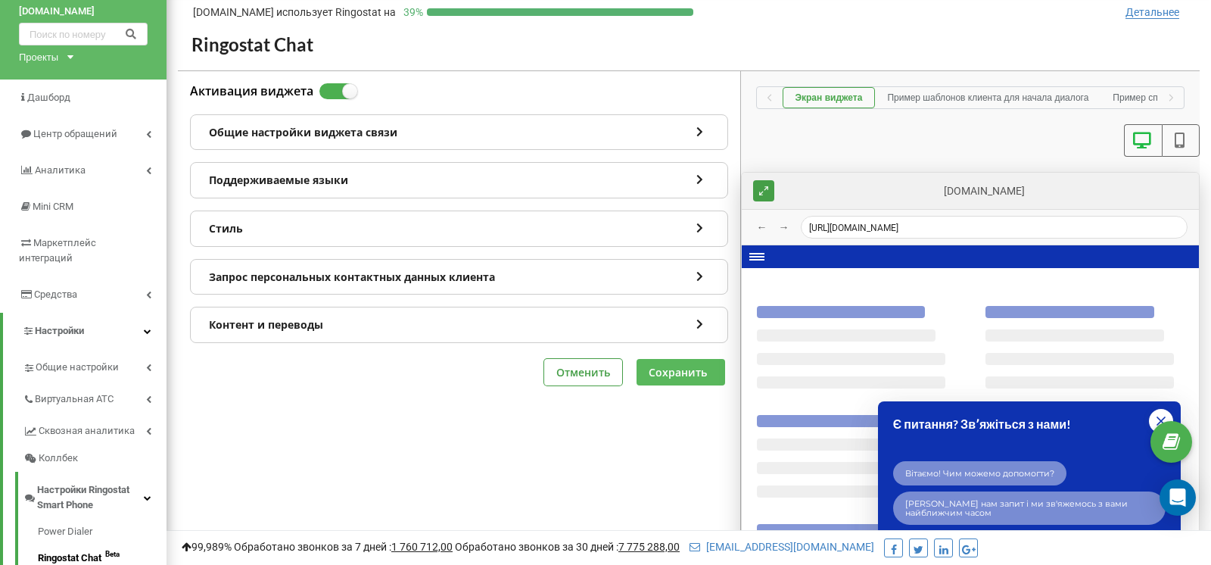
click at [696, 371] on button "Сохранить" at bounding box center [681, 372] width 89 height 26
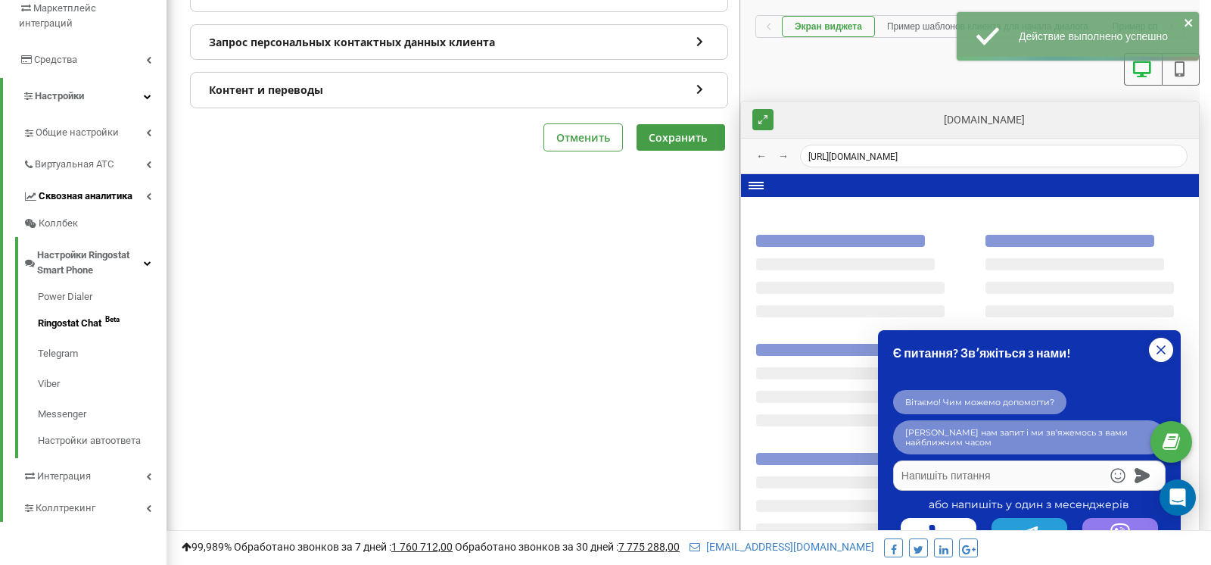
scroll to position [290, 0]
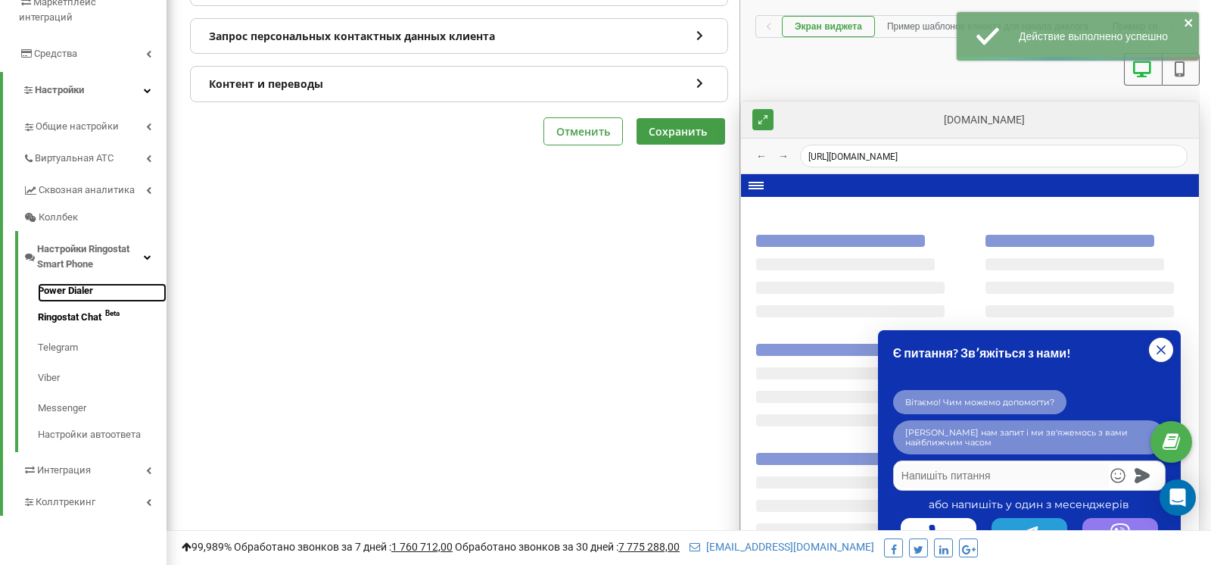
click at [109, 283] on link "Power Dialer" at bounding box center [102, 292] width 129 height 19
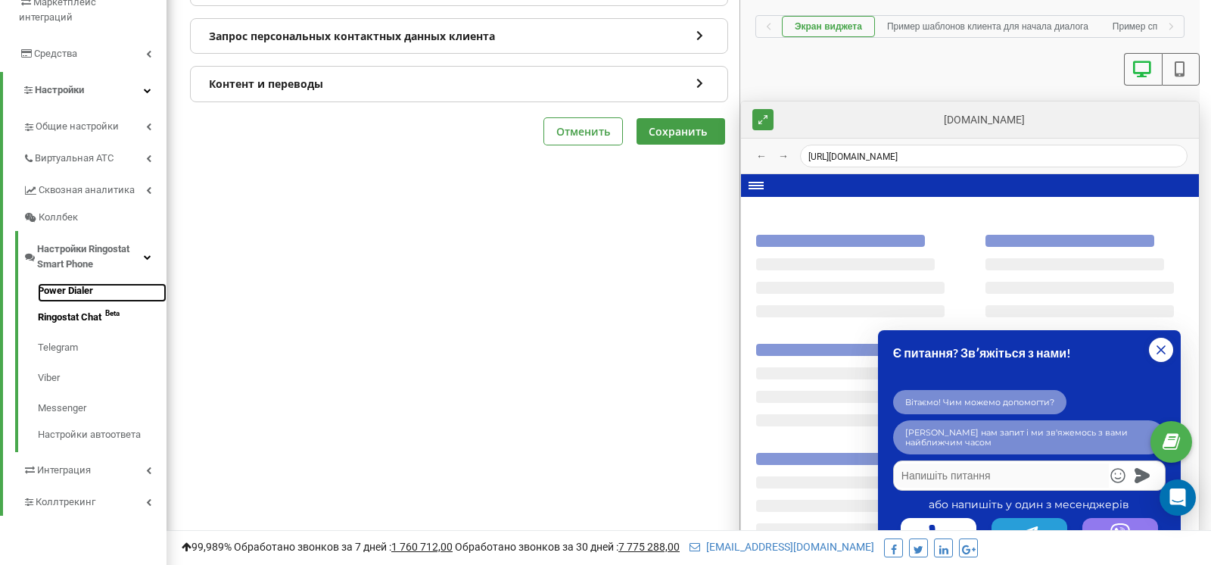
click at [61, 283] on link "Power Dialer" at bounding box center [102, 292] width 129 height 19
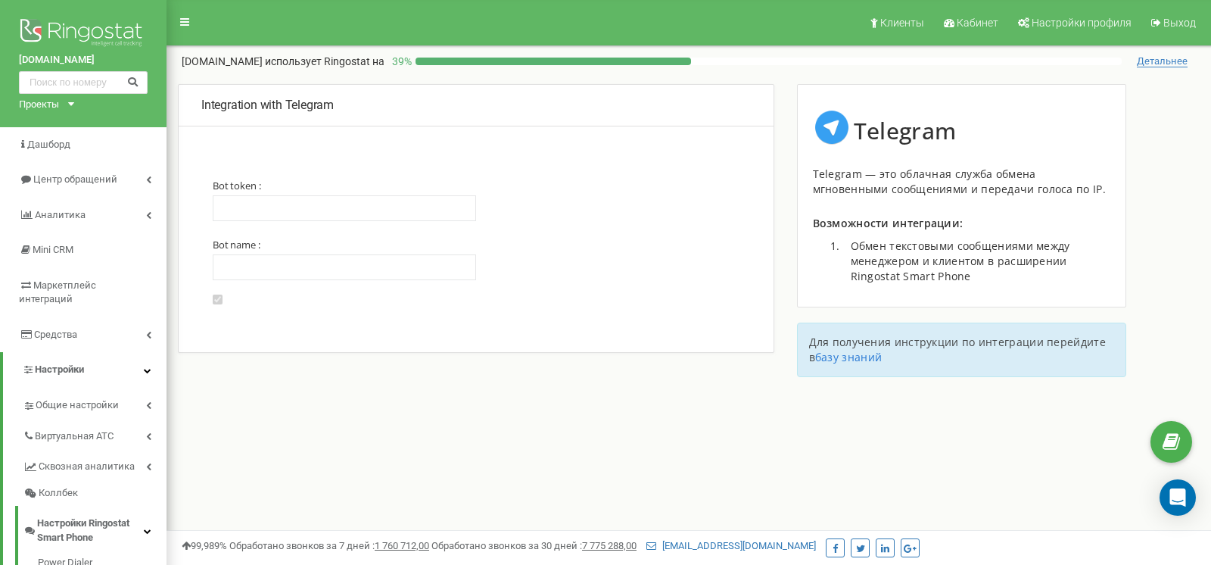
type input "6960024656:AAGK7mBb5TZUaIEsyT0OyOvNvRkEXM9mpmU"
type input "@doitwellsalesbot"
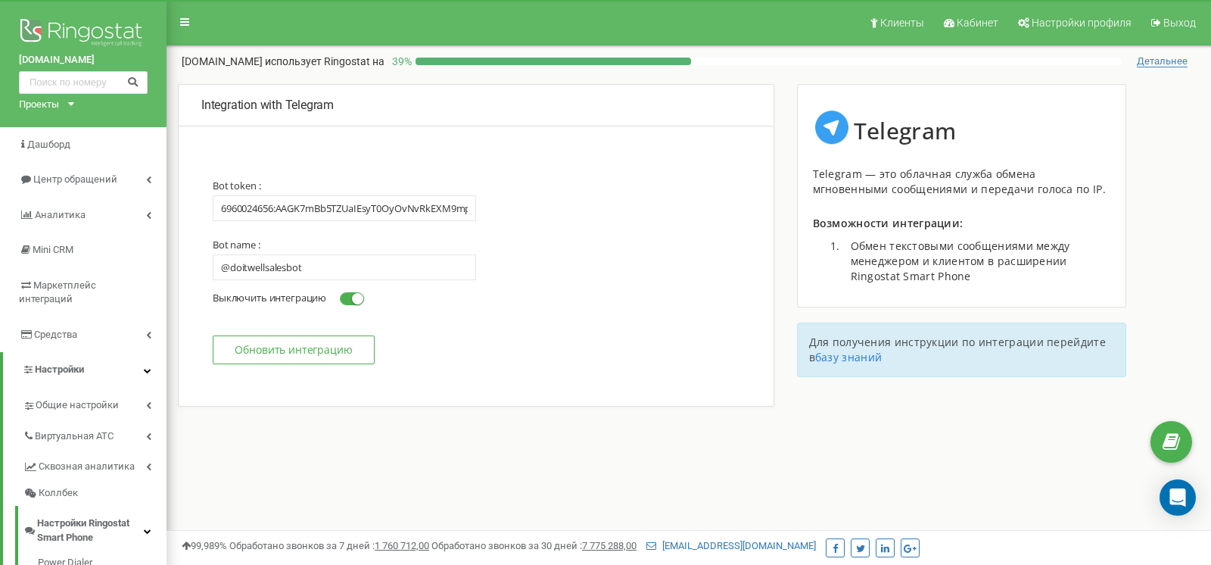
scroll to position [35, 0]
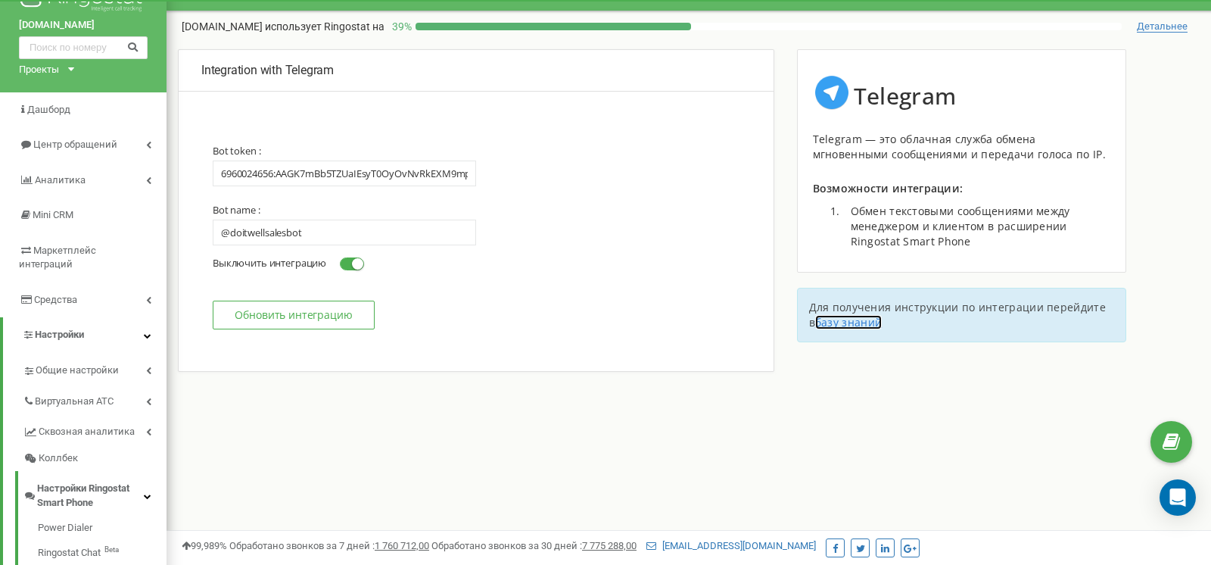
click at [845, 323] on link "базу знаний" at bounding box center [848, 322] width 67 height 14
click at [347, 267] on span at bounding box center [352, 263] width 24 height 13
click at [0, 0] on input "Включить интеграцию Выключить интеграцию" at bounding box center [0, 0] width 0 height 0
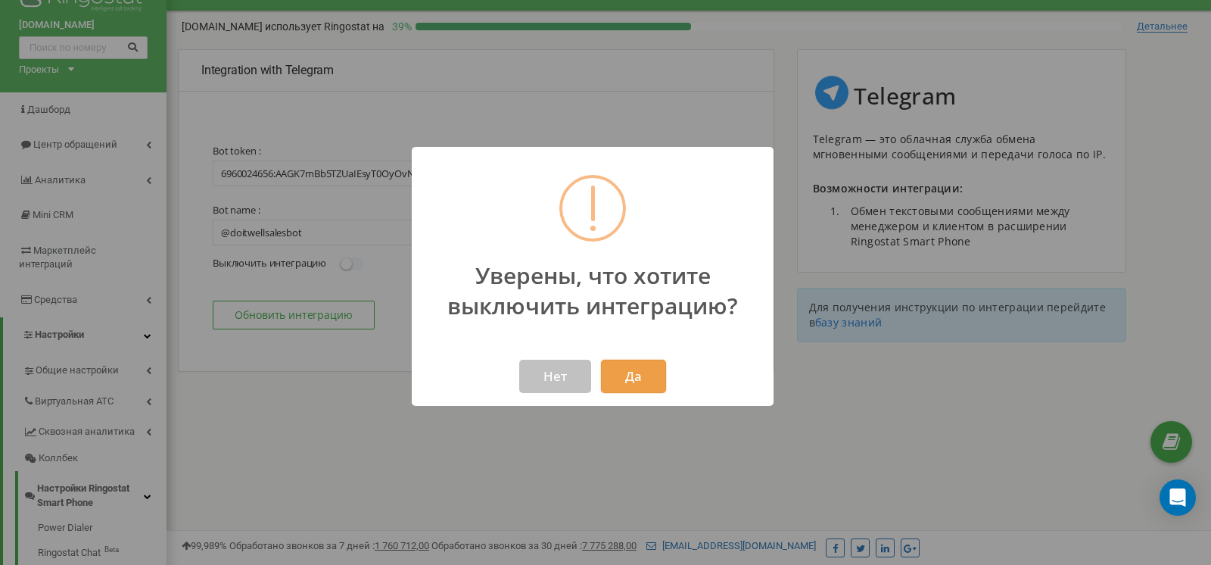
click at [632, 374] on button "Да" at bounding box center [633, 376] width 65 height 33
click at [636, 375] on button "Да" at bounding box center [633, 376] width 65 height 33
click at [642, 378] on button "Да" at bounding box center [633, 376] width 65 height 33
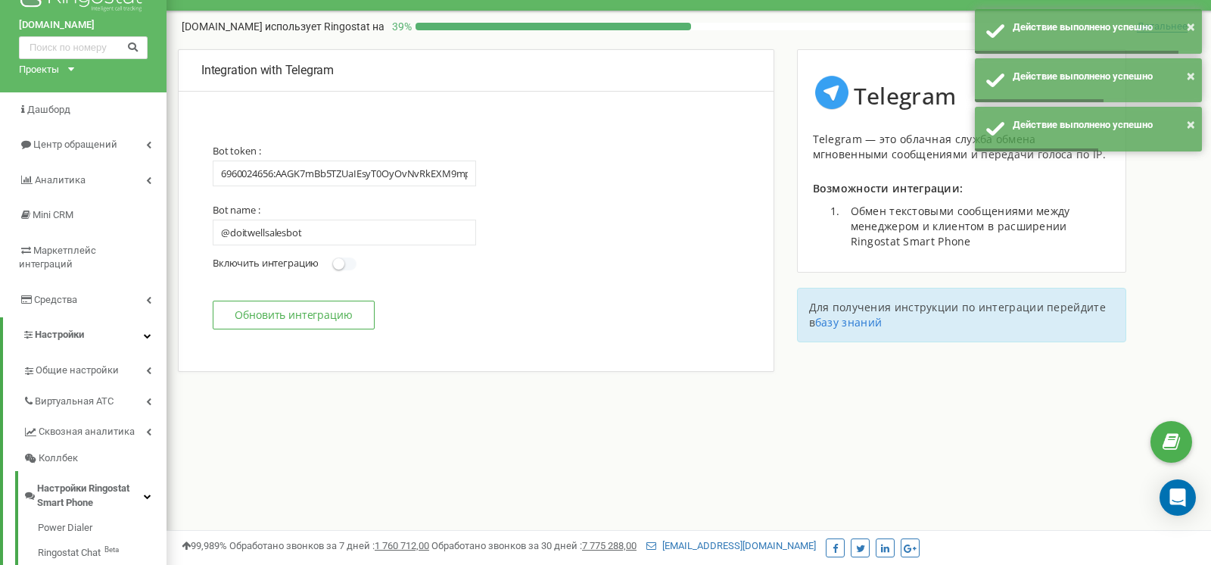
click at [348, 263] on span at bounding box center [344, 263] width 24 height 13
click at [0, 0] on input "Включить интеграцию Выключить интеграцию" at bounding box center [0, 0] width 0 height 0
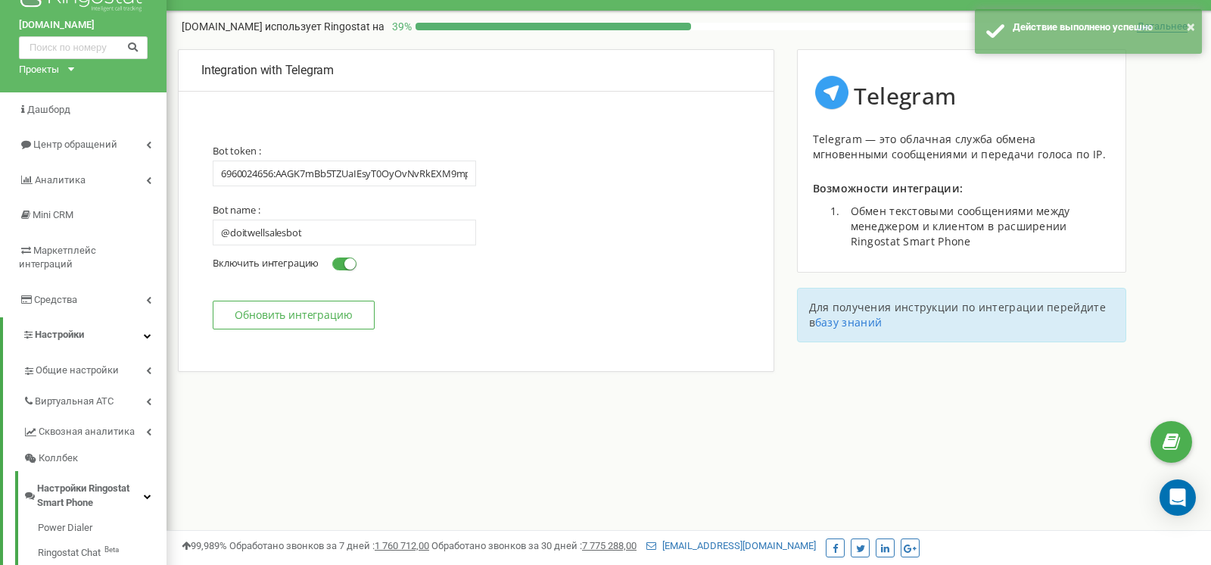
click at [341, 315] on button "Обновить интеграцию" at bounding box center [294, 314] width 162 height 29
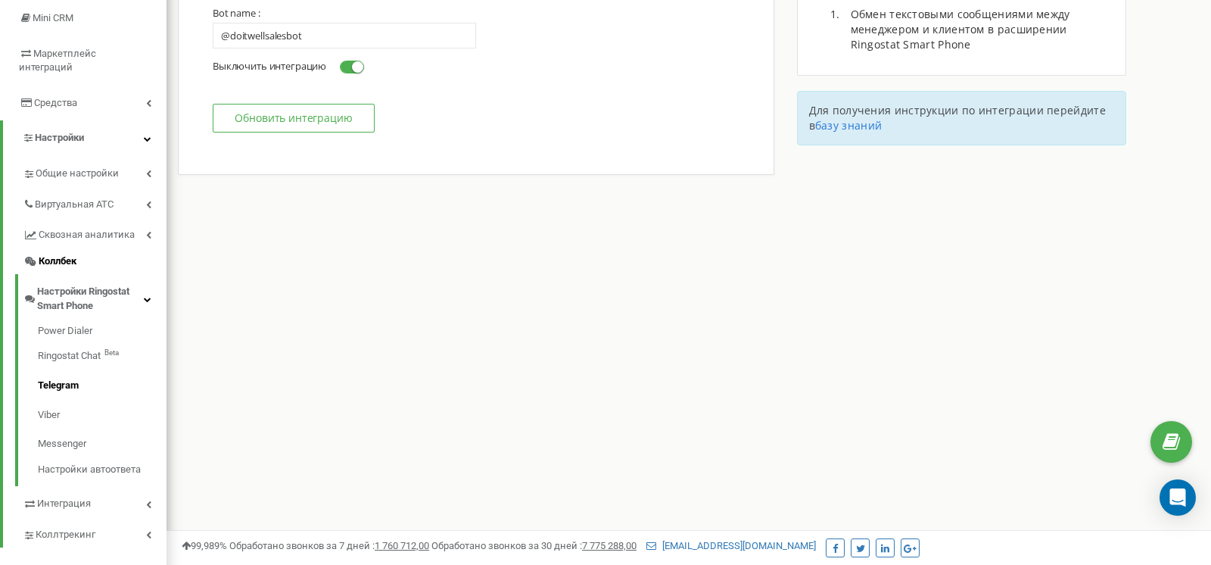
scroll to position [235, 0]
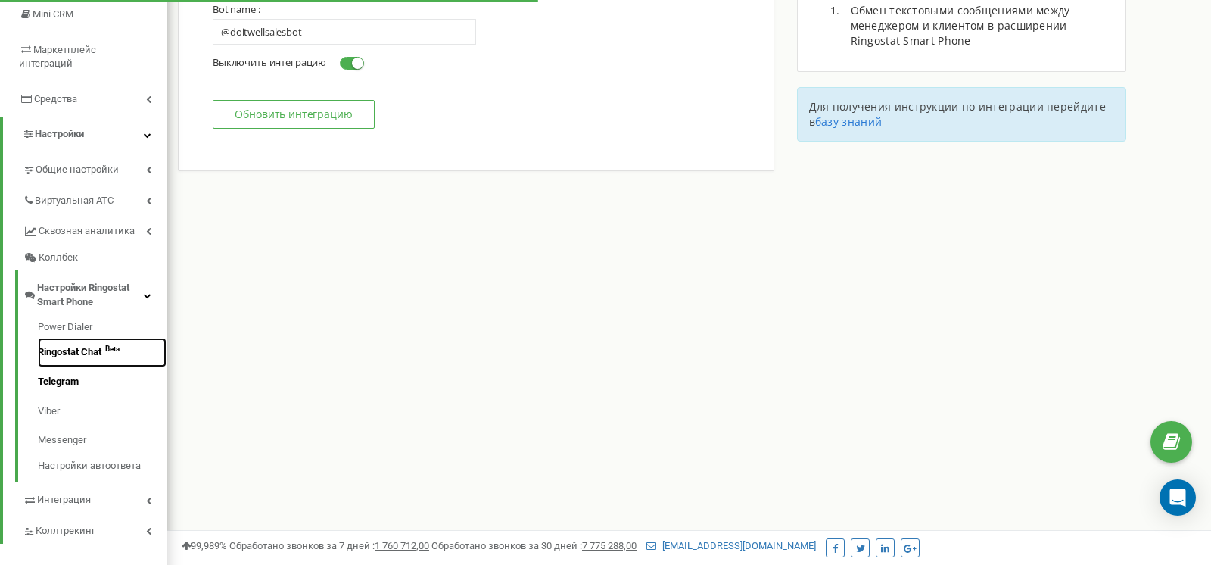
click at [89, 344] on link "Ringostat Chat Beta" at bounding box center [102, 353] width 129 height 30
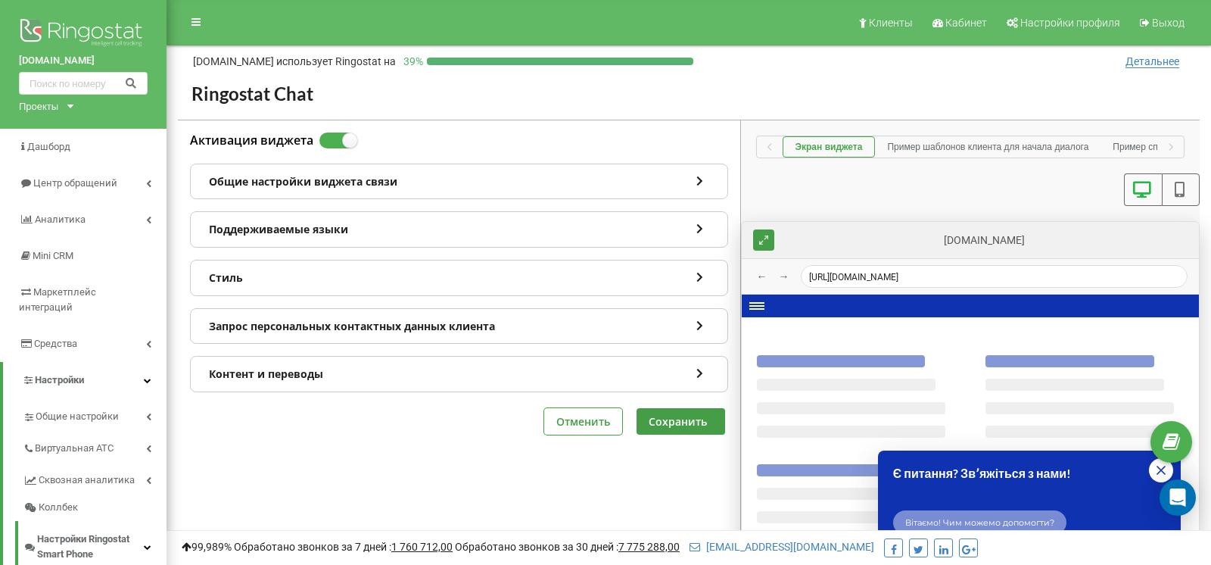
click at [332, 134] on label at bounding box center [325, 133] width 13 height 2
click at [0, 0] on input "Активация виджета" at bounding box center [0, 0] width 0 height 0
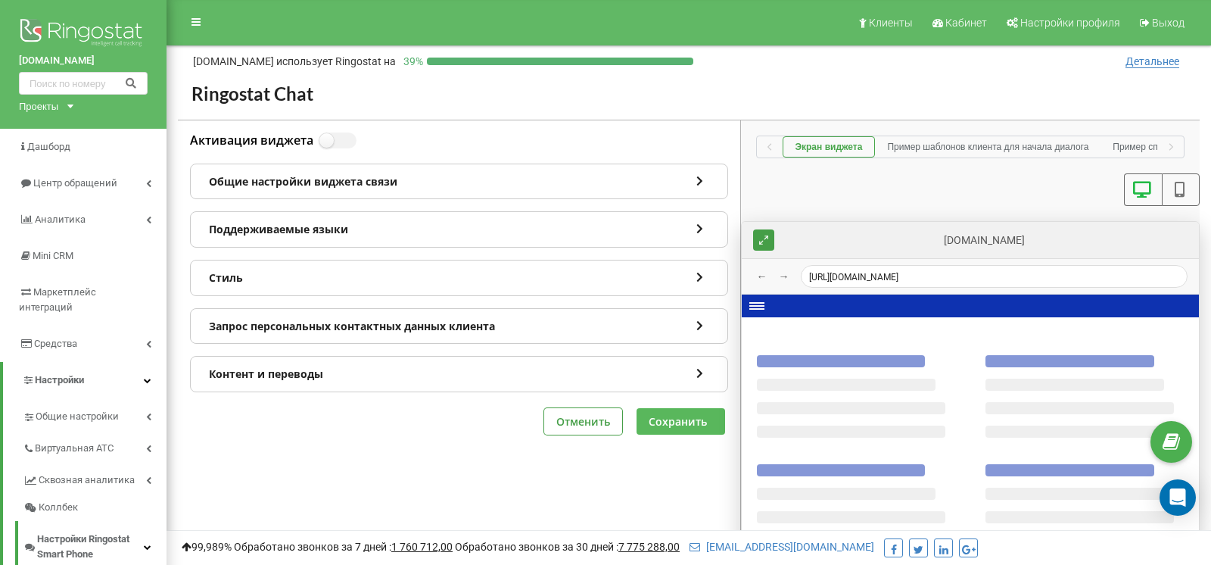
click at [681, 419] on button "Сохранить" at bounding box center [681, 421] width 89 height 26
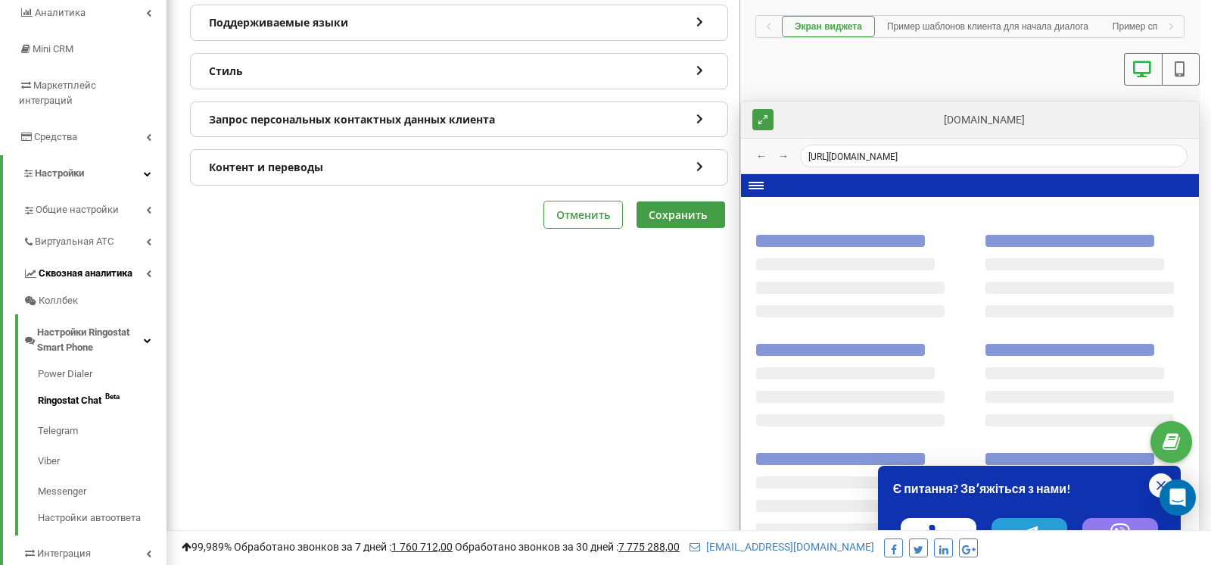
scroll to position [303, 0]
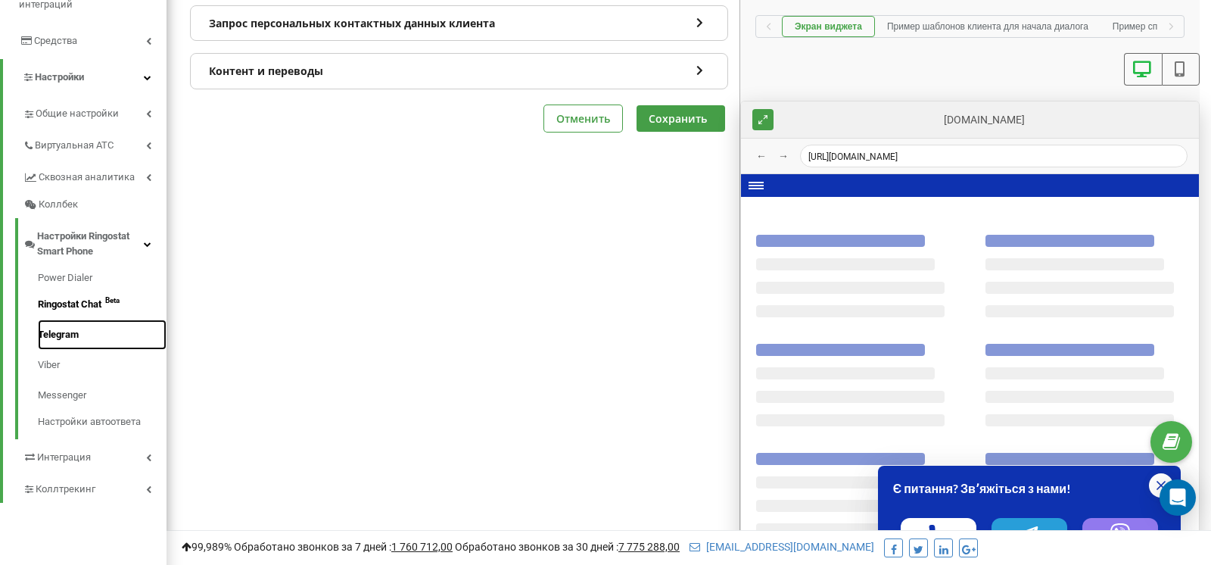
click at [72, 319] on link "Telegram" at bounding box center [102, 334] width 129 height 30
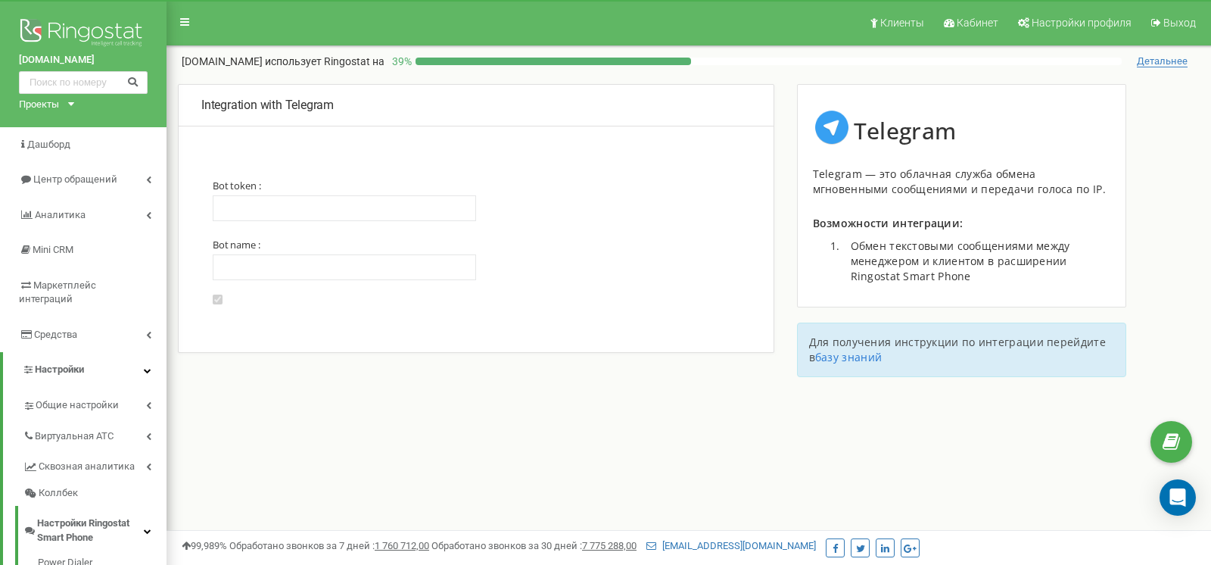
type input "6960024656:AAGK7mBb5TZUaIEsyT0OyOvNvRkEXM9mpmU"
type input "@doitwellsalesbot"
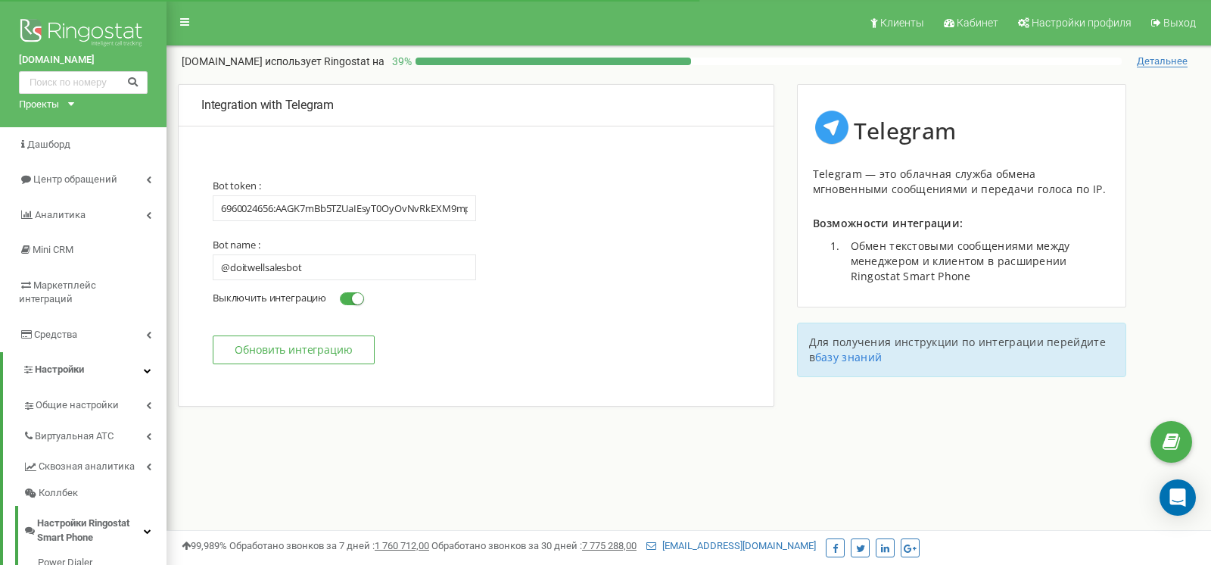
click at [254, 347] on button "Обновить интеграцию" at bounding box center [294, 349] width 162 height 29
click at [859, 355] on link "базу знаний" at bounding box center [848, 357] width 67 height 14
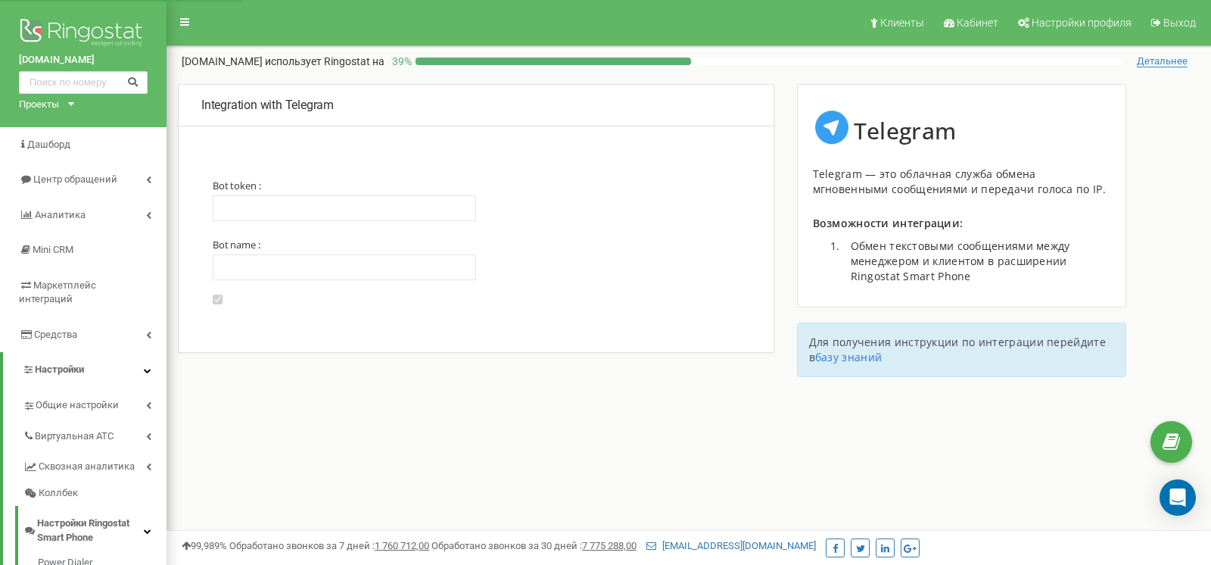
type input "6960024656:AAGK7mBb5TZUaIEsyT0OyOvNvRkEXM9mpmU"
type input "@doitwellsalesbot"
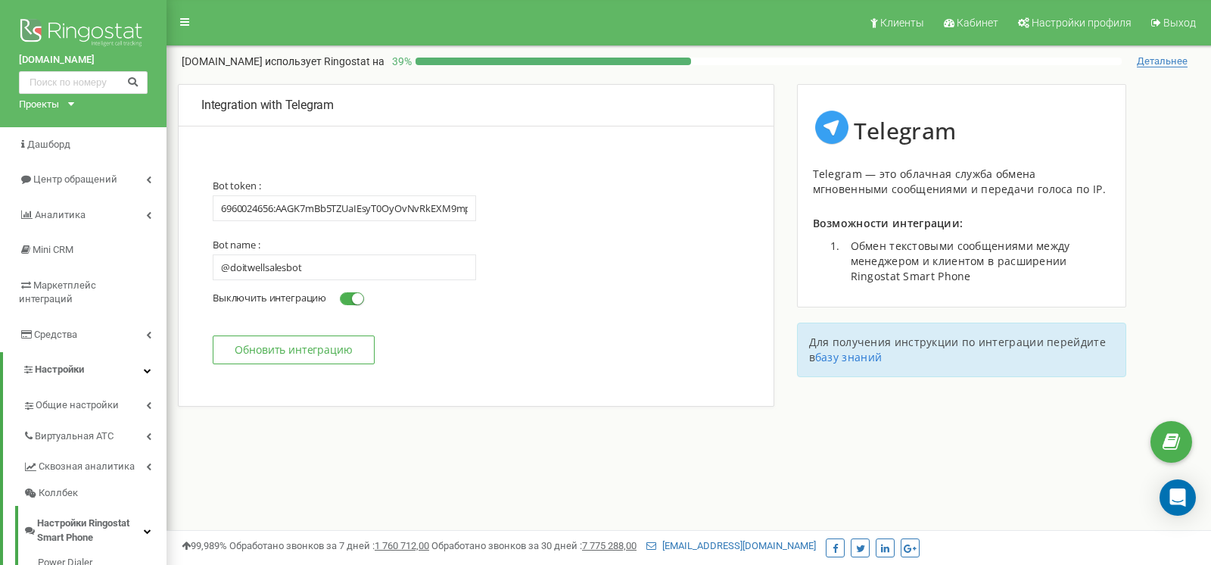
click at [285, 356] on button "Обновить интеграцию" at bounding box center [294, 349] width 162 height 29
type input "6960024656:AAGK7mBb5TZUaIEsyT0OyOvNvRkEXM9mpmU"
type input "@doitwellsalesbot"
click at [328, 212] on input "6960024656:AAGK7mBb5TZUaIEsyT0OyOvNvRkEXM9mpmU" at bounding box center [344, 208] width 263 height 26
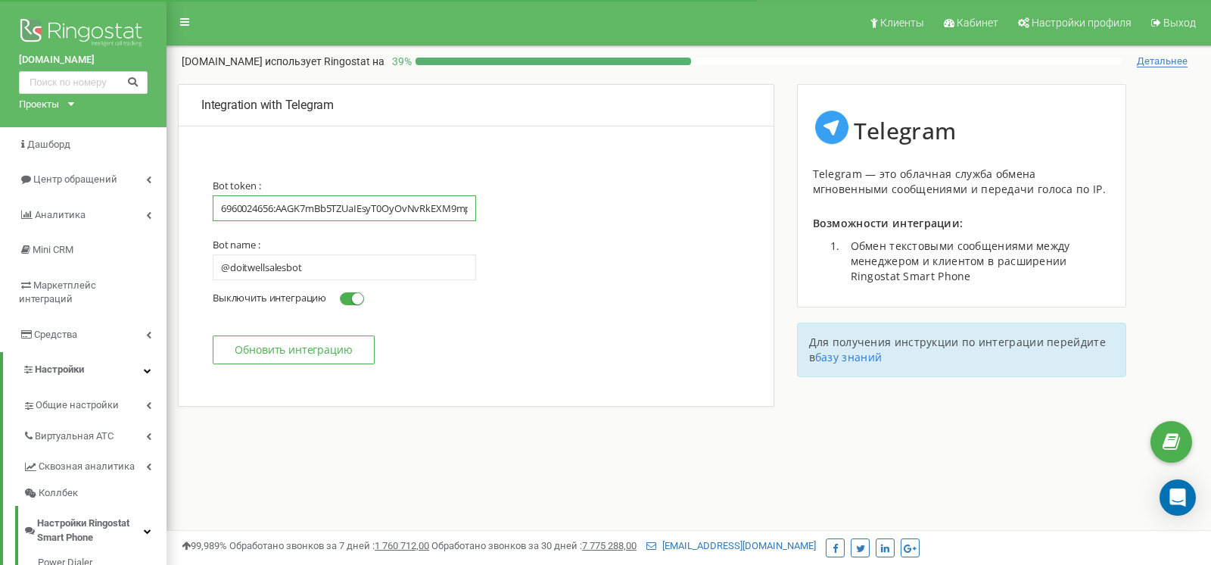
click at [328, 212] on input "6960024656:AAGK7mBb5TZUaIEsyT0OyOvNvRkEXM9mpmU" at bounding box center [344, 208] width 263 height 26
click at [319, 272] on input "@doitwellsalesbot" at bounding box center [344, 267] width 263 height 26
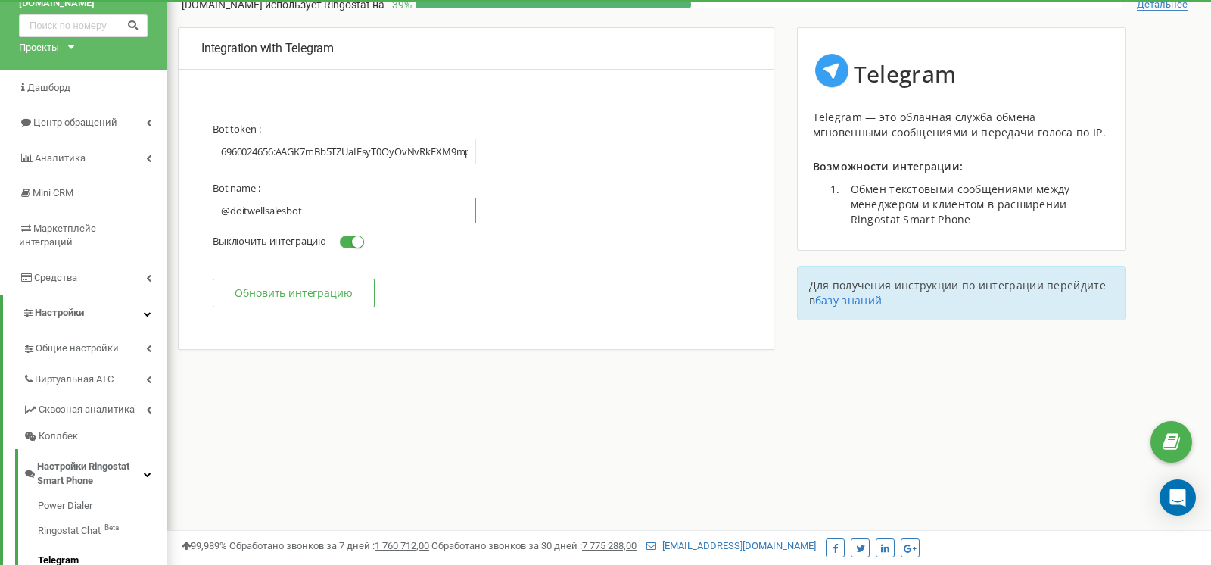
scroll to position [61, 0]
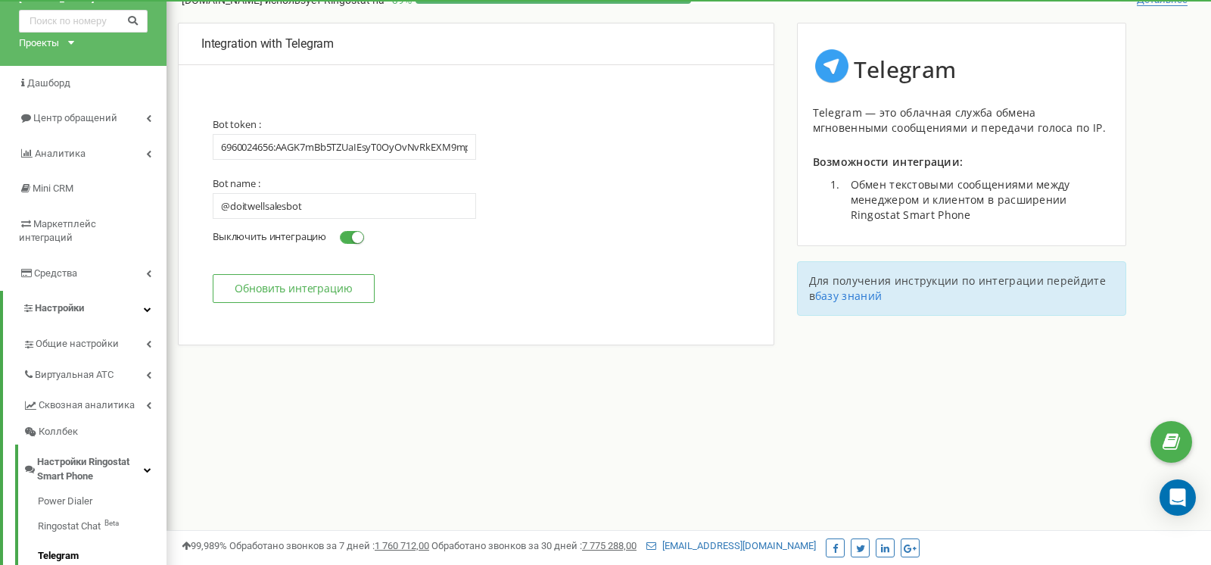
click at [228, 353] on div "Integration with Telegram Обработка обращений от клиентов из Telegram доступна …" at bounding box center [689, 207] width 1045 height 368
click at [345, 237] on span at bounding box center [352, 237] width 24 height 13
click at [0, 0] on input "Включить интеграцию Выключить интеграцию" at bounding box center [0, 0] width 0 height 0
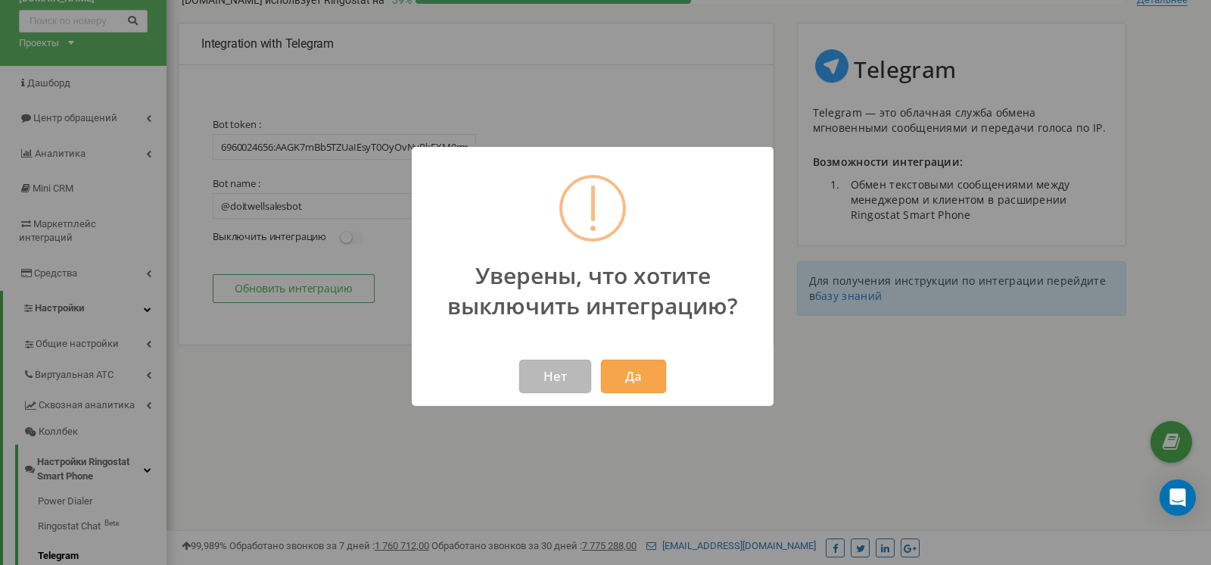
click at [560, 387] on button "Нет" at bounding box center [555, 376] width 72 height 33
click input "Включить интеграцию Выключить интеграцию" at bounding box center [0, 0] width 0 height 0
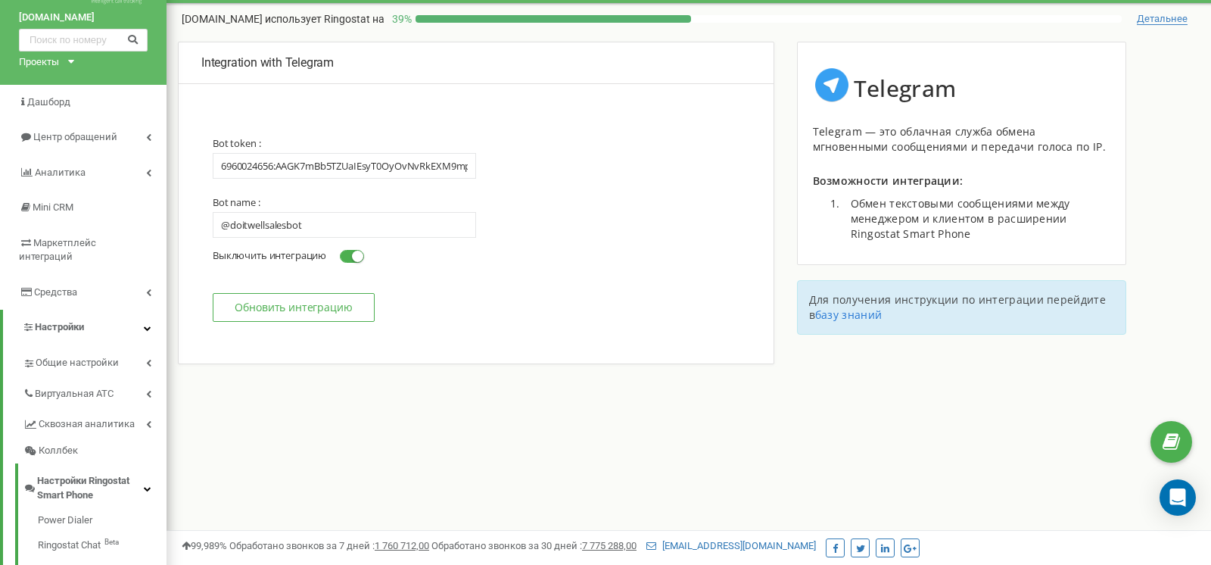
scroll to position [30, 0]
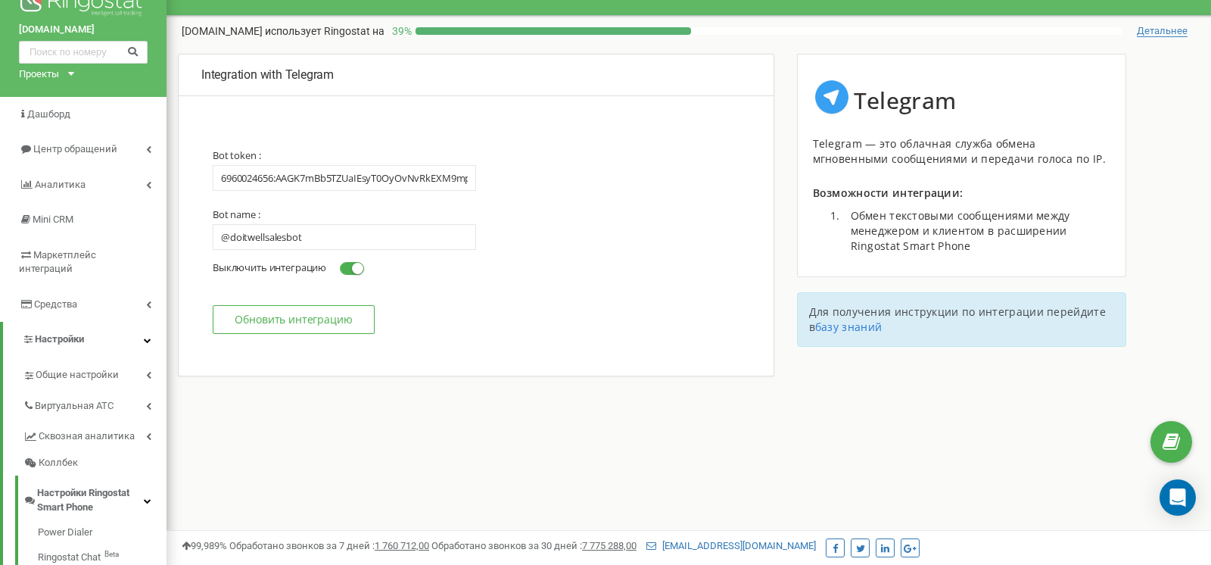
click at [255, 325] on button "Обновить интеграцию" at bounding box center [294, 319] width 162 height 29
